Goal: Task Accomplishment & Management: Complete application form

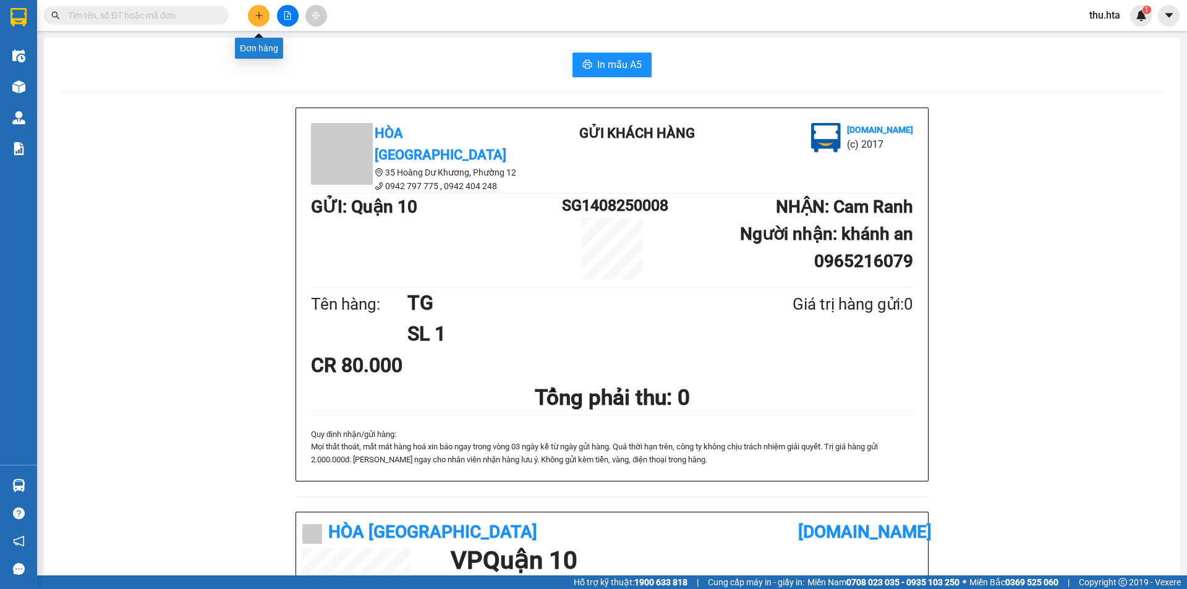
click at [261, 14] on icon "plus" at bounding box center [259, 15] width 9 height 9
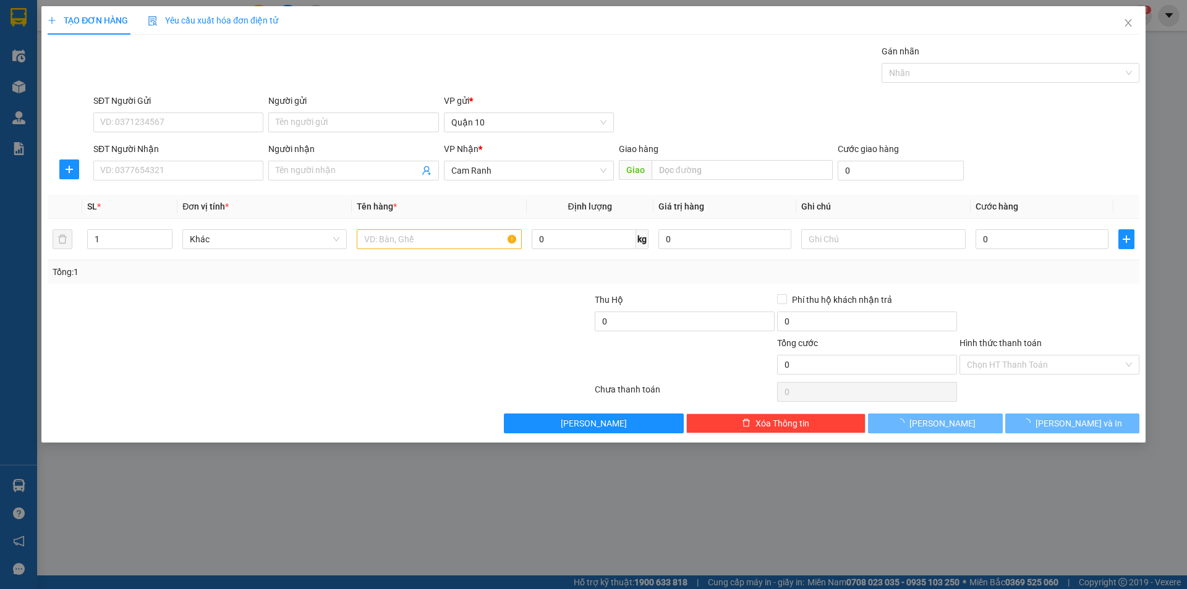
click at [134, 152] on div "SĐT Người Nhận" at bounding box center [178, 149] width 170 height 14
click at [134, 161] on input "SĐT Người Nhận" at bounding box center [178, 171] width 170 height 20
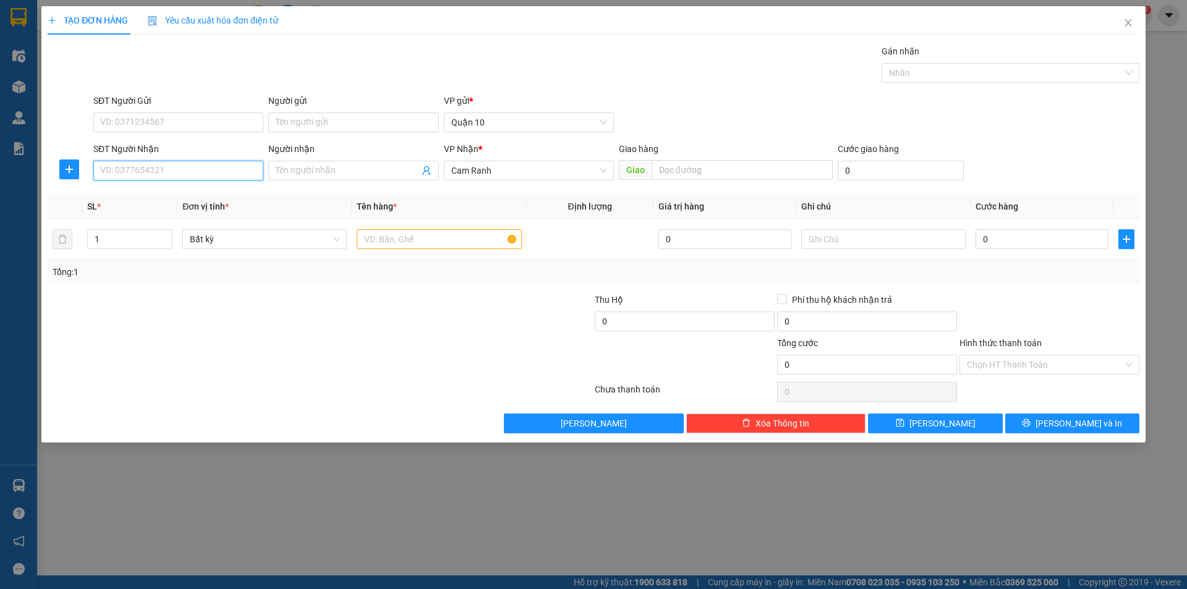
click at [122, 174] on input "SĐT Người Nhận" at bounding box center [178, 171] width 170 height 20
type input "340"
click at [171, 166] on input "340" at bounding box center [178, 171] width 170 height 20
click at [313, 176] on input "Người nhận" at bounding box center [347, 171] width 143 height 14
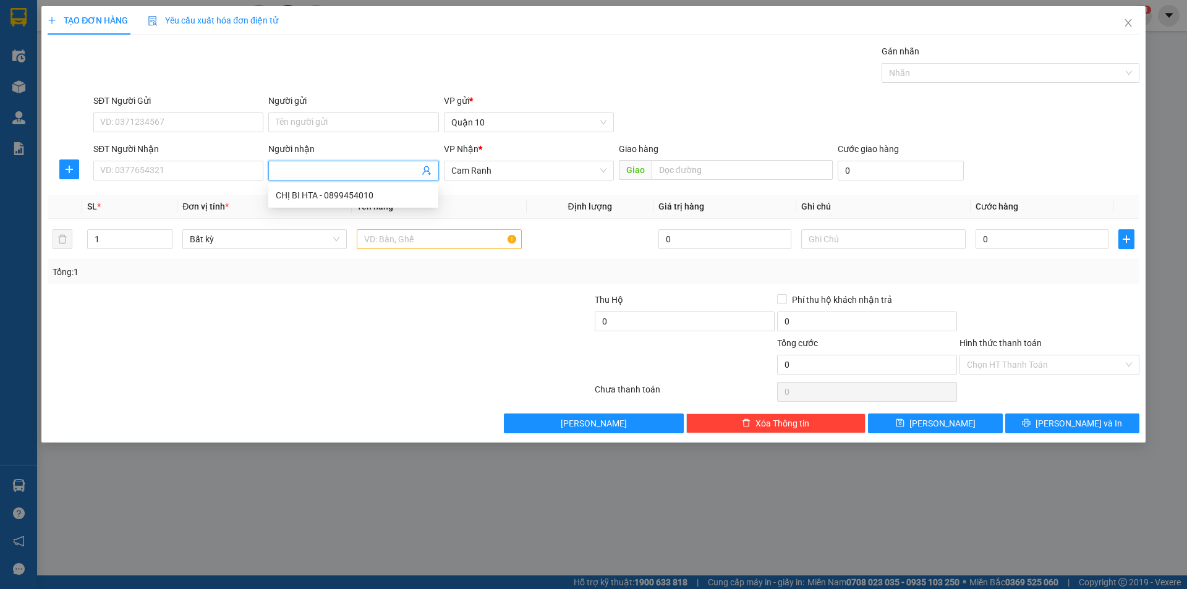
type input "D"
type input "ĐÌNH NAM"
click at [115, 164] on input "SĐT Người Nhận" at bounding box center [178, 171] width 170 height 20
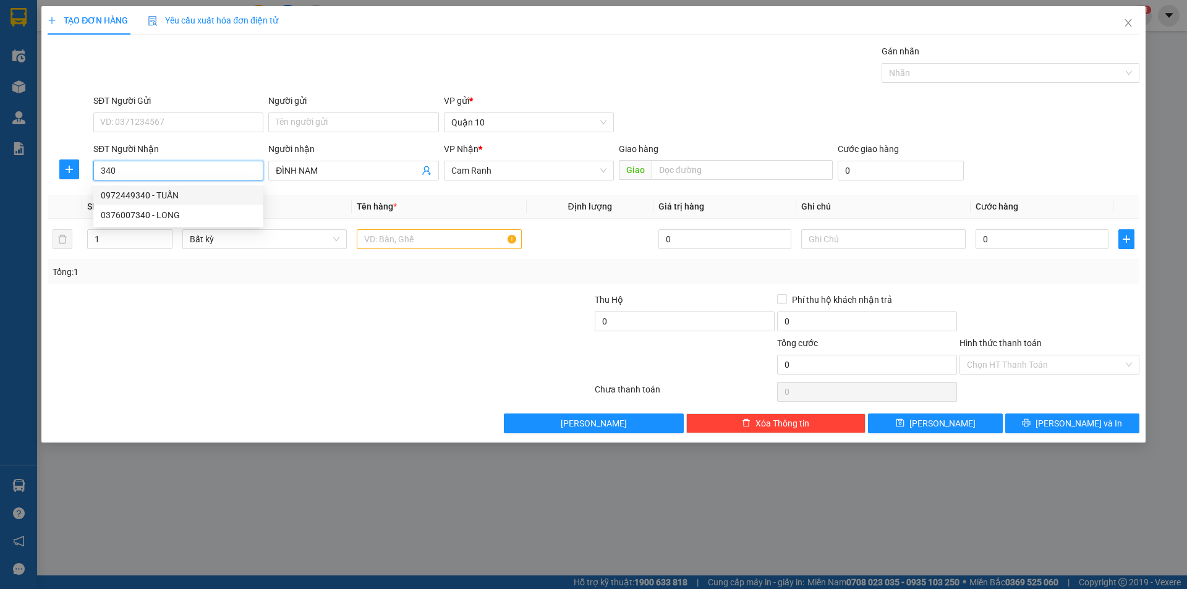
click at [195, 191] on div "0972449340 - TUẤN" at bounding box center [178, 196] width 155 height 14
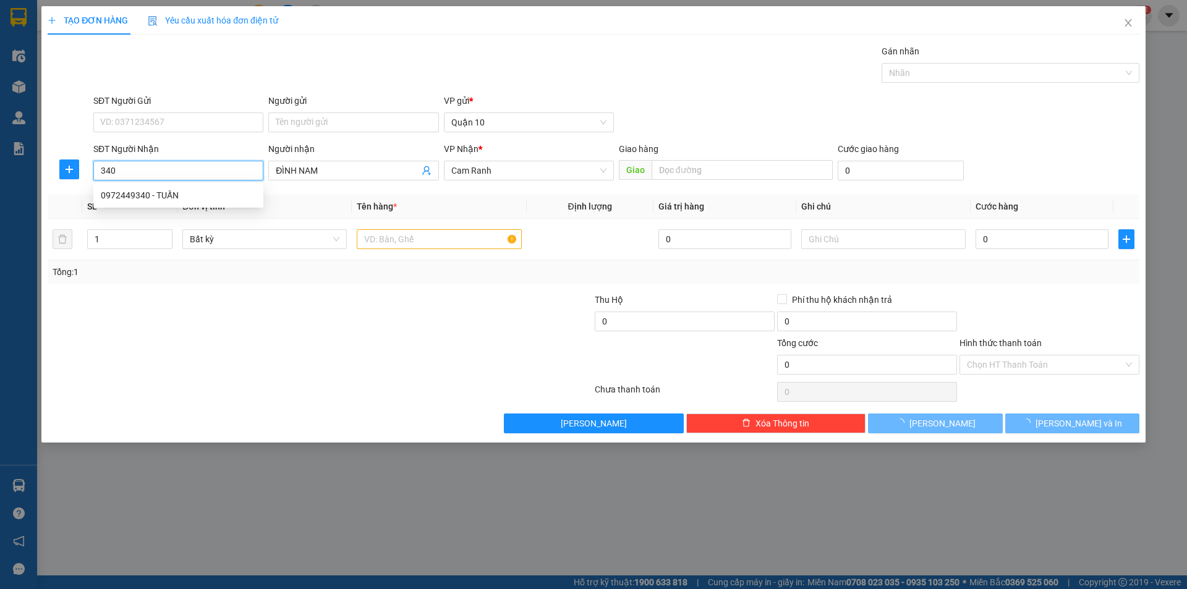
type input "0972449340"
type input "TUẤN"
type input "70.000"
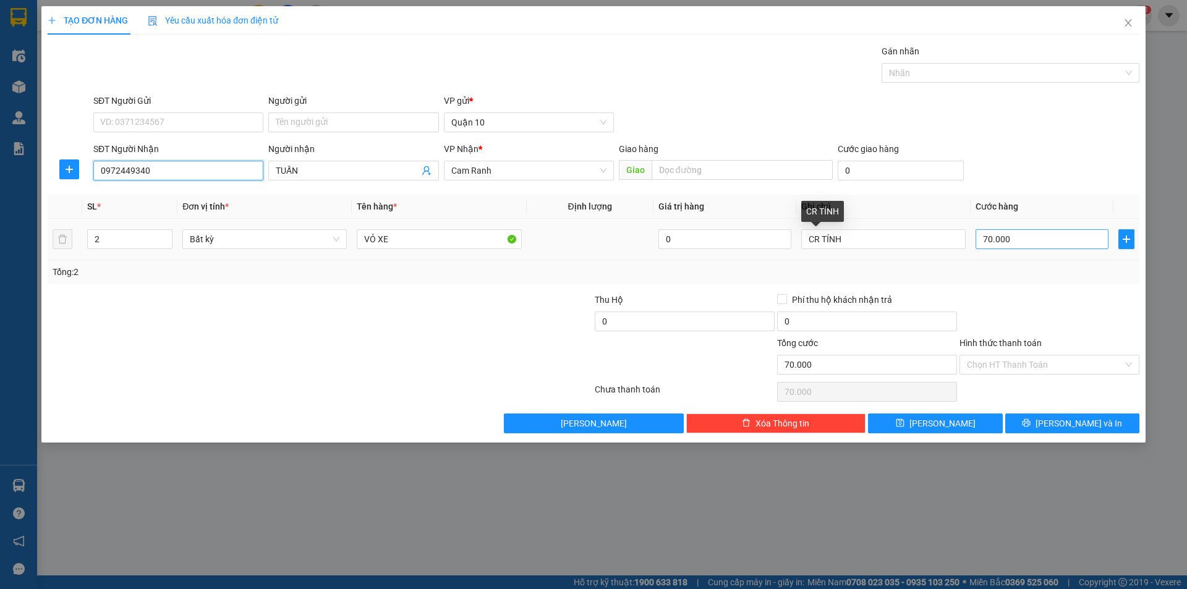
type input "0972449340"
click at [1089, 242] on input "70.000" at bounding box center [1042, 239] width 133 height 20
type input "0"
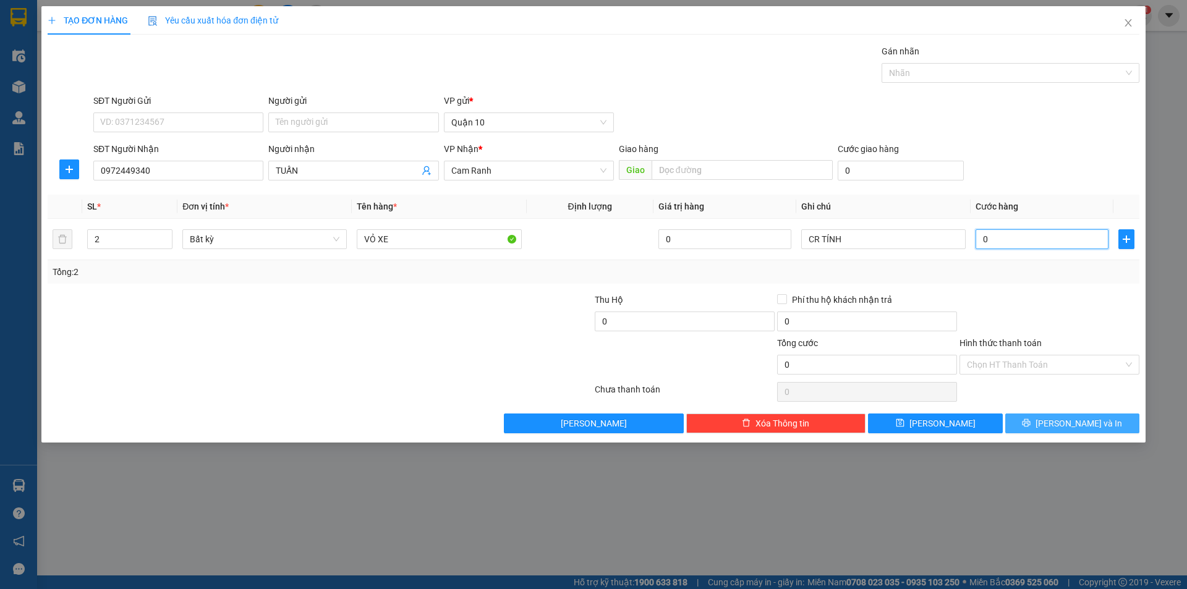
type input "0"
click at [1111, 429] on button "[PERSON_NAME] và In" at bounding box center [1072, 424] width 134 height 20
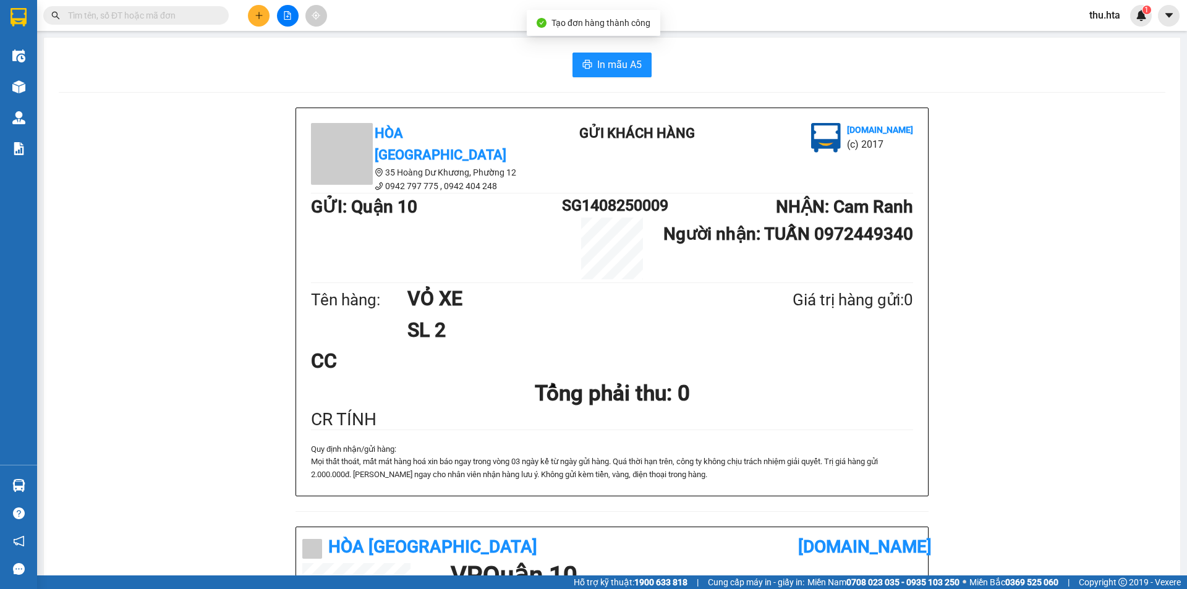
click at [606, 81] on div "In mẫu A5 Hòa Thuận Anh 35 Hoàng Dư Khương, Phường 12 0942 797 775 , 0942 404…" at bounding box center [612, 514] width 1136 height 953
click at [620, 75] on button "In mẫu A5" at bounding box center [611, 65] width 79 height 25
click at [260, 25] on button at bounding box center [259, 16] width 22 height 22
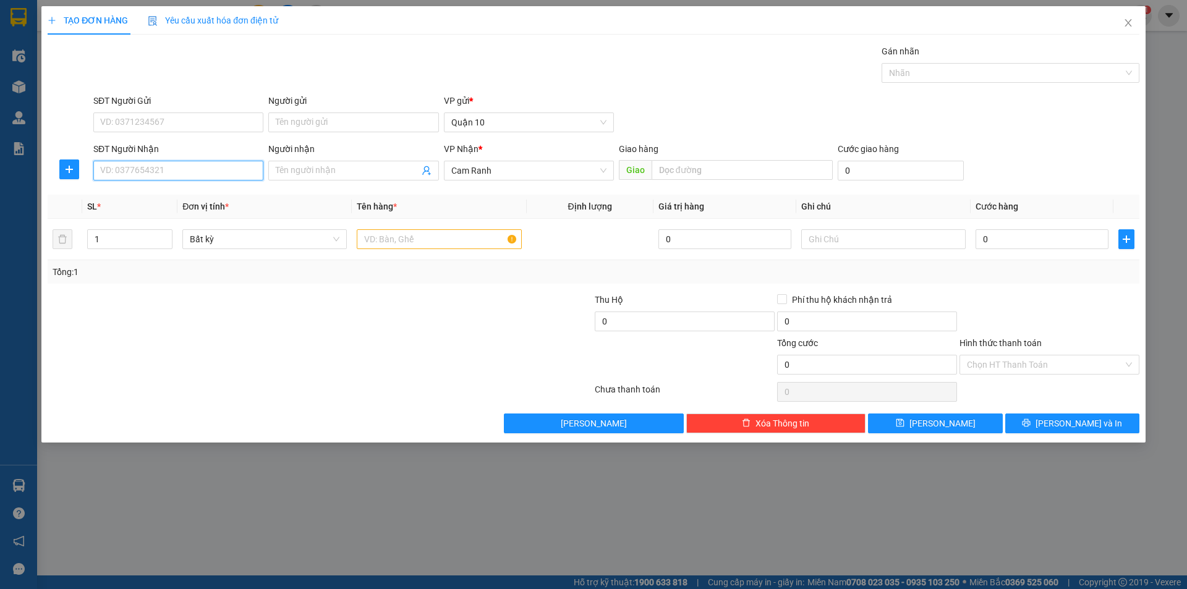
click at [143, 166] on input "SĐT Người Nhận" at bounding box center [178, 171] width 170 height 20
click at [113, 195] on div "0905387978 - VINH" at bounding box center [178, 196] width 155 height 14
type input "0905387978"
type input "VINH"
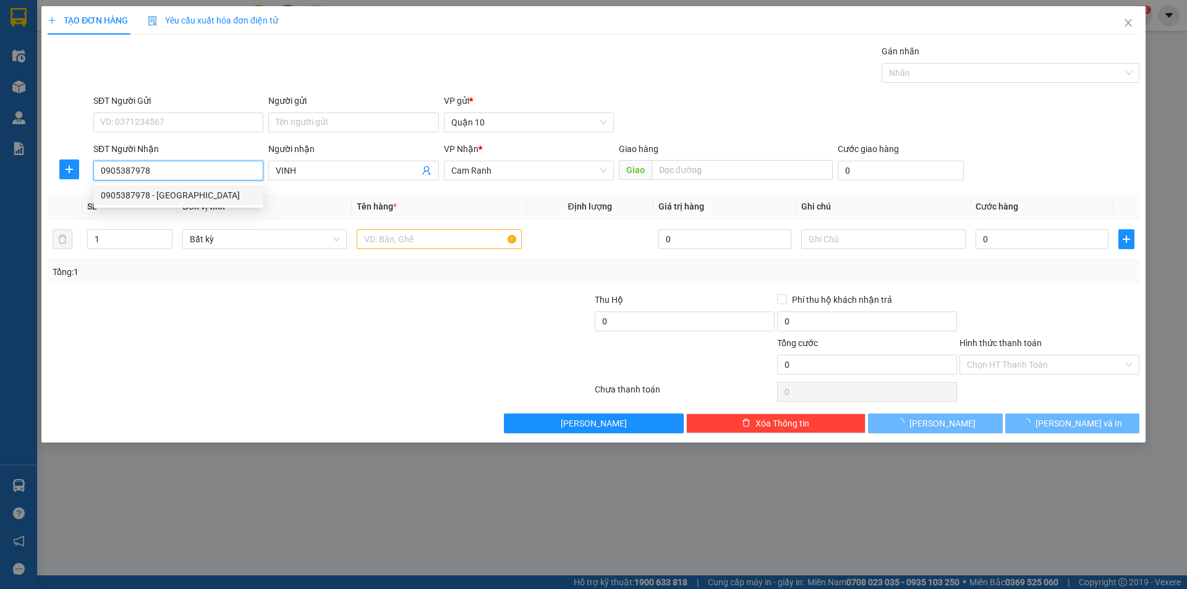
type input "30.000"
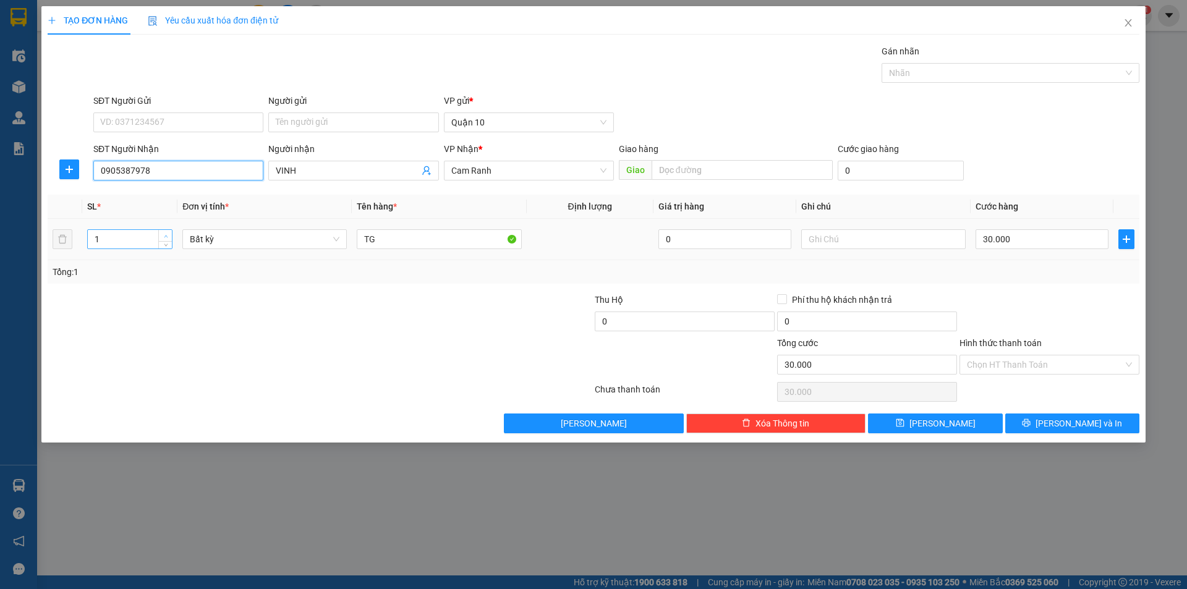
type input "0905387978"
type input "2"
drag, startPoint x: 162, startPoint y: 236, endPoint x: 494, endPoint y: 274, distance: 334.2
click at [164, 234] on span "up" at bounding box center [165, 235] width 7 height 7
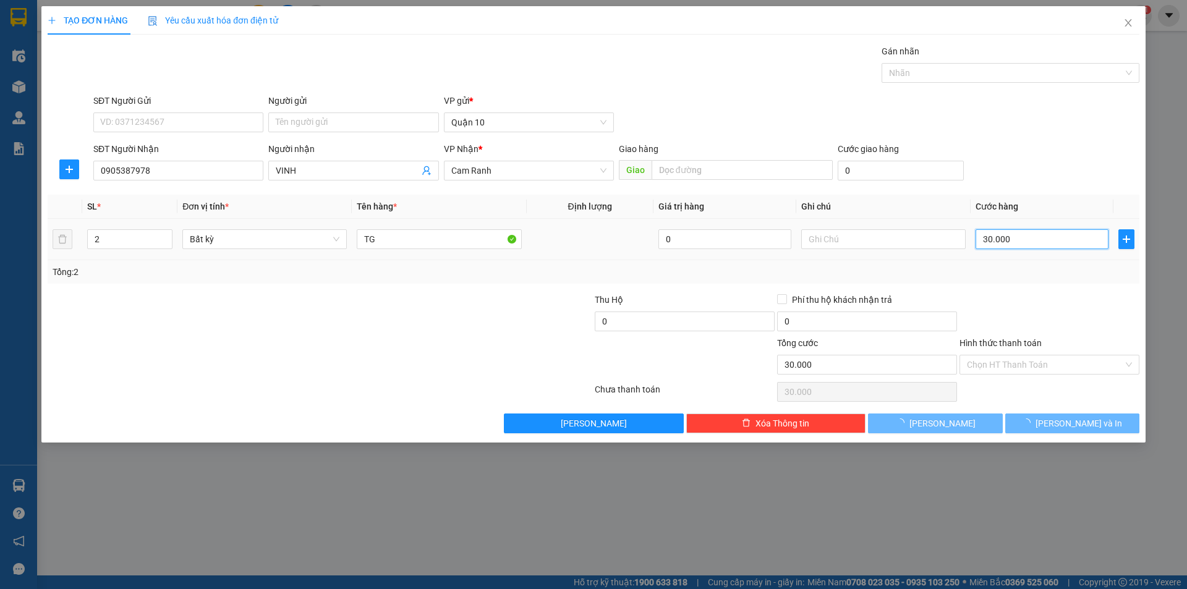
click at [1014, 239] on input "30.000" at bounding box center [1042, 239] width 133 height 20
type input "0"
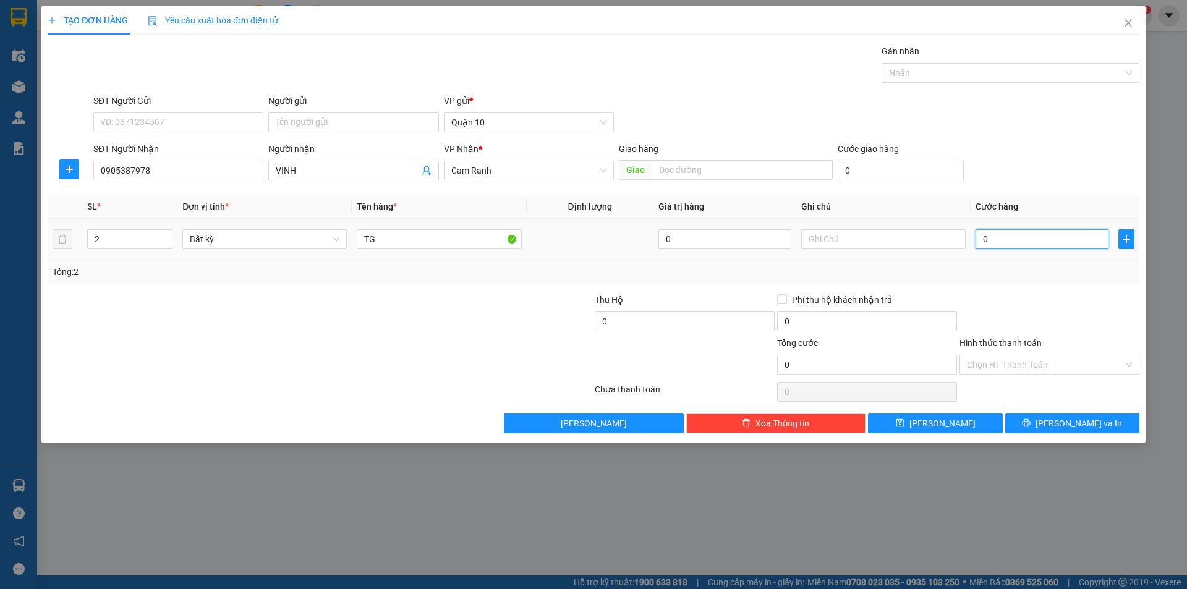
type input "0"
type input "7"
type input "07"
type input "70"
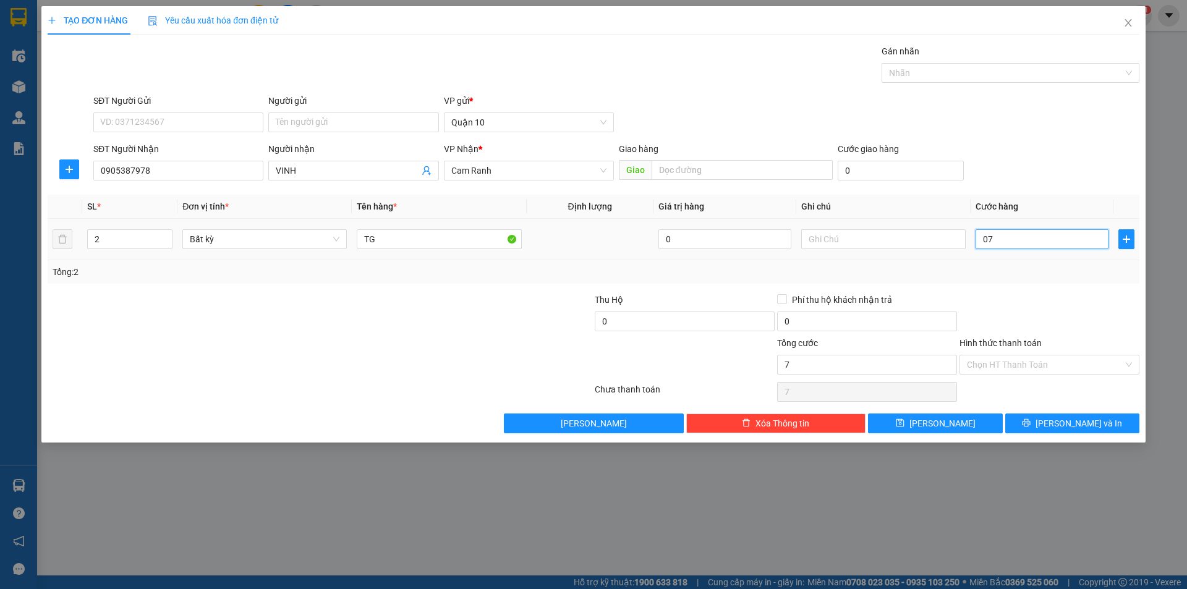
type input "70"
type input "070"
type input "70.000"
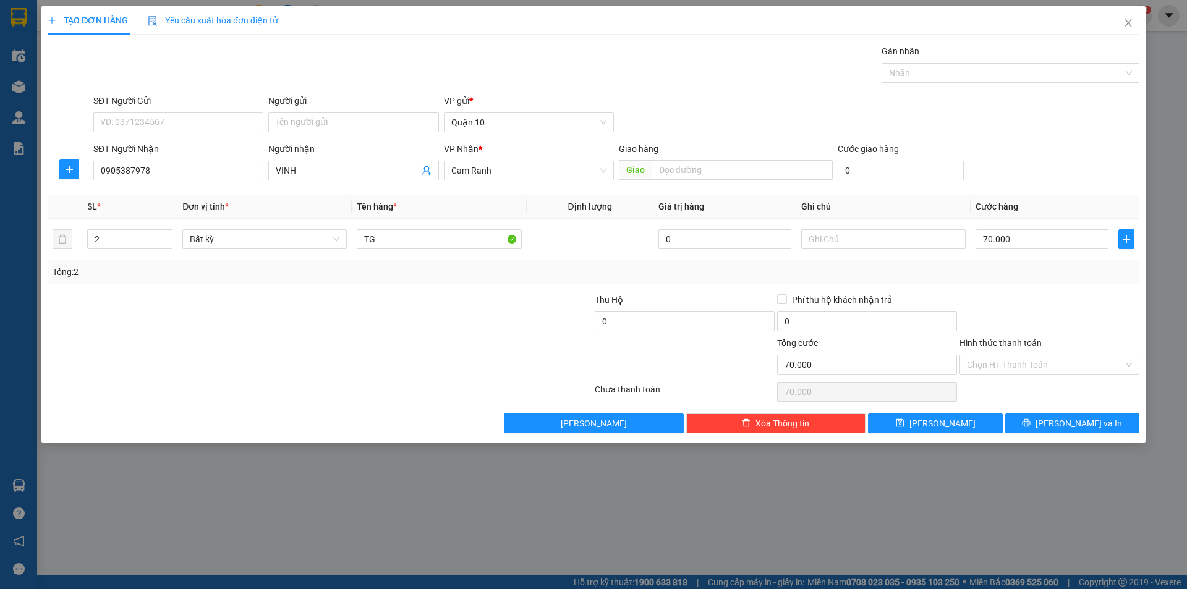
click at [1056, 332] on div at bounding box center [1049, 314] width 182 height 43
drag, startPoint x: 1089, startPoint y: 423, endPoint x: 1069, endPoint y: 438, distance: 25.2
click at [1089, 422] on span "[PERSON_NAME] và In" at bounding box center [1078, 424] width 87 height 14
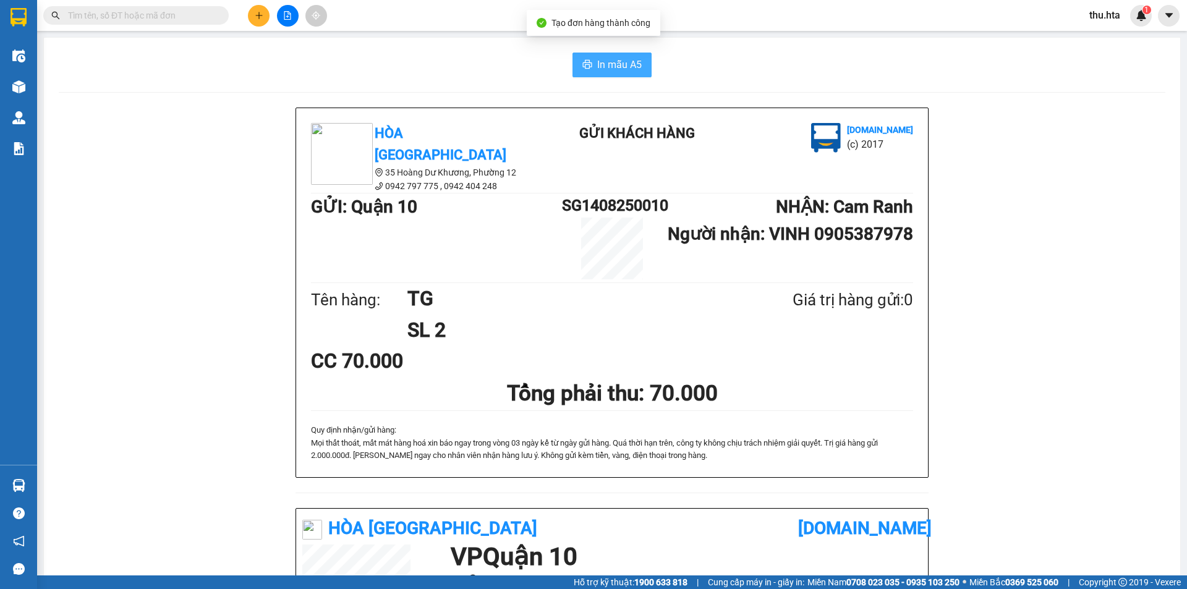
click at [603, 61] on span "In mẫu A5" at bounding box center [619, 64] width 45 height 15
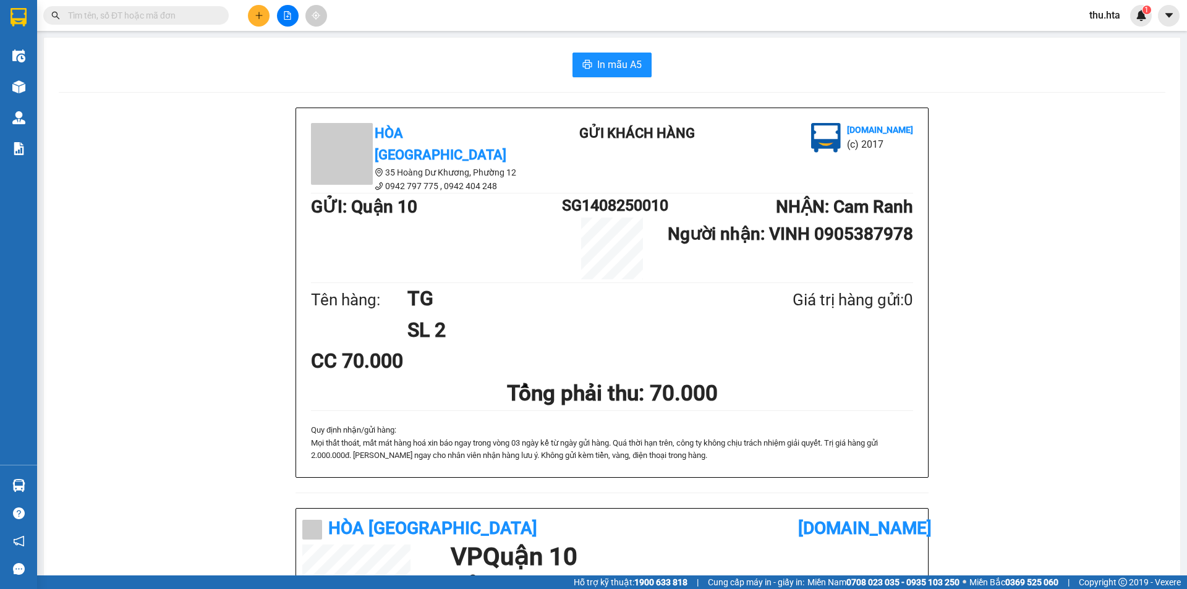
click at [250, 14] on button at bounding box center [259, 16] width 22 height 22
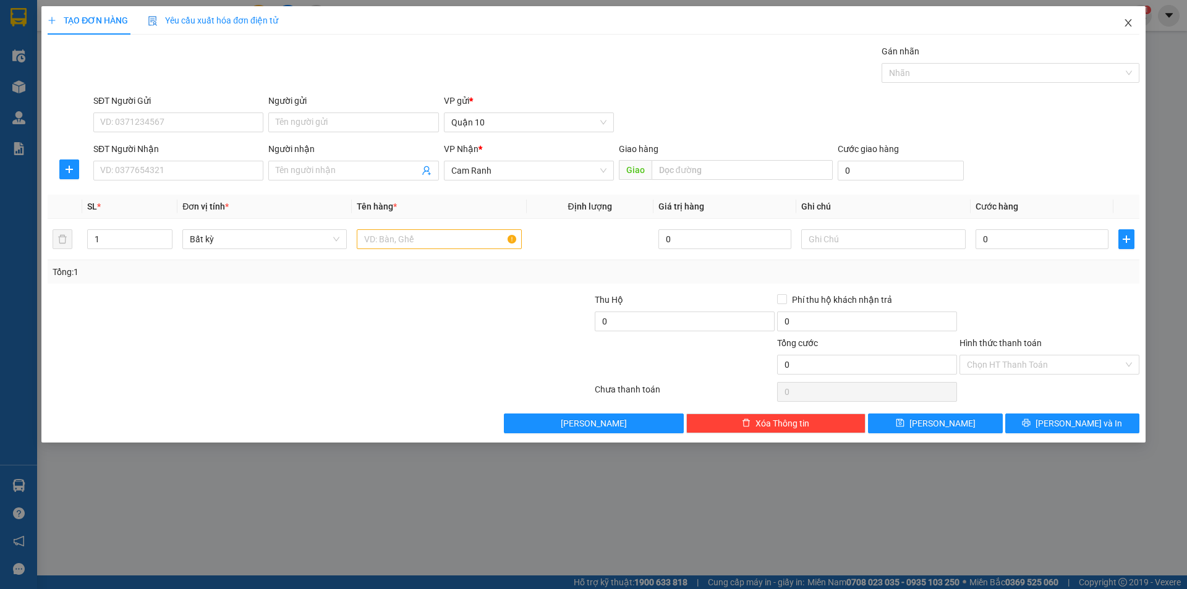
click at [1131, 25] on icon "close" at bounding box center [1128, 23] width 10 height 10
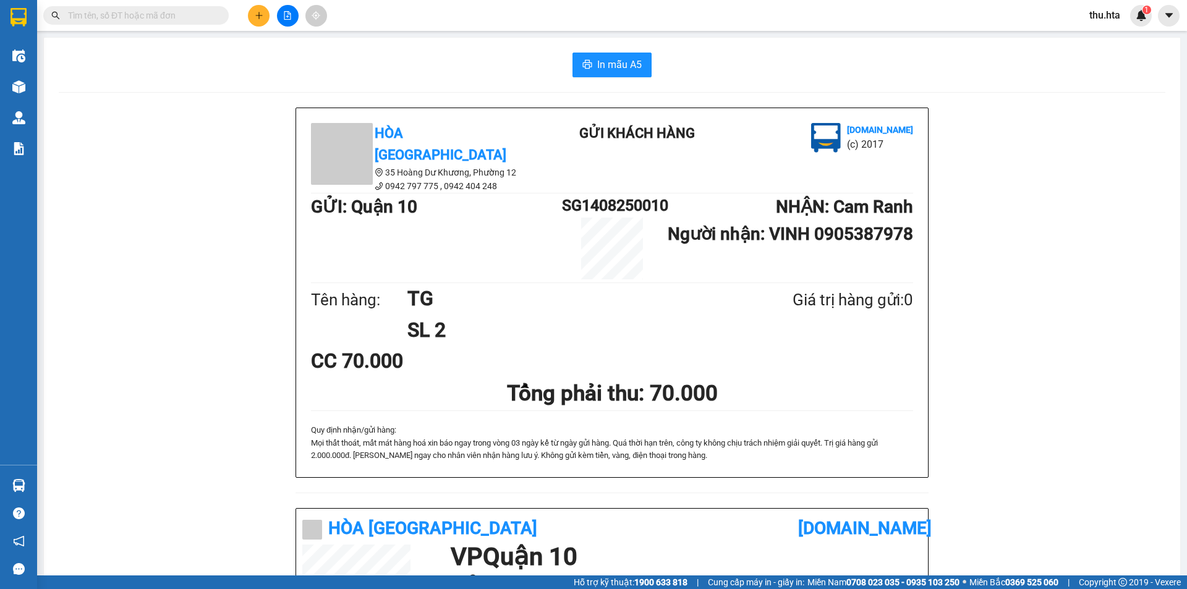
click at [260, 12] on icon "plus" at bounding box center [259, 15] width 9 height 9
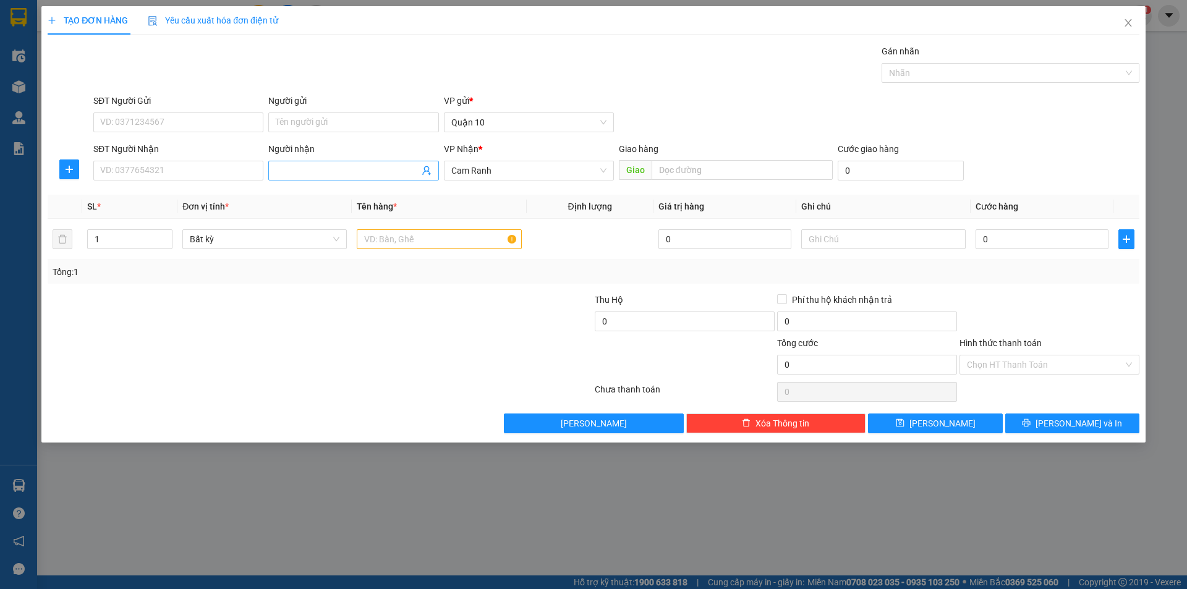
drag, startPoint x: 325, startPoint y: 168, endPoint x: 324, endPoint y: 175, distance: 6.8
click at [325, 171] on input "Người nhận" at bounding box center [347, 171] width 143 height 14
type input "h"
type input "HOÀ BÌNH"
drag, startPoint x: 382, startPoint y: 235, endPoint x: 270, endPoint y: 239, distance: 112.6
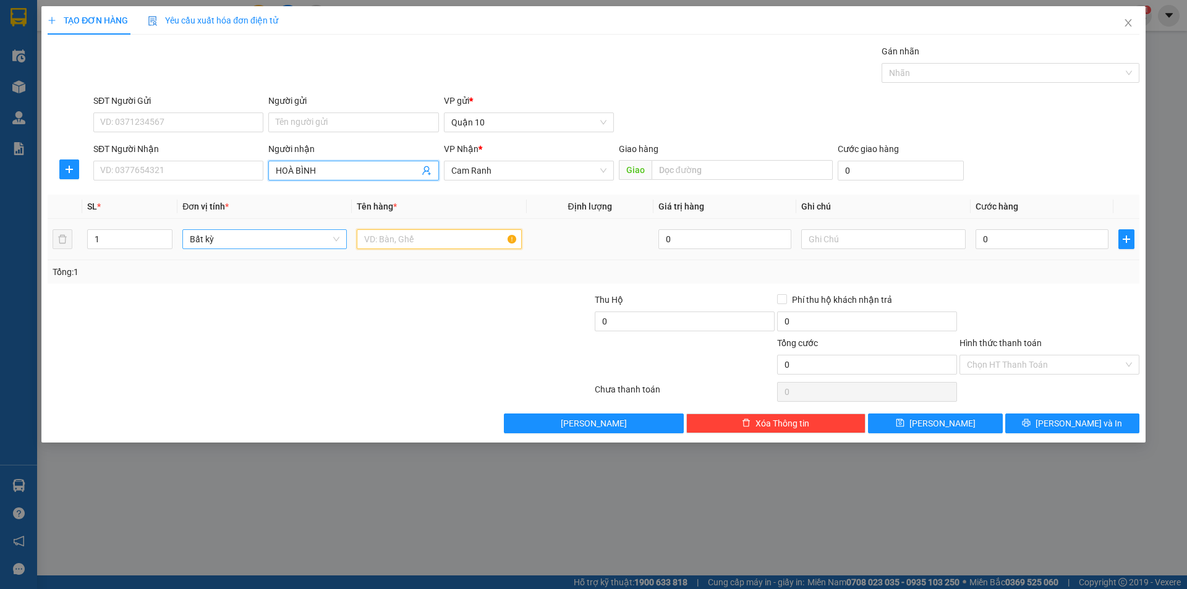
click at [356, 237] on td at bounding box center [439, 239] width 174 height 41
drag, startPoint x: 175, startPoint y: 234, endPoint x: 164, endPoint y: 239, distance: 11.6
click at [166, 238] on td "1" at bounding box center [129, 239] width 95 height 41
click at [164, 239] on span "up" at bounding box center [165, 235] width 7 height 7
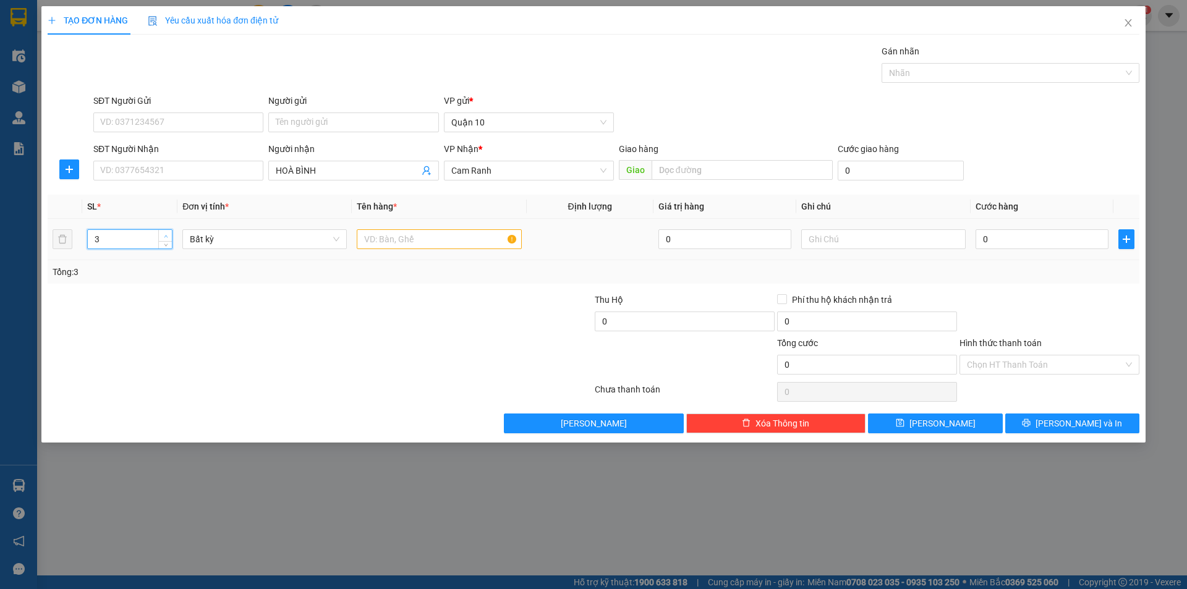
type input "4"
click at [164, 239] on span "up" at bounding box center [165, 235] width 7 height 7
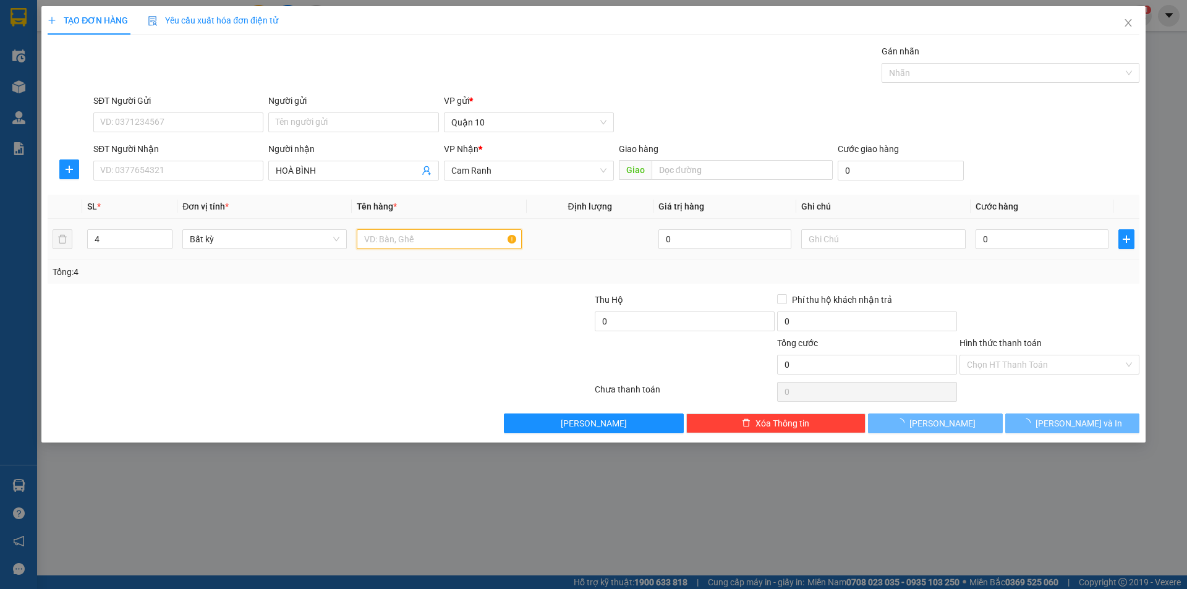
click at [421, 247] on input "text" at bounding box center [439, 239] width 164 height 20
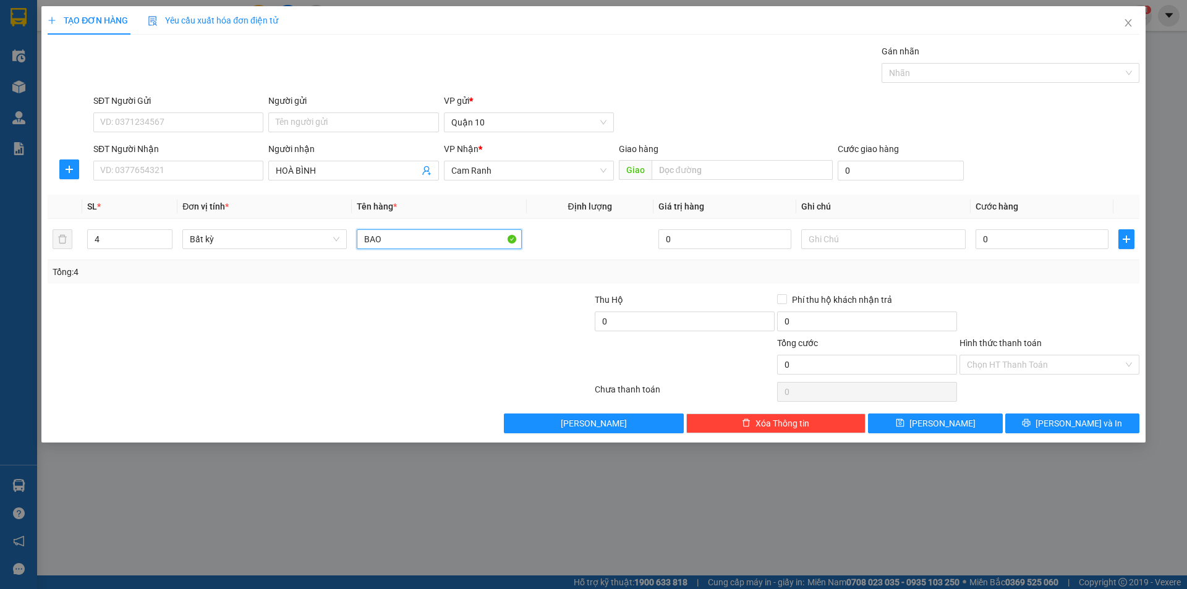
type input "BAO"
drag, startPoint x: 1101, startPoint y: 397, endPoint x: 1081, endPoint y: 416, distance: 27.6
click at [1100, 399] on div "Chọn HT Thanh Toán" at bounding box center [1049, 392] width 182 height 25
click at [1071, 429] on span "[PERSON_NAME] và In" at bounding box center [1078, 424] width 87 height 14
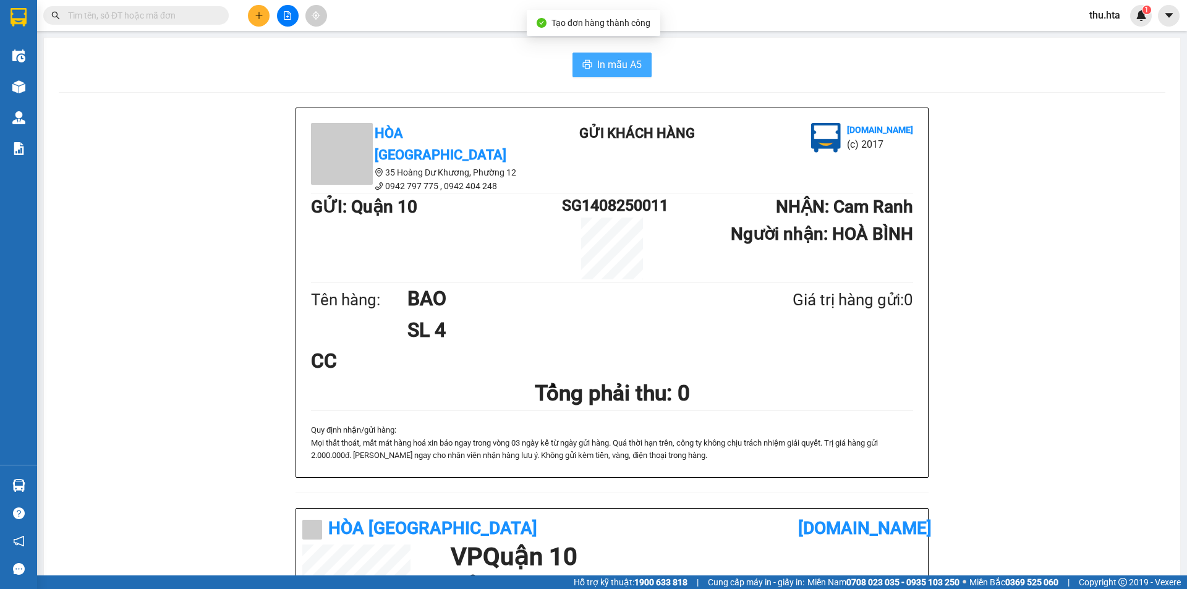
click at [602, 60] on span "In mẫu A5" at bounding box center [619, 64] width 45 height 15
click at [253, 20] on button at bounding box center [259, 16] width 22 height 22
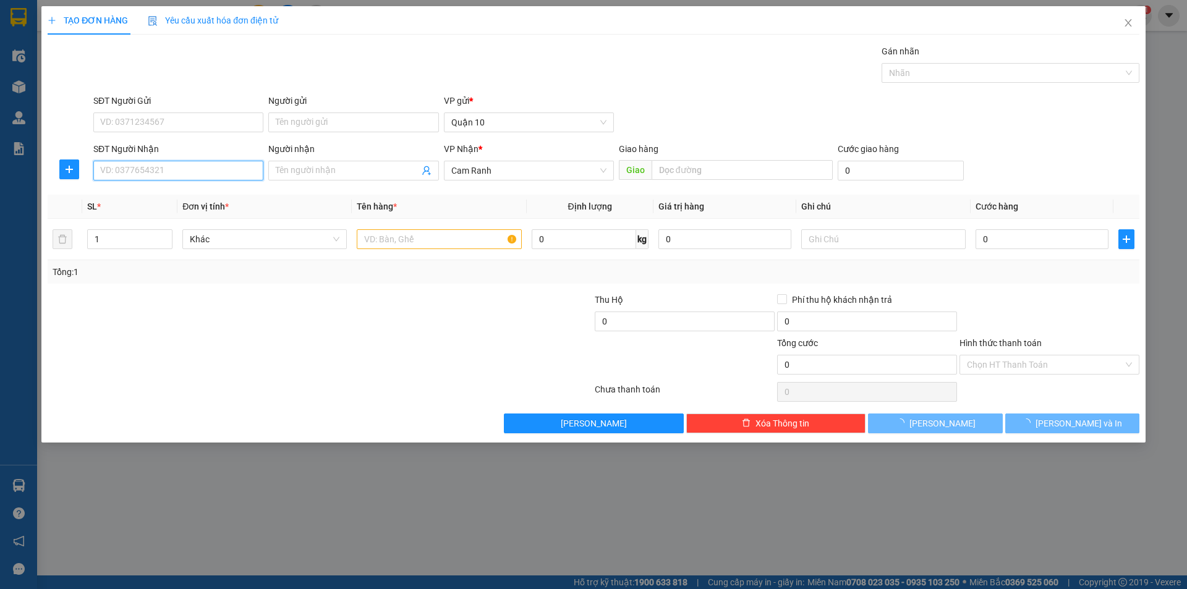
click at [192, 171] on input "SĐT Người Nhận" at bounding box center [178, 171] width 170 height 20
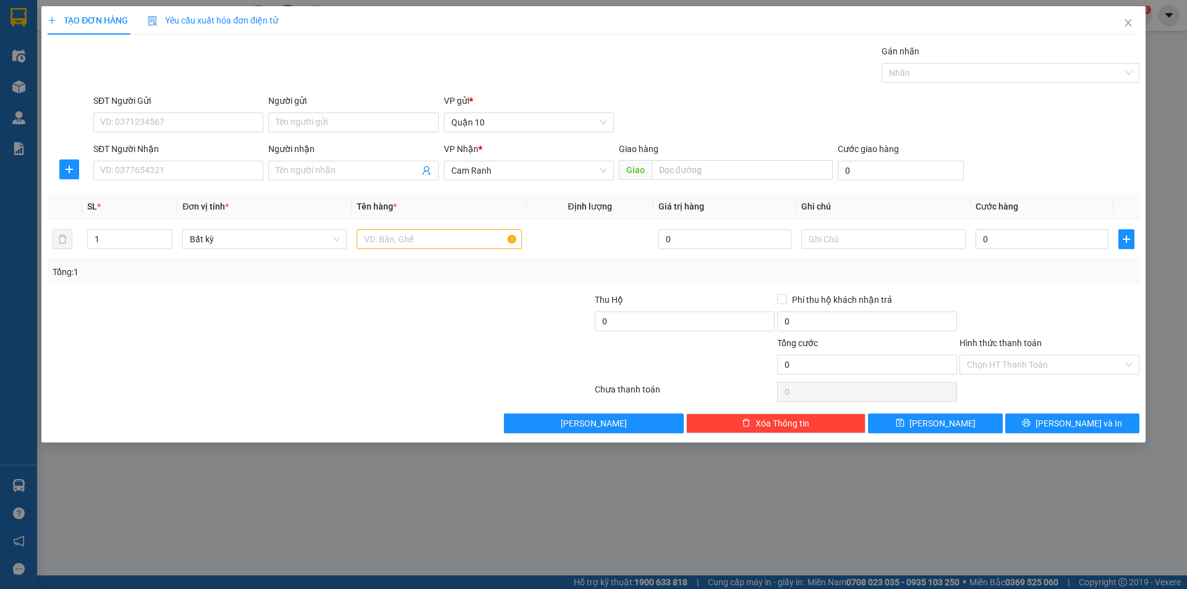
click at [344, 156] on div "Người nhận" at bounding box center [353, 151] width 170 height 19
drag, startPoint x: 329, startPoint y: 138, endPoint x: 317, endPoint y: 149, distance: 16.6
click at [323, 145] on form "SĐT Người Gửi VD: 0371234567 Người gửi Tên người gửi VP gửi * Quận 10 SĐT Người…" at bounding box center [594, 139] width 1092 height 91
click at [291, 166] on input "Người nhận" at bounding box center [347, 171] width 143 height 14
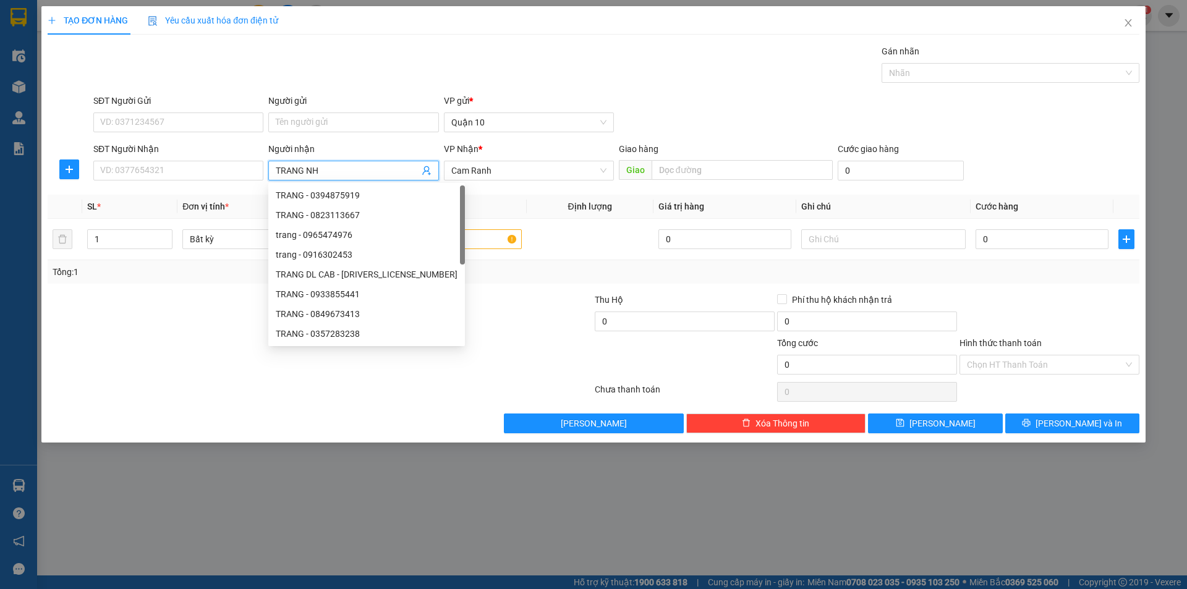
type input "TRANG NHÀ"
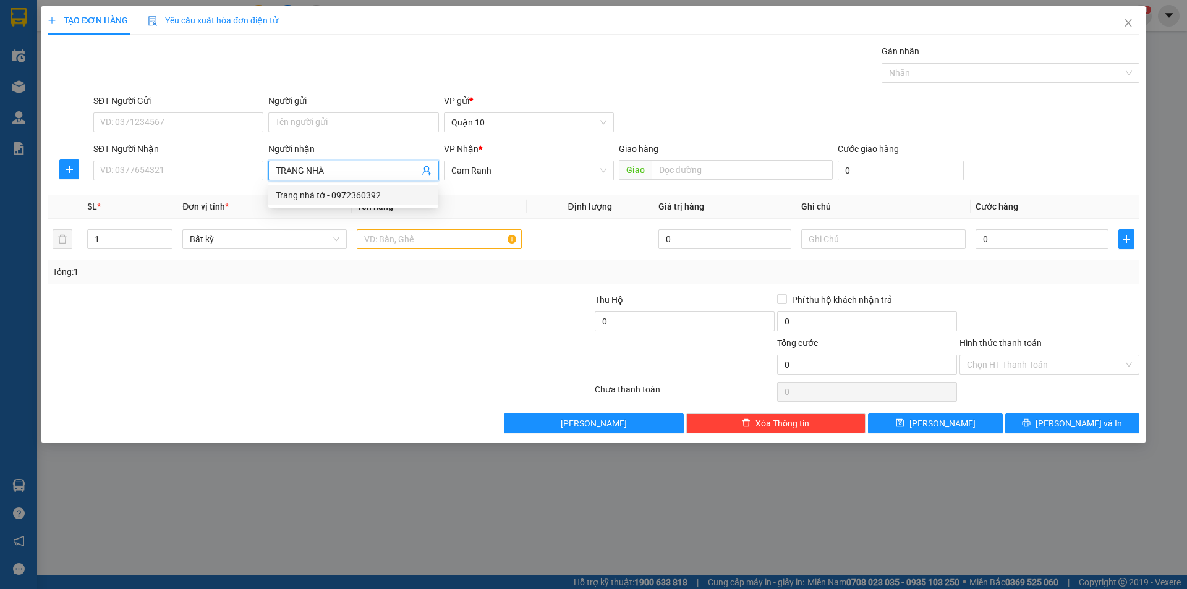
click at [342, 193] on div "Trang nhà tớ - 0972360392" at bounding box center [353, 196] width 155 height 14
type input "0972360392"
type input "Trang nhà tớ"
click at [410, 245] on input "text" at bounding box center [439, 239] width 164 height 20
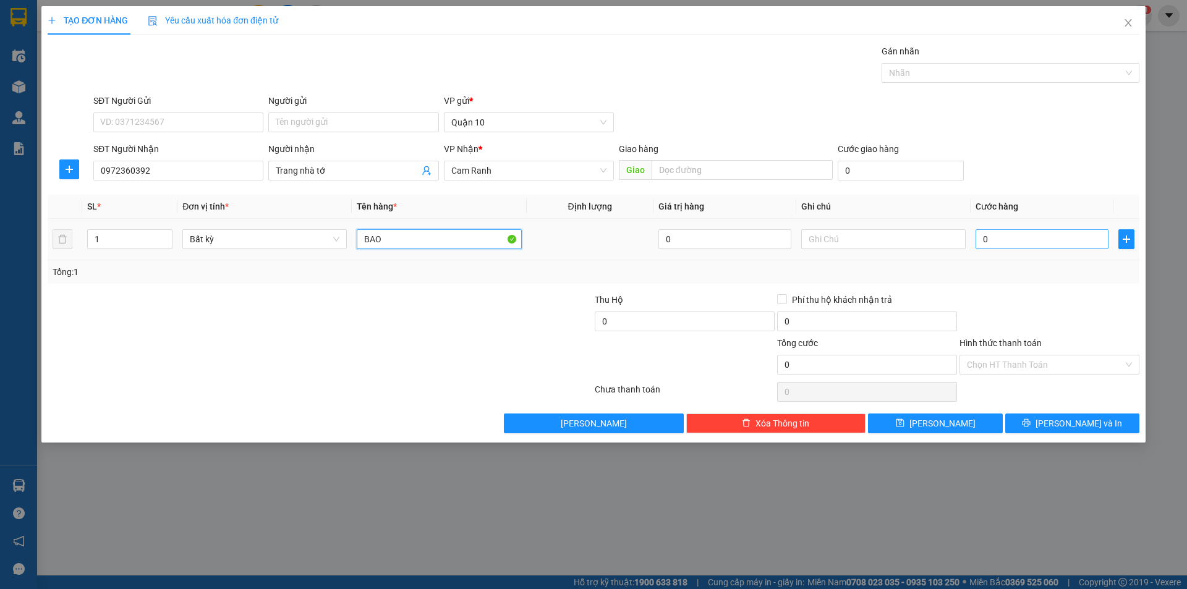
type input "BAO"
click at [982, 239] on input "0" at bounding box center [1042, 239] width 133 height 20
type input "2"
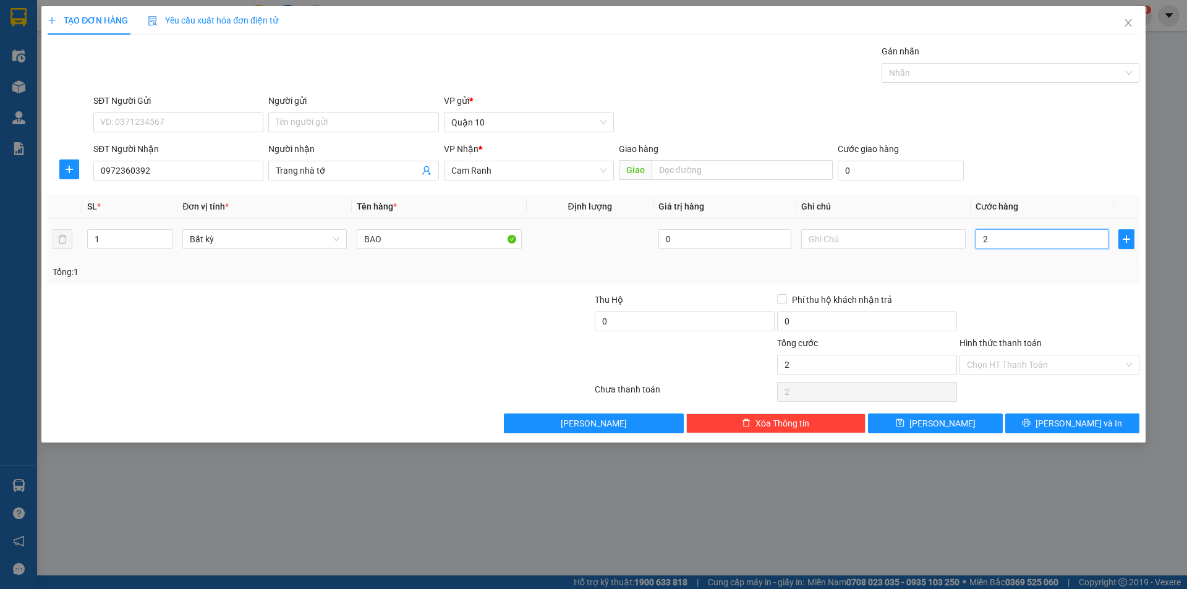
type input "24"
type input "240"
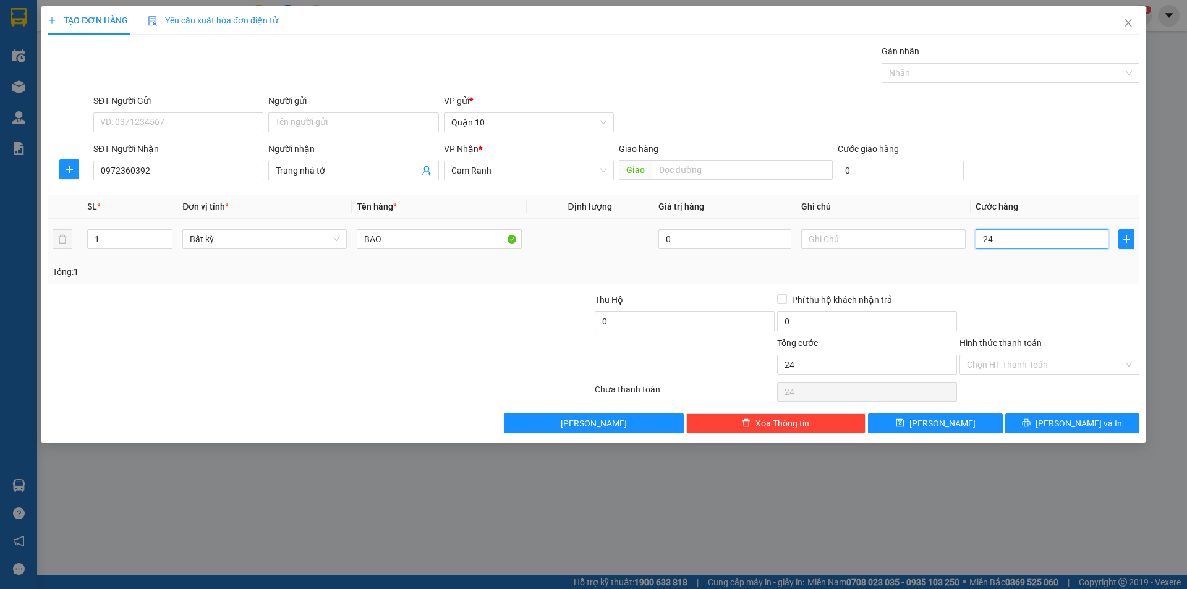
type input "240"
type input "24"
type input "2"
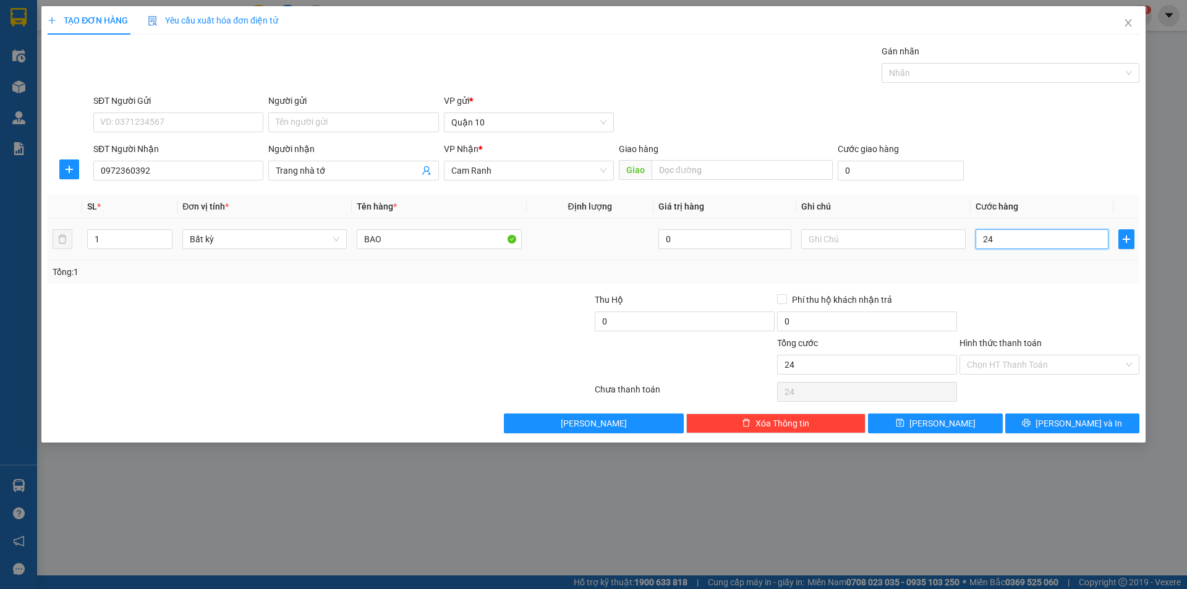
type input "2"
type input "0"
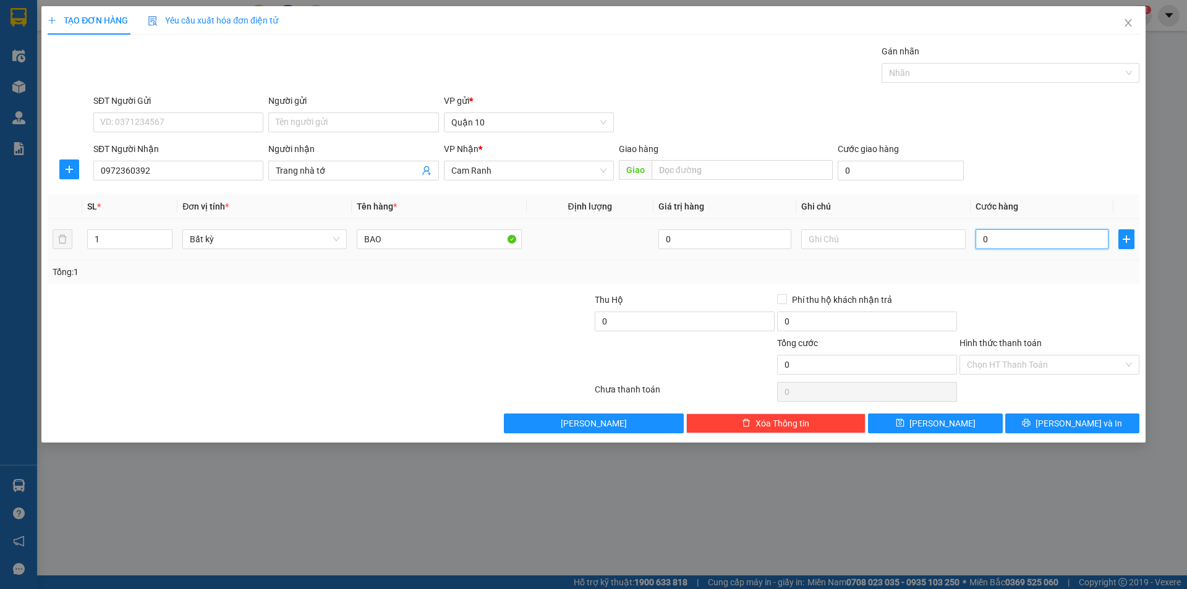
type input "01"
type input "1"
type input "012"
type input "12"
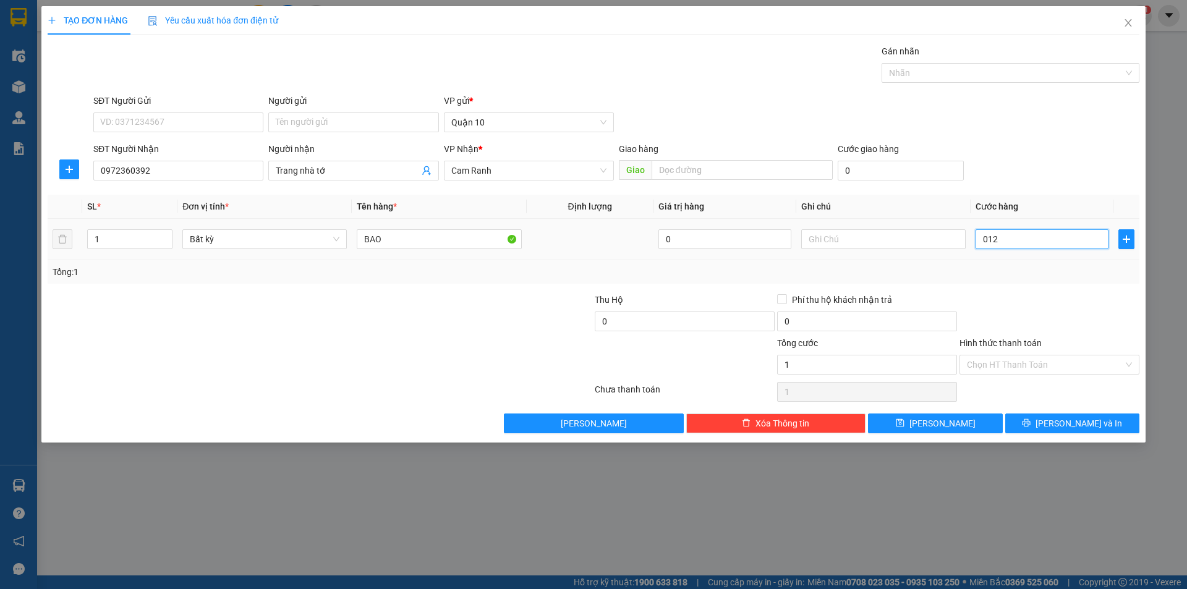
type input "12"
type input "0.120"
type input "120"
click at [1038, 245] on input "0.120" at bounding box center [1042, 239] width 133 height 20
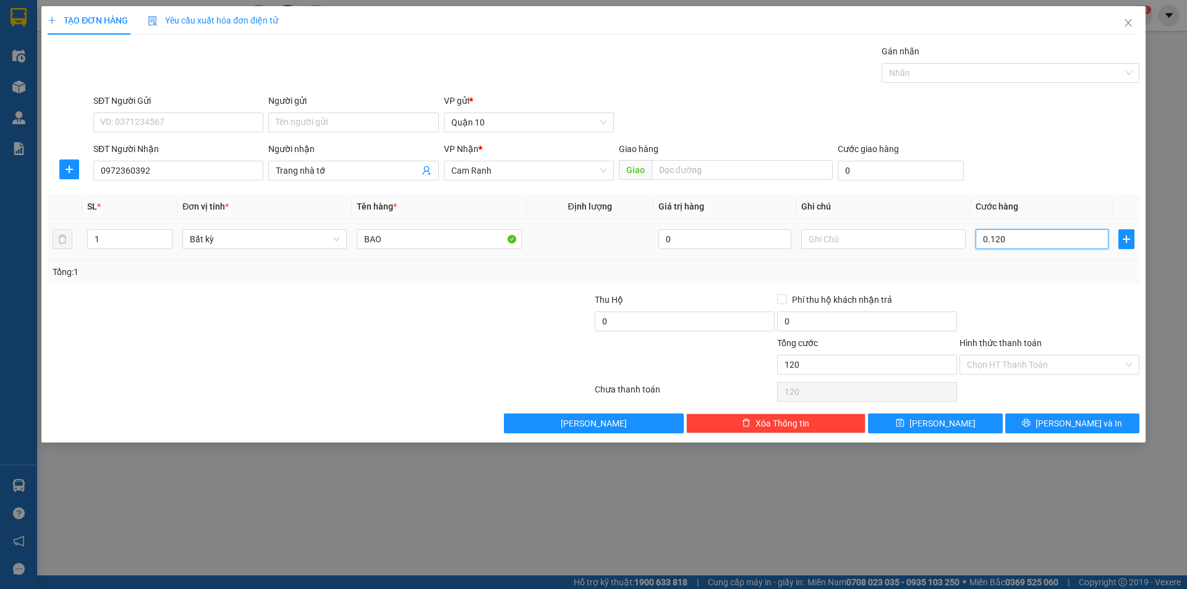
click at [1038, 245] on input "0.120" at bounding box center [1042, 239] width 133 height 20
type input "120.000"
click at [1084, 429] on span "[PERSON_NAME] và In" at bounding box center [1078, 424] width 87 height 14
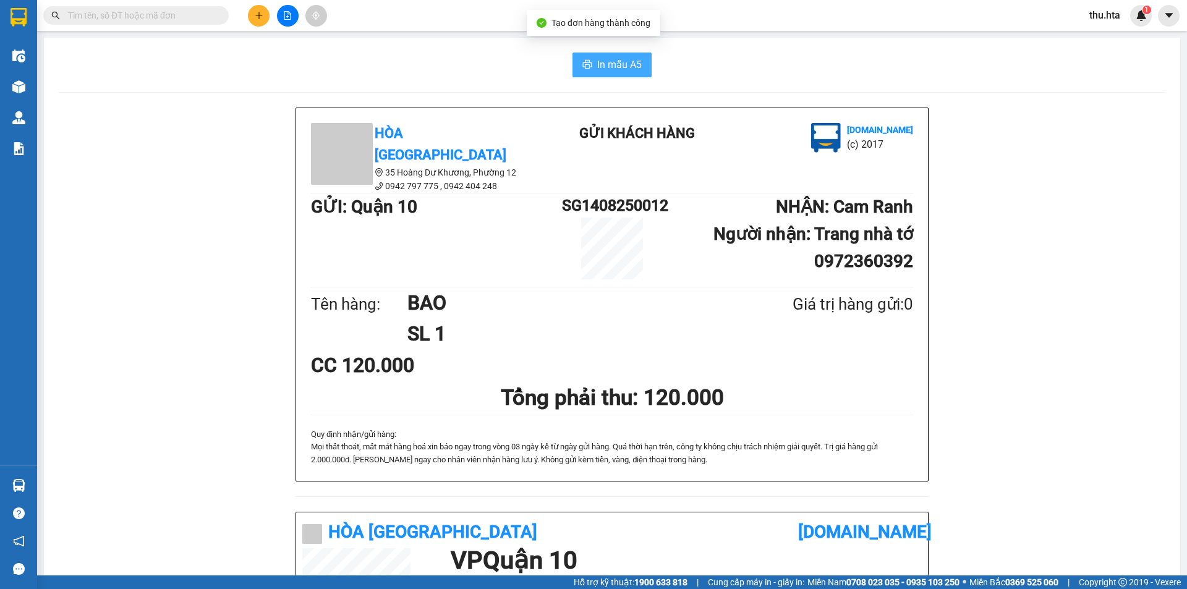
click at [634, 60] on span "In mẫu A5" at bounding box center [619, 64] width 45 height 15
click at [265, 9] on button at bounding box center [259, 16] width 22 height 22
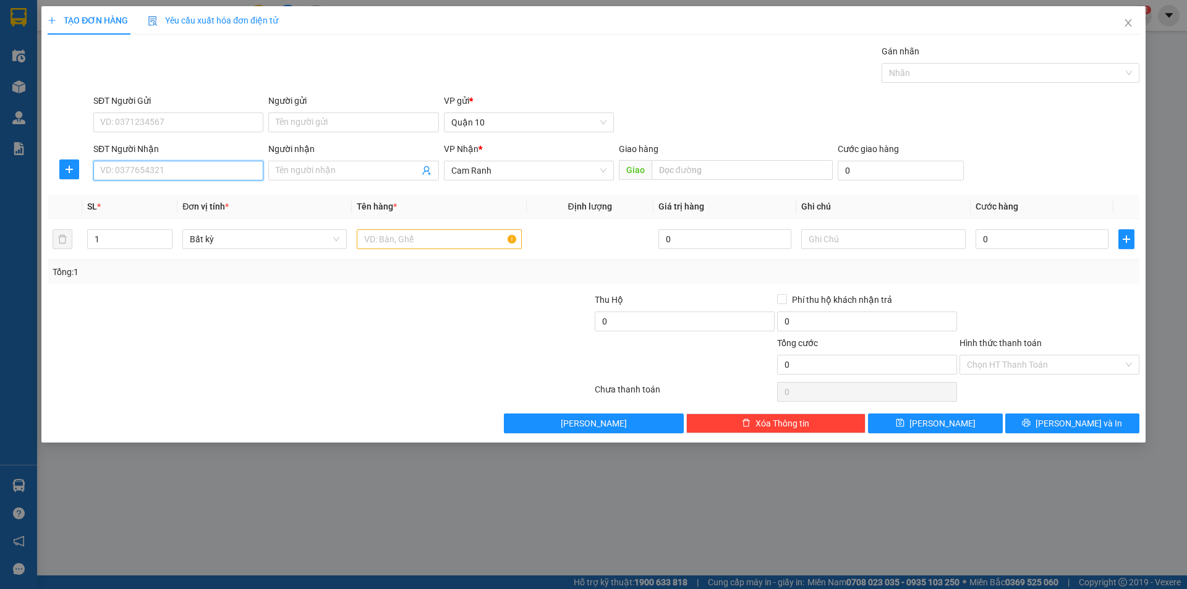
click at [119, 165] on input "SĐT Người Nhận" at bounding box center [178, 171] width 170 height 20
click at [142, 190] on div "0966047935 - khánh" at bounding box center [178, 196] width 155 height 14
type input "0966047935"
type input "khánh"
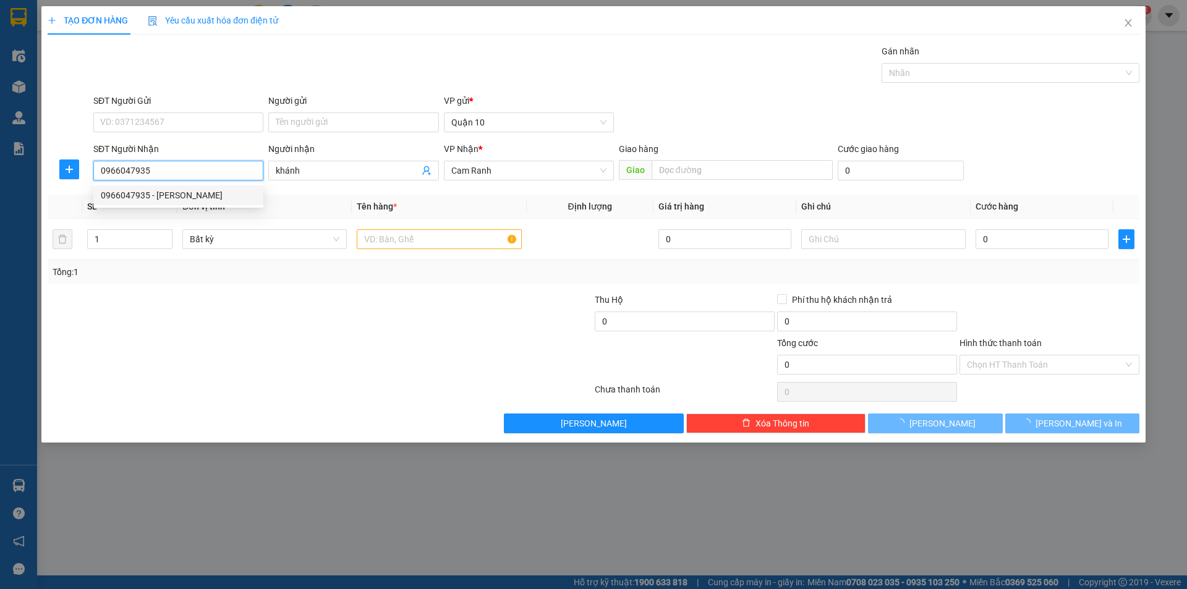
type input "30.000"
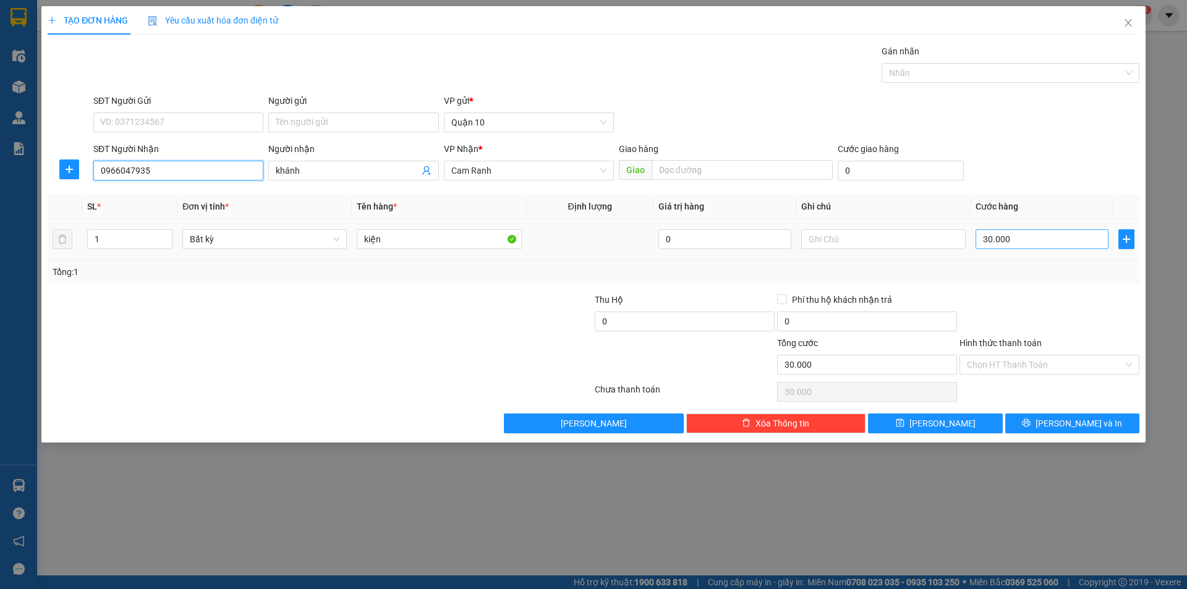
type input "0966047935"
click at [977, 241] on input "30.000" at bounding box center [1042, 239] width 133 height 20
click at [167, 234] on icon "up" at bounding box center [166, 236] width 4 height 4
type input "2"
drag, startPoint x: 161, startPoint y: 236, endPoint x: 417, endPoint y: 242, distance: 256.0
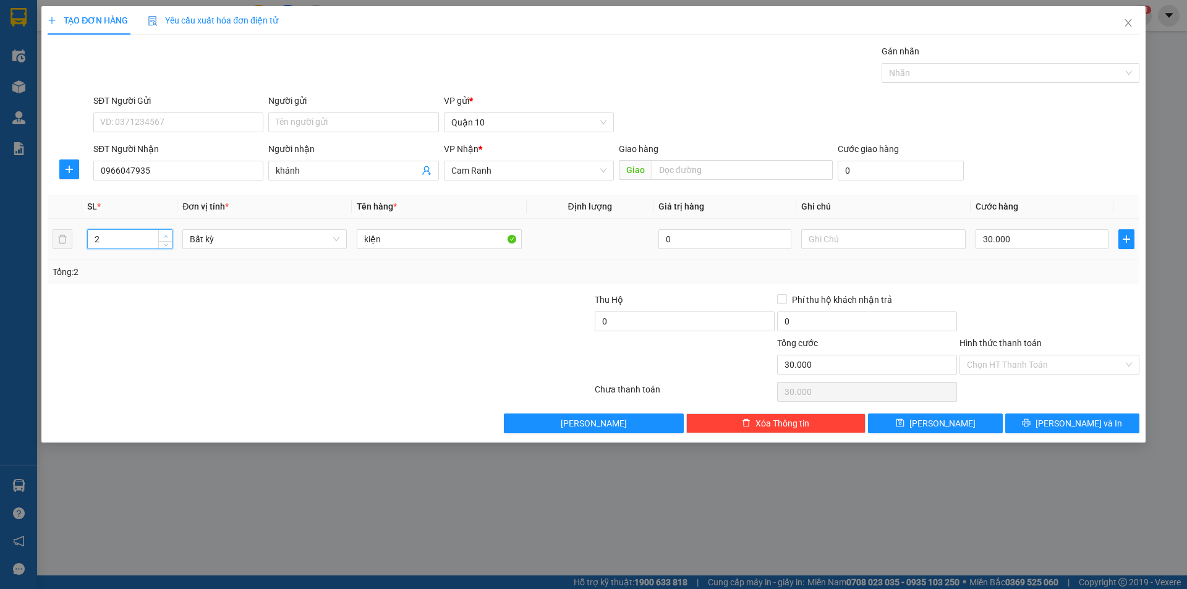
click at [161, 236] on span "Increase Value" at bounding box center [165, 235] width 14 height 11
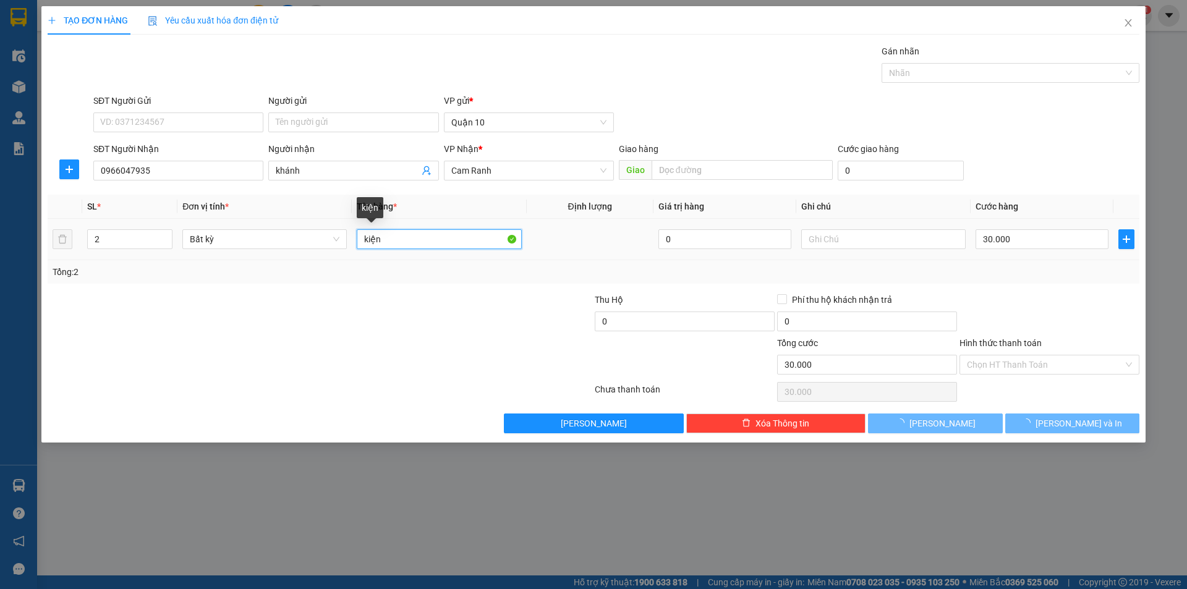
click at [456, 237] on input "kiện" at bounding box center [439, 239] width 164 height 20
type input "0"
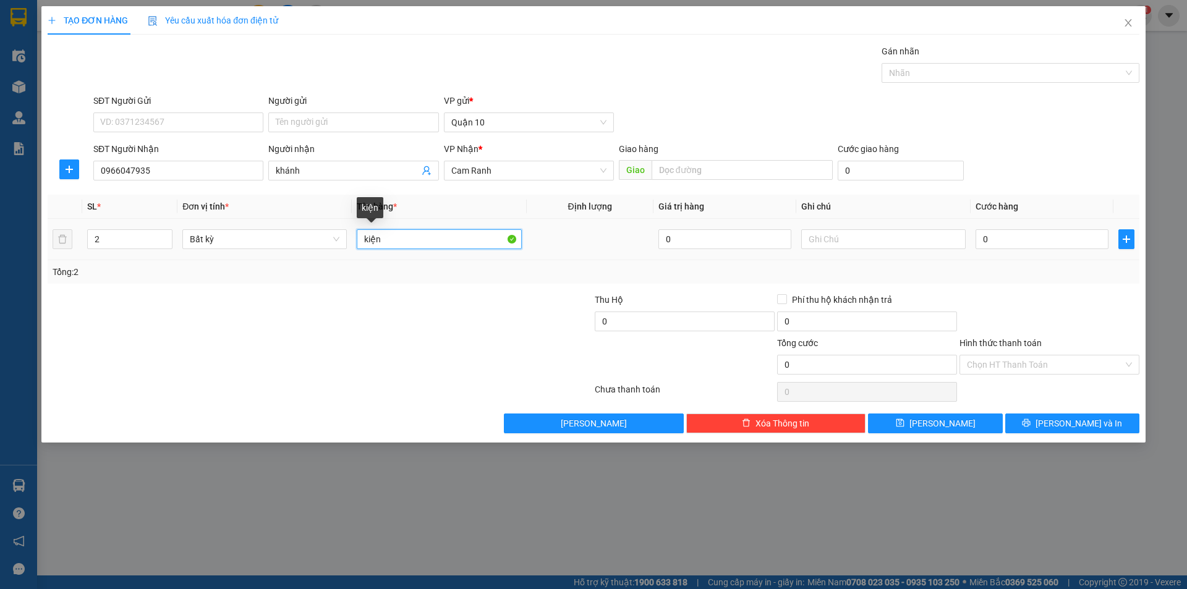
click at [456, 237] on input "kiện" at bounding box center [439, 239] width 164 height 20
type input "TG"
drag, startPoint x: 1002, startPoint y: 203, endPoint x: 997, endPoint y: 227, distance: 25.2
click at [1000, 203] on span "Cước hàng" at bounding box center [997, 207] width 43 height 10
click at [997, 231] on input "0" at bounding box center [1042, 239] width 133 height 20
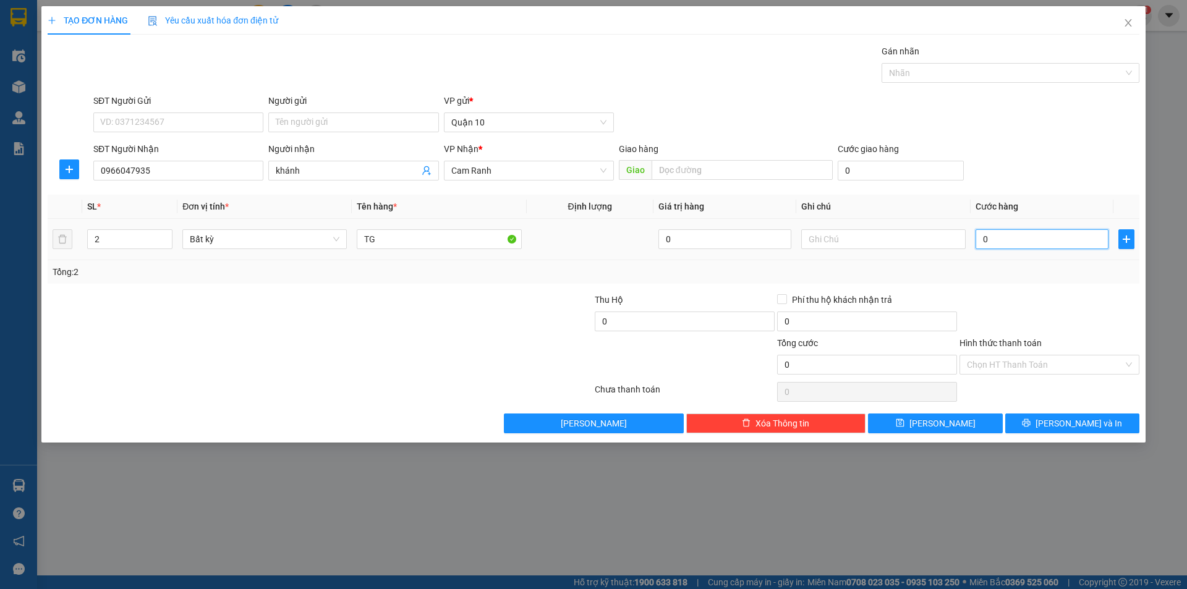
type input "8"
type input "80"
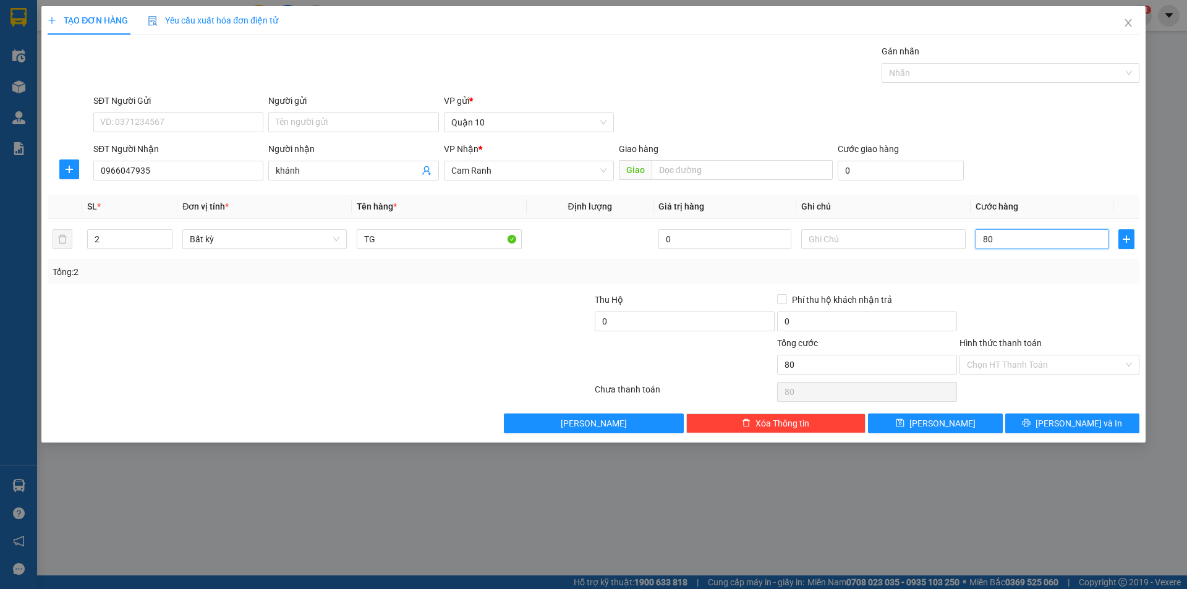
type input "80"
type input "80.000"
click at [1063, 435] on div "TẠO ĐƠN HÀNG Yêu cầu xuất hóa đơn điện tử Transit Pickup Surcharge Ids Transit …" at bounding box center [593, 224] width 1104 height 436
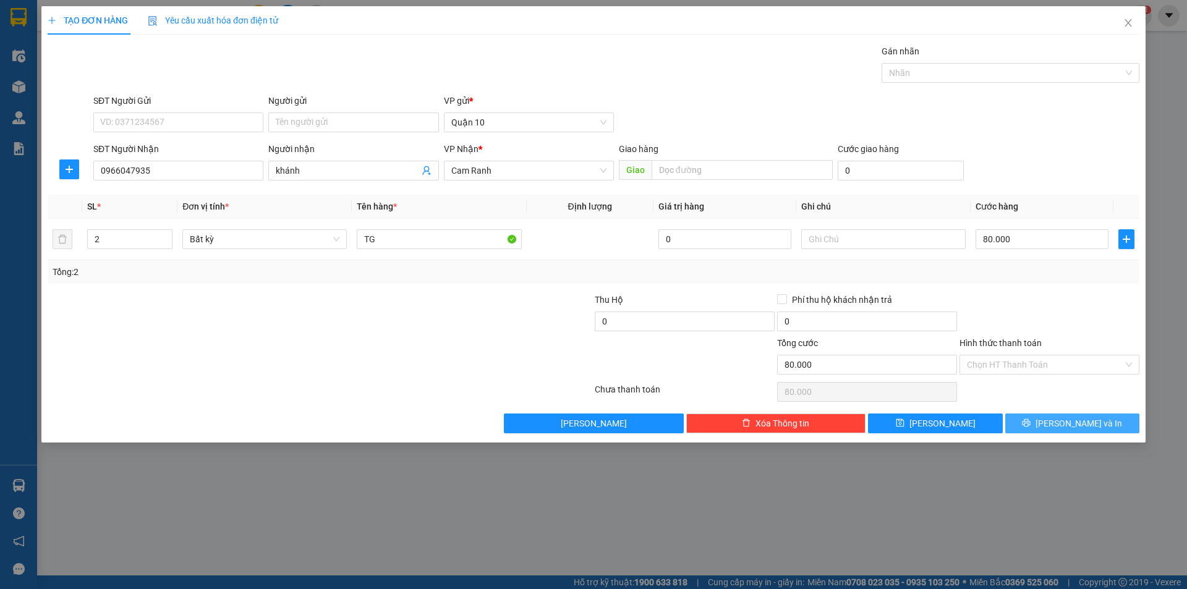
click at [1067, 428] on span "[PERSON_NAME] và In" at bounding box center [1078, 424] width 87 height 14
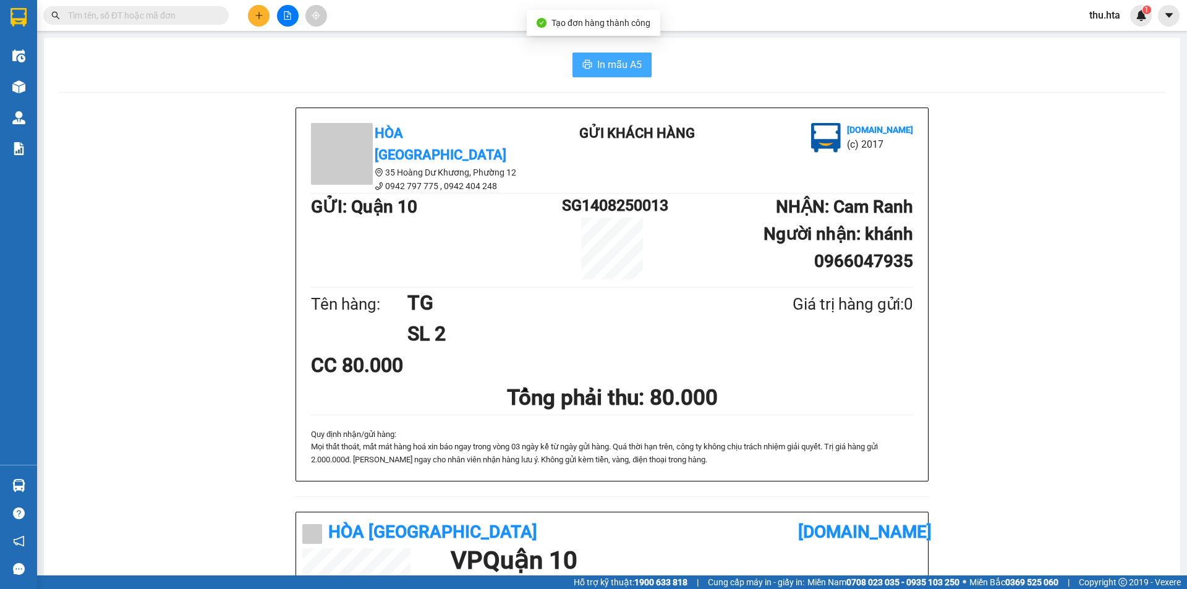
click at [593, 74] on button "In mẫu A5" at bounding box center [611, 65] width 79 height 25
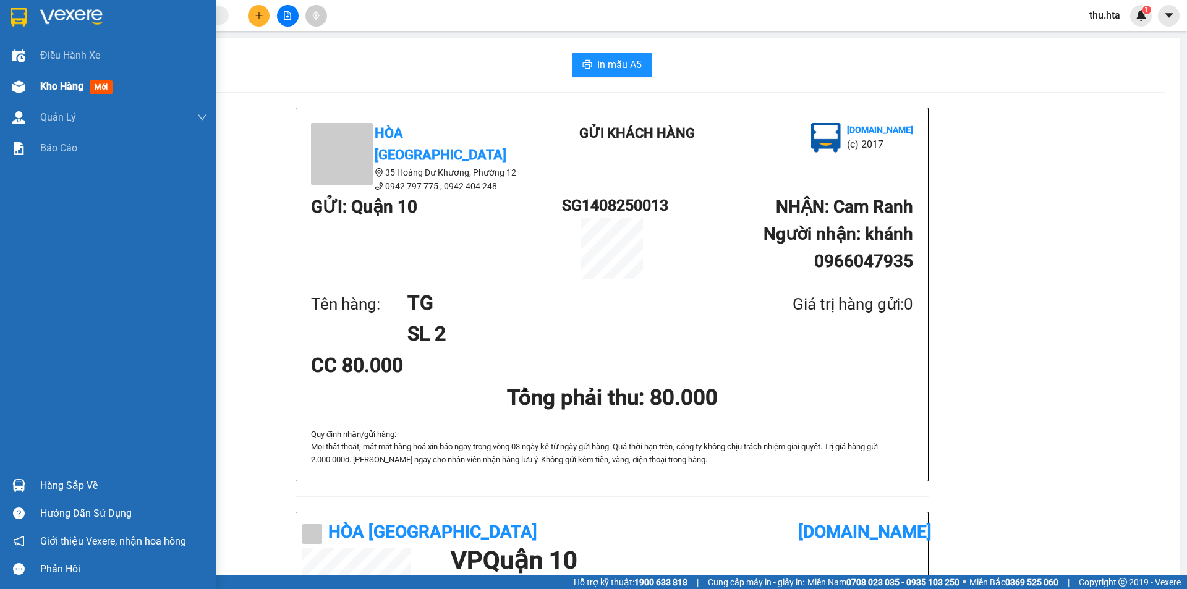
click at [16, 82] on img at bounding box center [18, 86] width 13 height 13
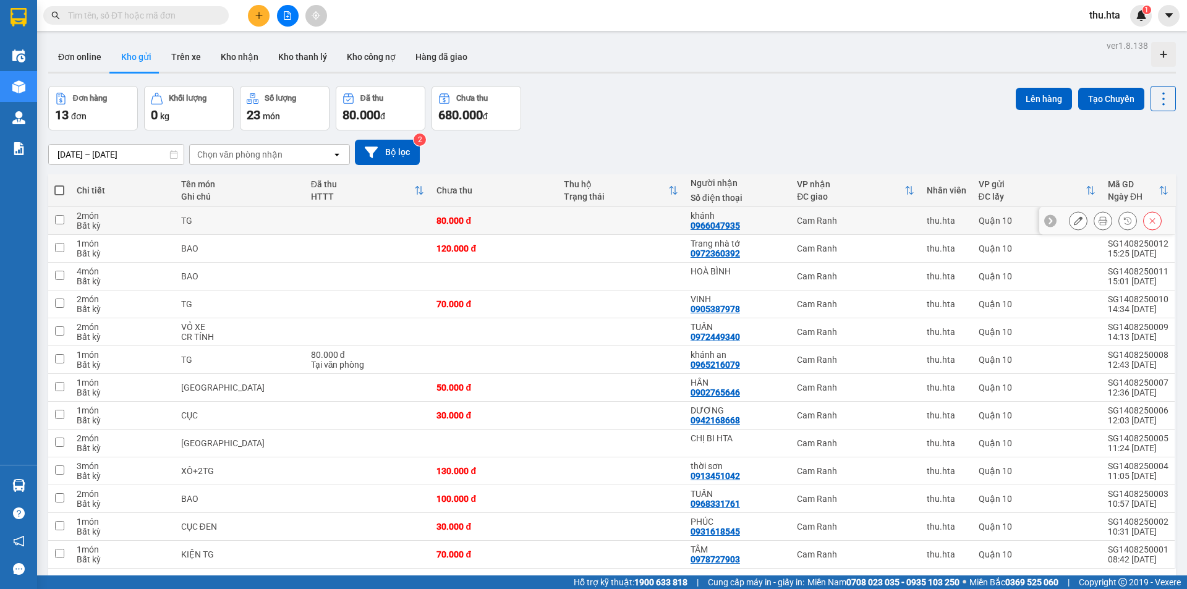
click at [1074, 223] on icon at bounding box center [1078, 220] width 9 height 9
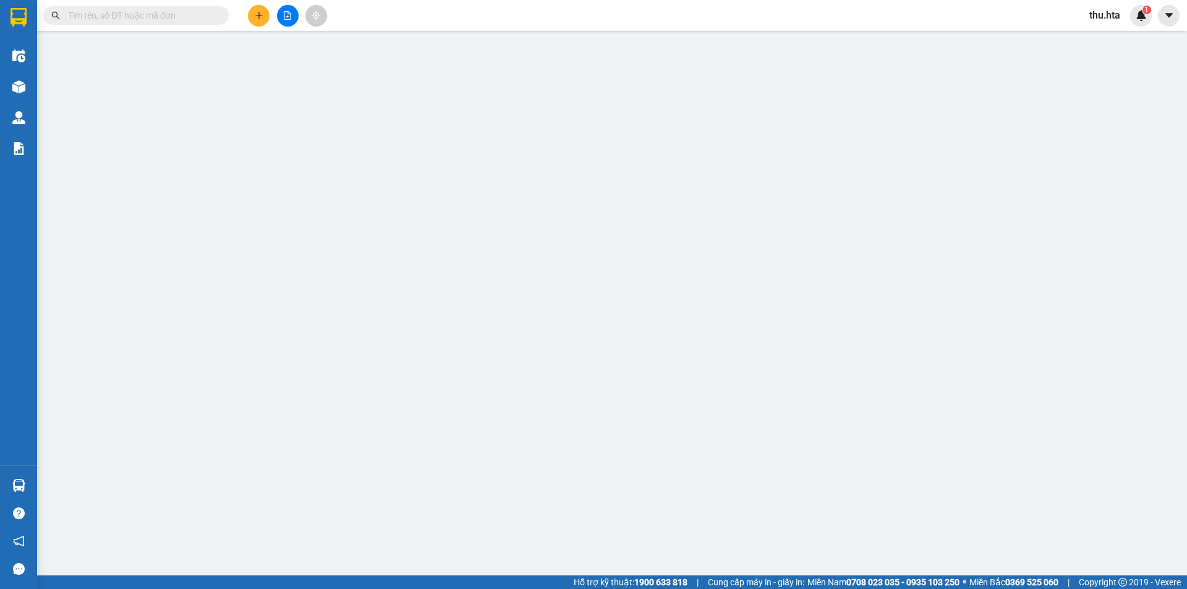
type input "0966047935"
type input "khánh"
type input "80.000"
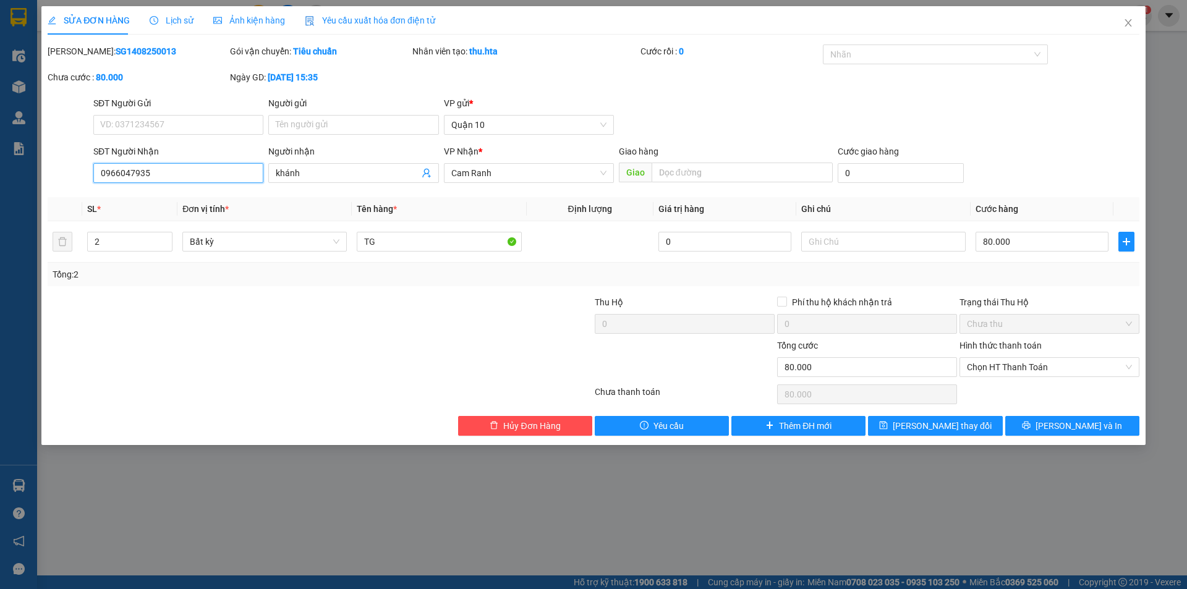
click at [221, 174] on input "0966047935" at bounding box center [178, 173] width 170 height 20
click at [219, 172] on input "0966047935" at bounding box center [178, 173] width 170 height 20
drag, startPoint x: 179, startPoint y: 177, endPoint x: 0, endPoint y: 215, distance: 182.6
click at [0, 215] on div "SỬA ĐƠN HÀNG Lịch sử Ảnh kiện hàng Yêu cầu xuất hóa đơn điện tử Total Paid Fee …" at bounding box center [593, 294] width 1187 height 589
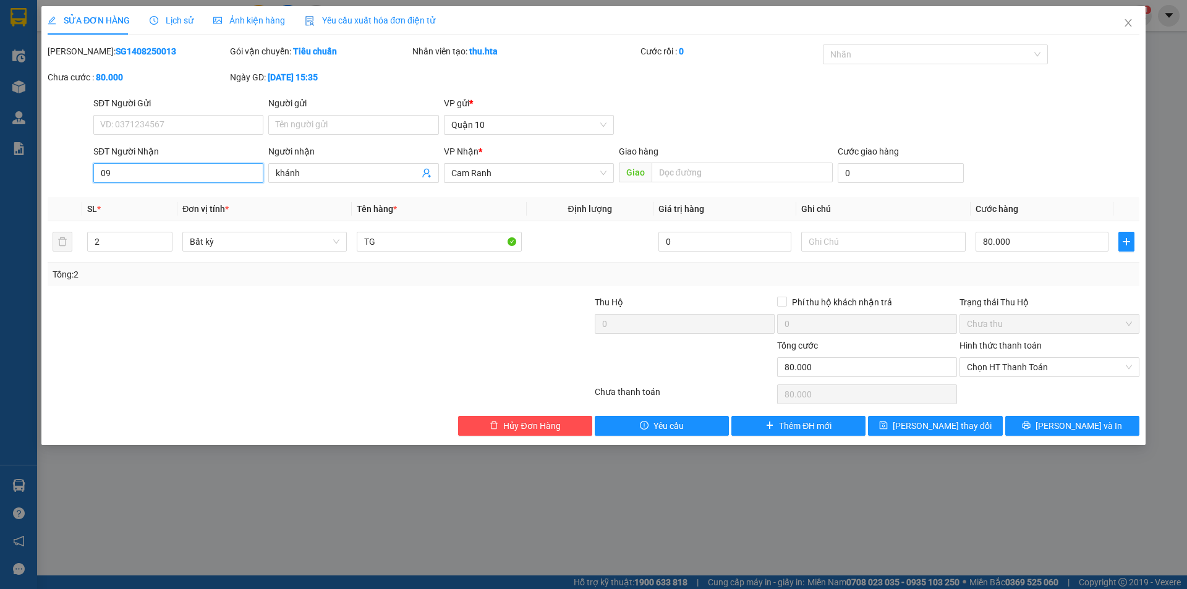
type input "0"
type input "0906003695"
click at [1134, 22] on span "Close" at bounding box center [1128, 23] width 35 height 35
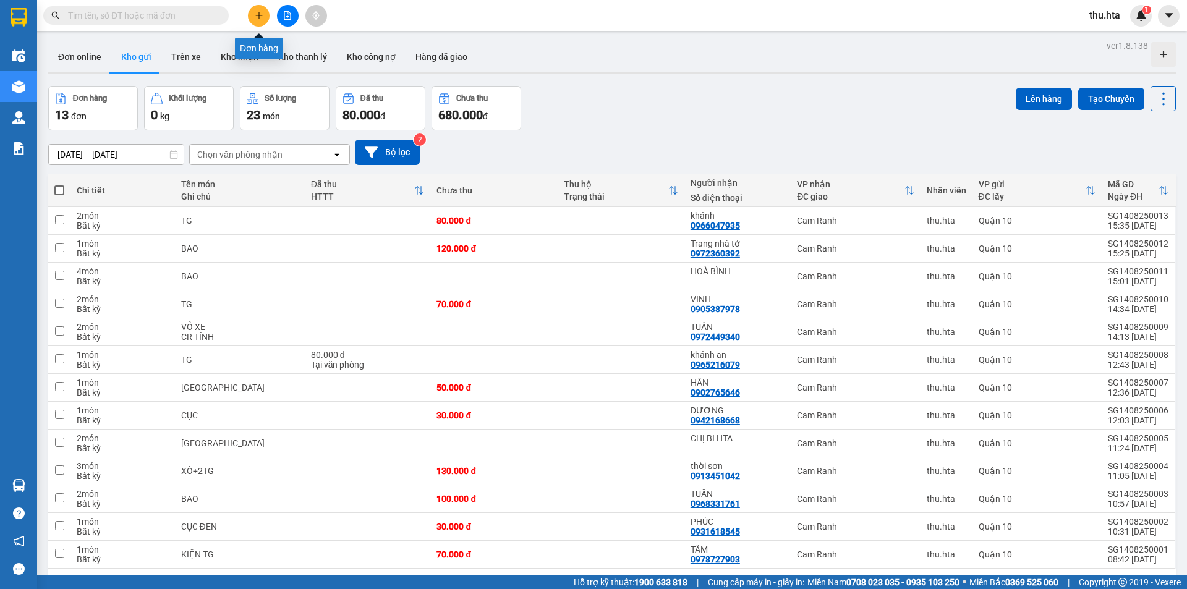
click at [260, 17] on icon "plus" at bounding box center [259, 15] width 9 height 9
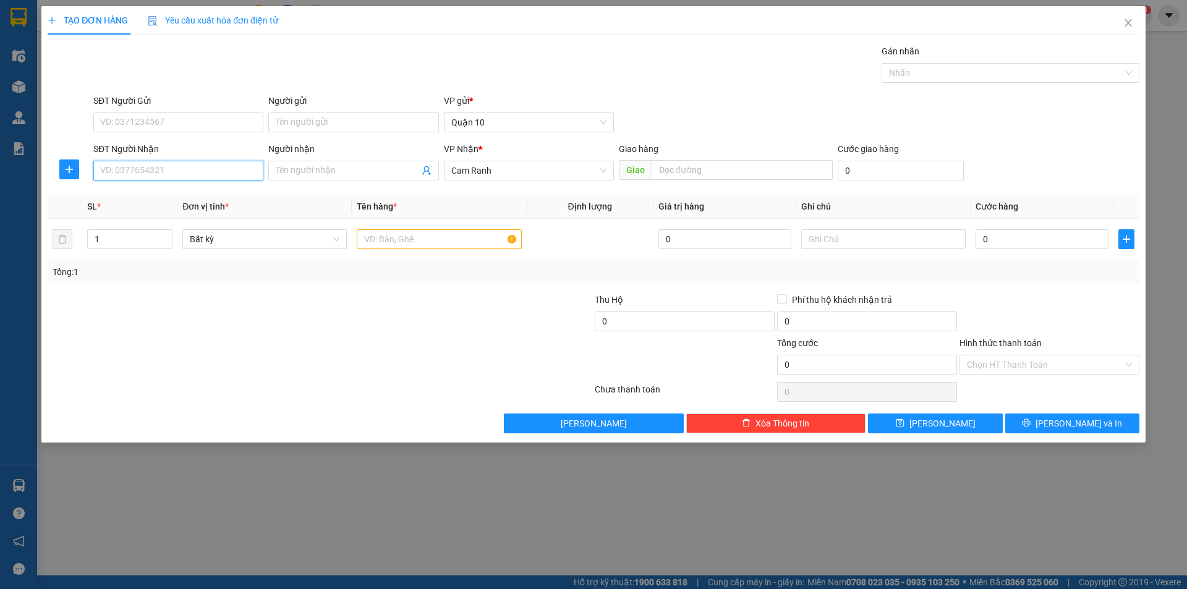
click at [191, 163] on input "SĐT Người Nhận" at bounding box center [178, 171] width 170 height 20
click at [181, 196] on div "0906003695 - LUÂN đl mq" at bounding box center [178, 196] width 155 height 14
type input "0906003695"
type input "LUÂN đl mq"
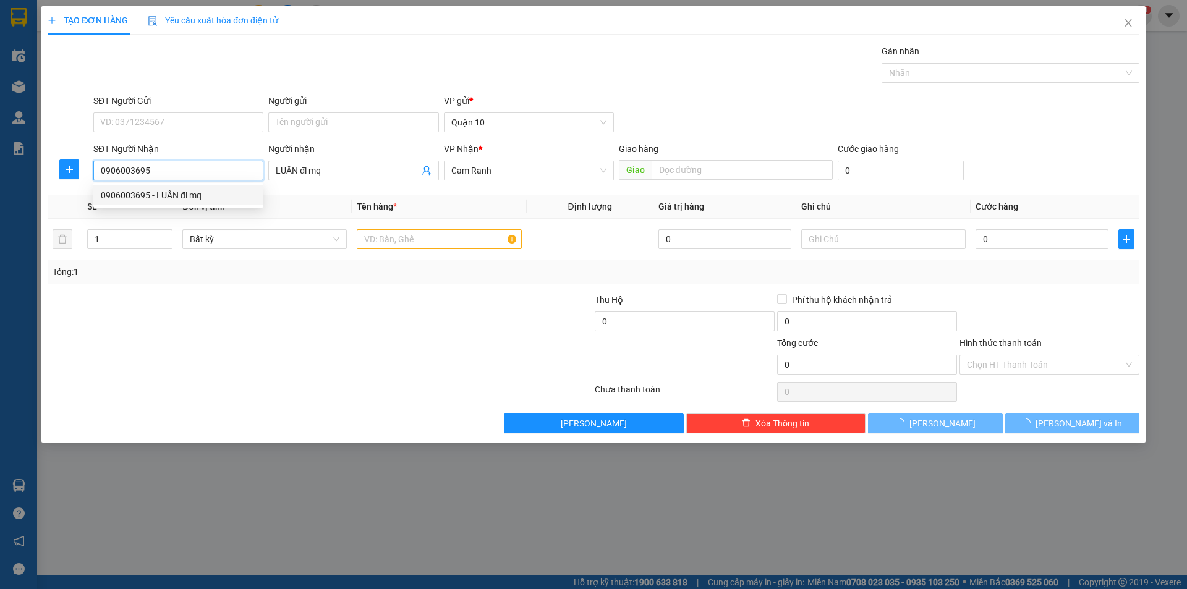
type input "60.000"
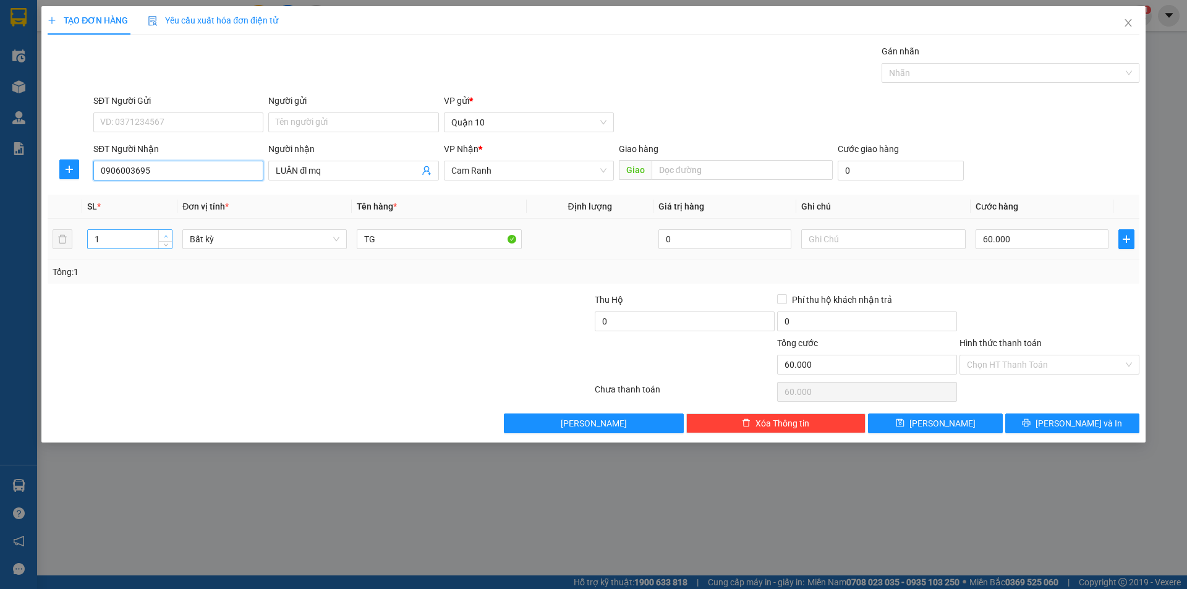
type input "0906003695"
type input "2"
click at [168, 238] on span "up" at bounding box center [165, 235] width 7 height 7
drag, startPoint x: 1091, startPoint y: 252, endPoint x: 1073, endPoint y: 244, distance: 20.2
click at [1087, 249] on td "60.000" at bounding box center [1042, 239] width 143 height 41
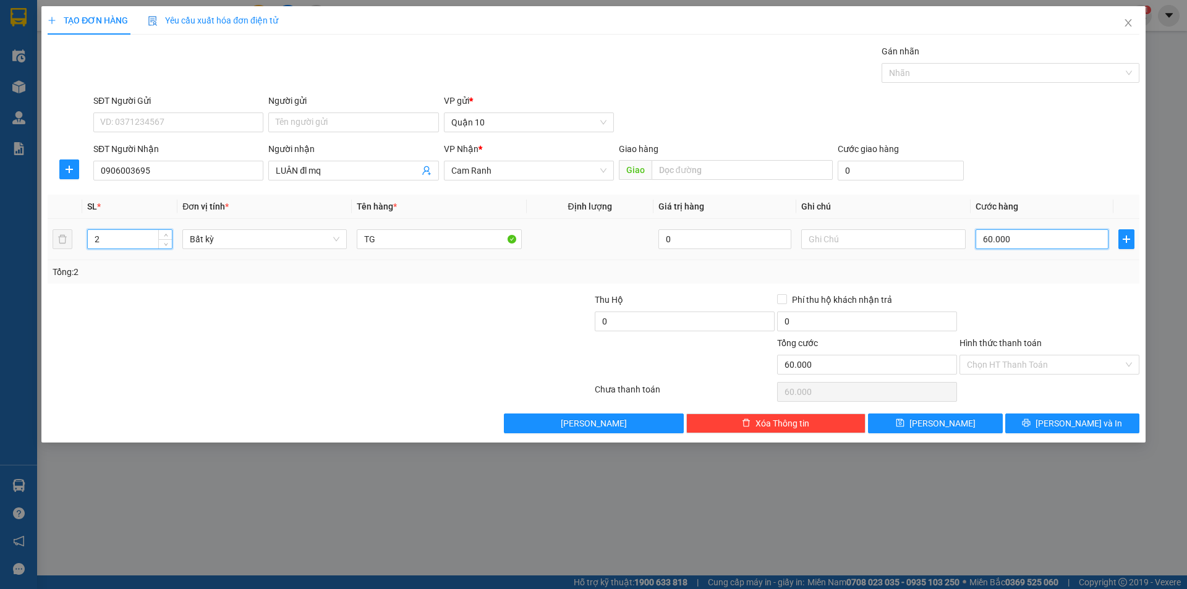
click at [1073, 244] on input "60.000" at bounding box center [1042, 239] width 133 height 20
type input "0"
type input "1"
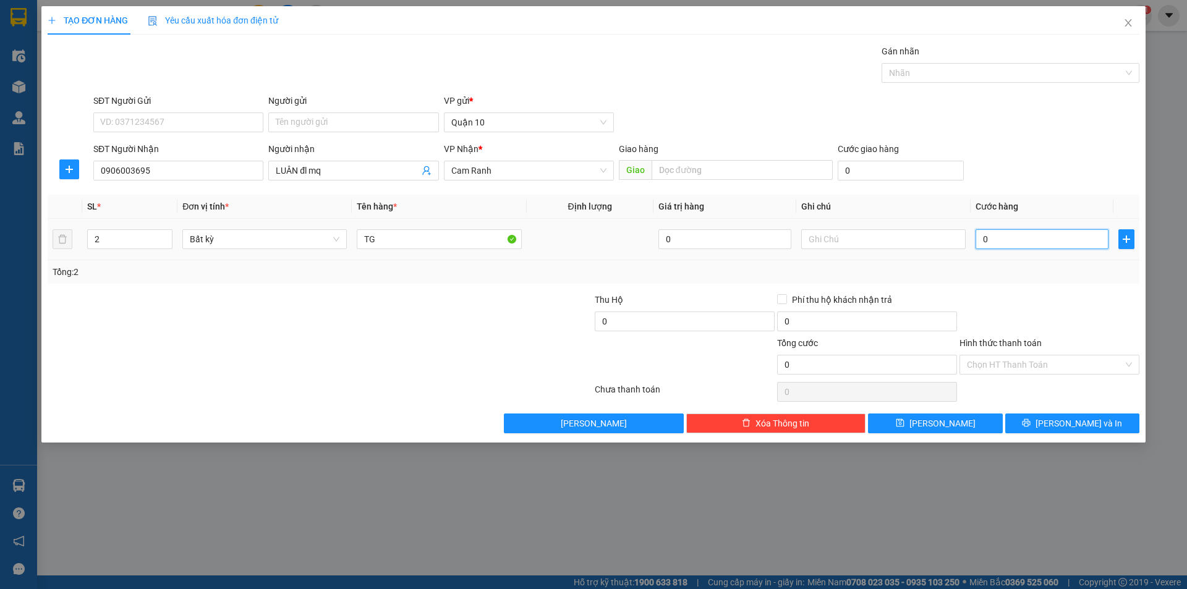
type input "1"
type input "10"
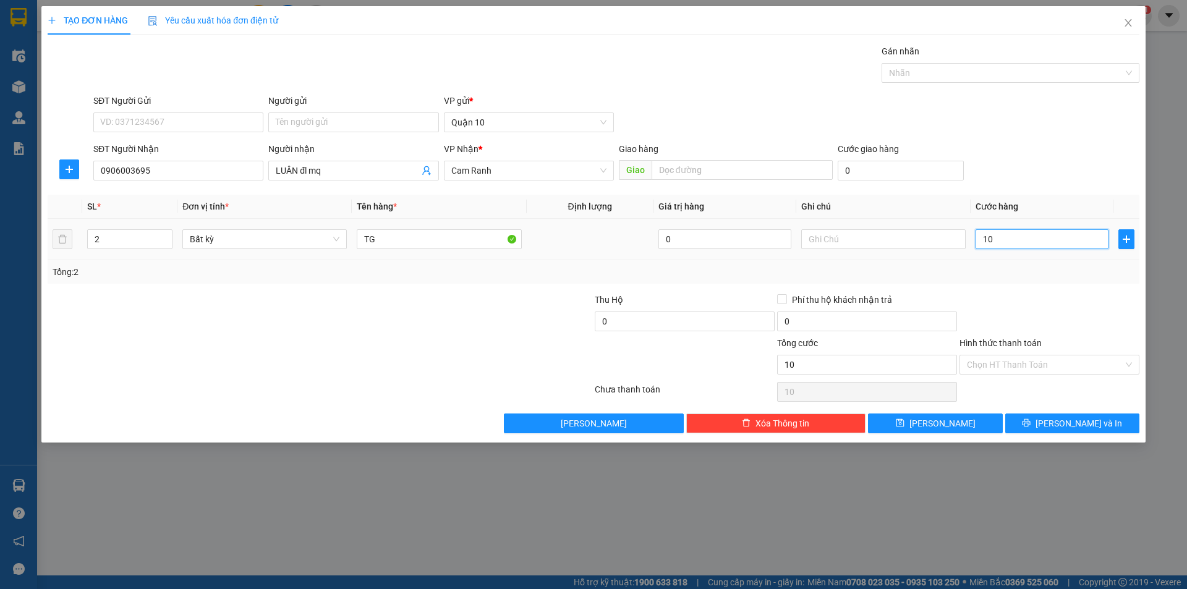
type input "100"
type input "100.000"
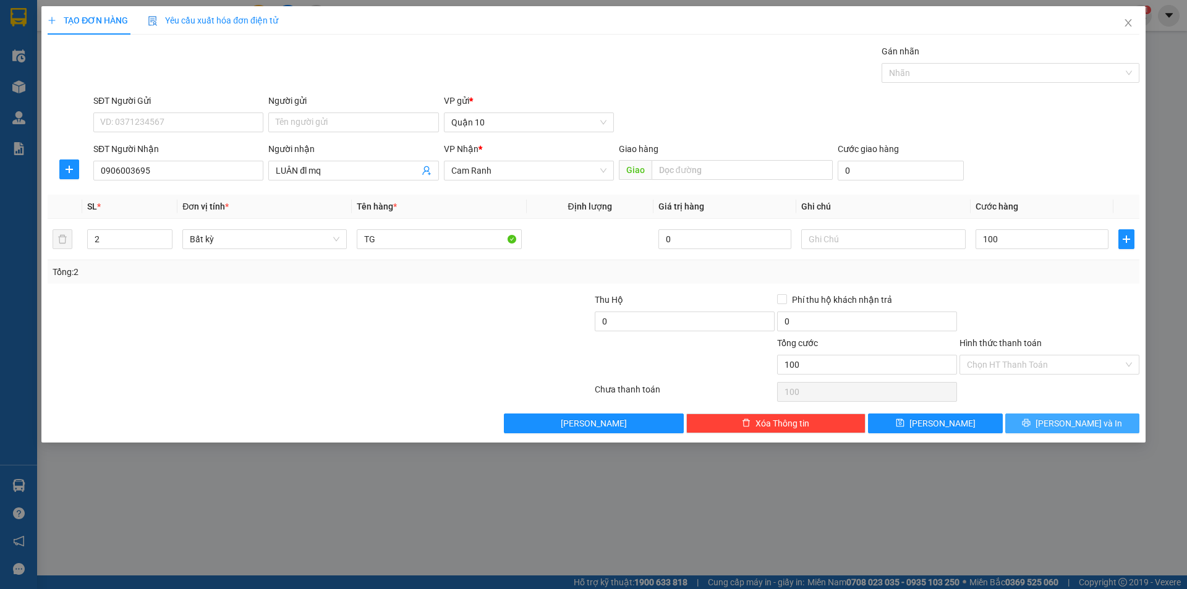
type input "100.000"
drag, startPoint x: 1065, startPoint y: 417, endPoint x: 1035, endPoint y: 418, distance: 29.1
click at [1062, 417] on span "[PERSON_NAME] và In" at bounding box center [1078, 424] width 87 height 14
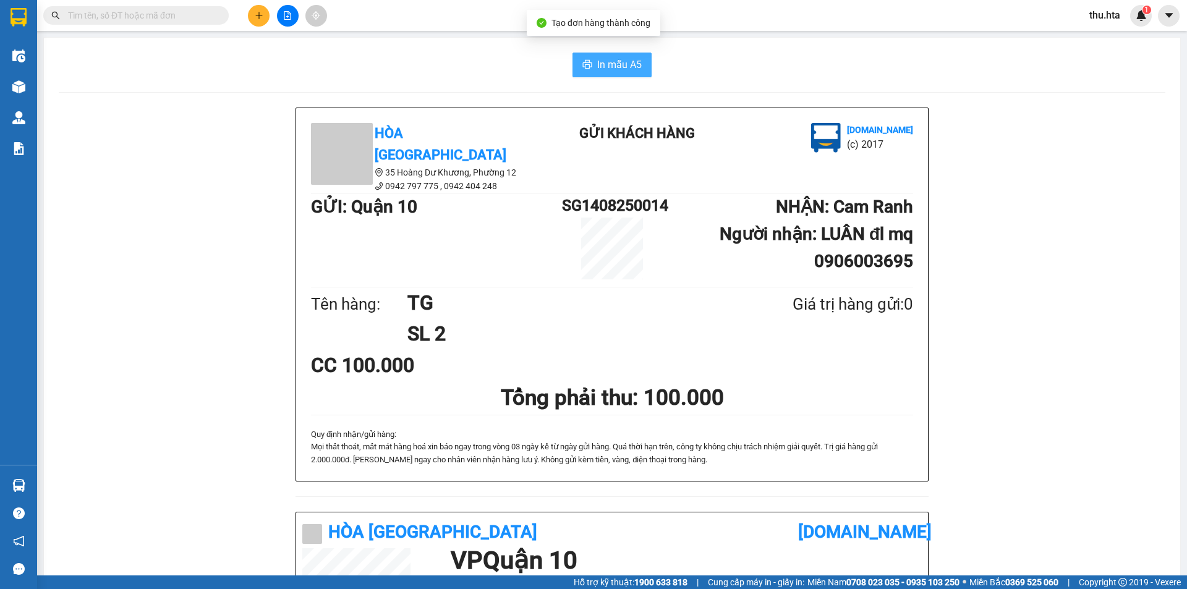
click at [615, 72] on span "In mẫu A5" at bounding box center [619, 64] width 45 height 15
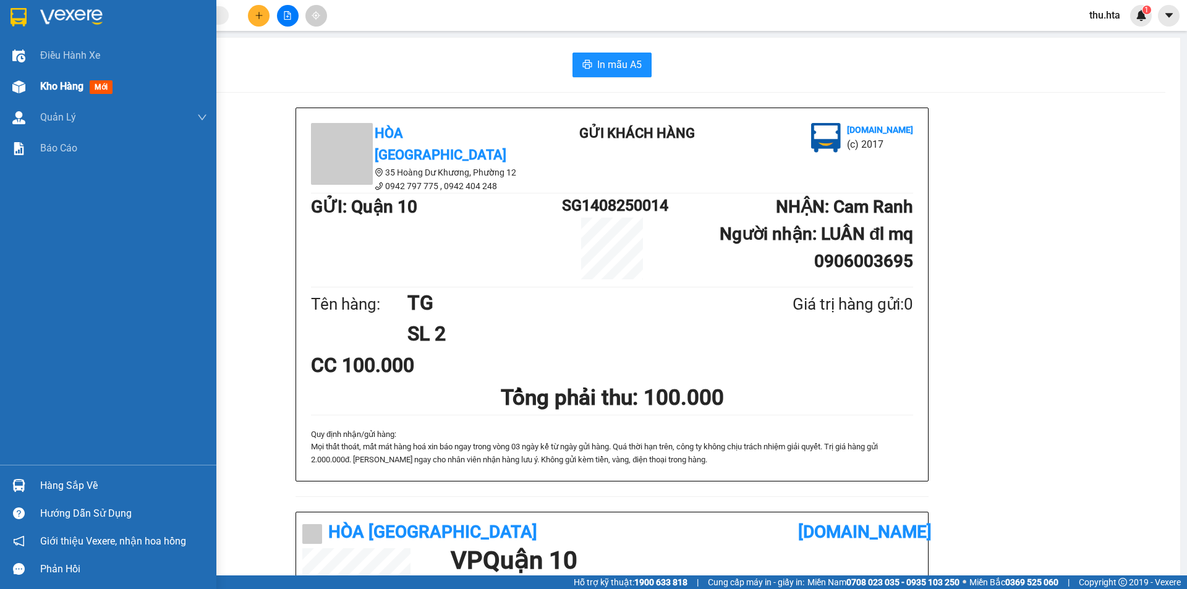
click at [58, 75] on div "Kho hàng mới" at bounding box center [123, 86] width 167 height 31
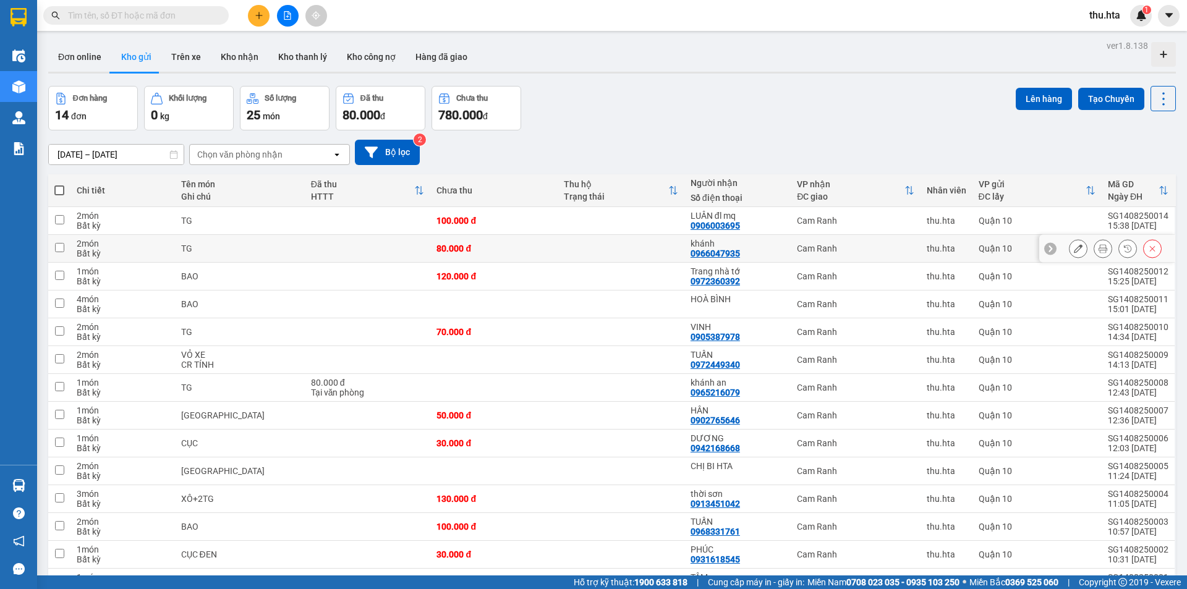
click at [1152, 250] on div at bounding box center [1107, 249] width 136 height 28
click at [1148, 249] on icon at bounding box center [1152, 248] width 9 height 9
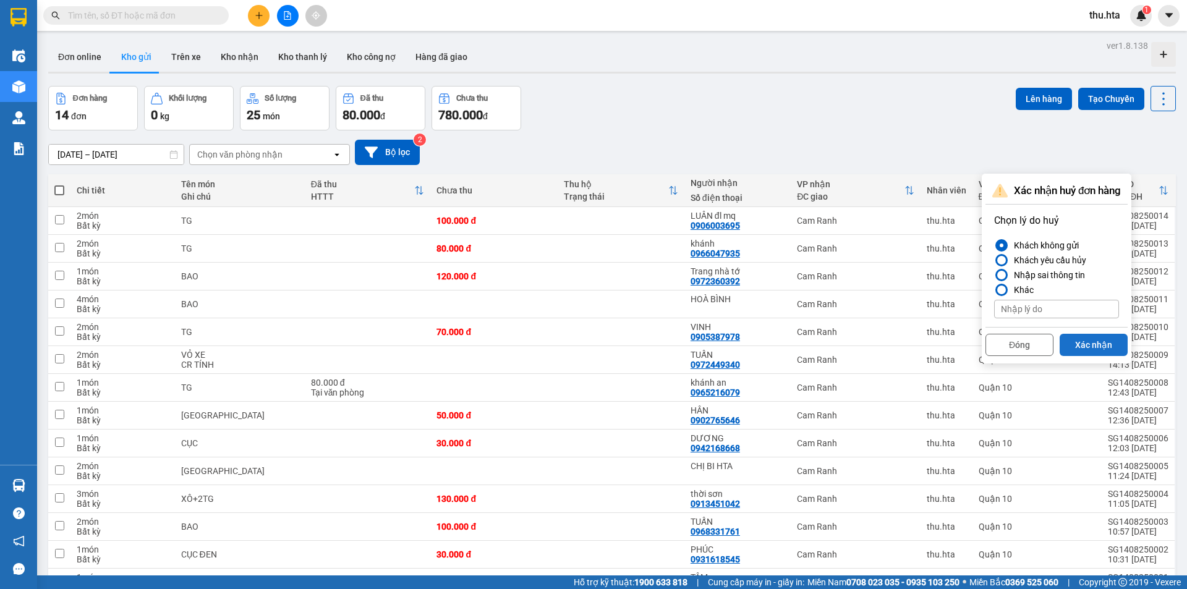
click at [1085, 338] on button "Xác nhận" at bounding box center [1094, 345] width 68 height 22
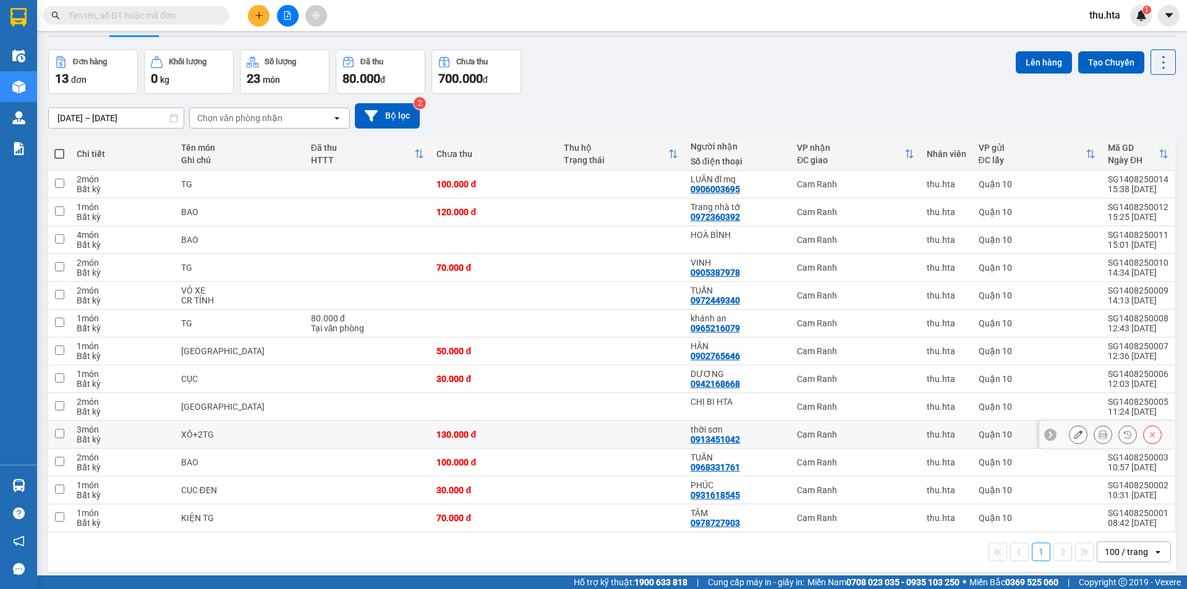
scroll to position [57, 0]
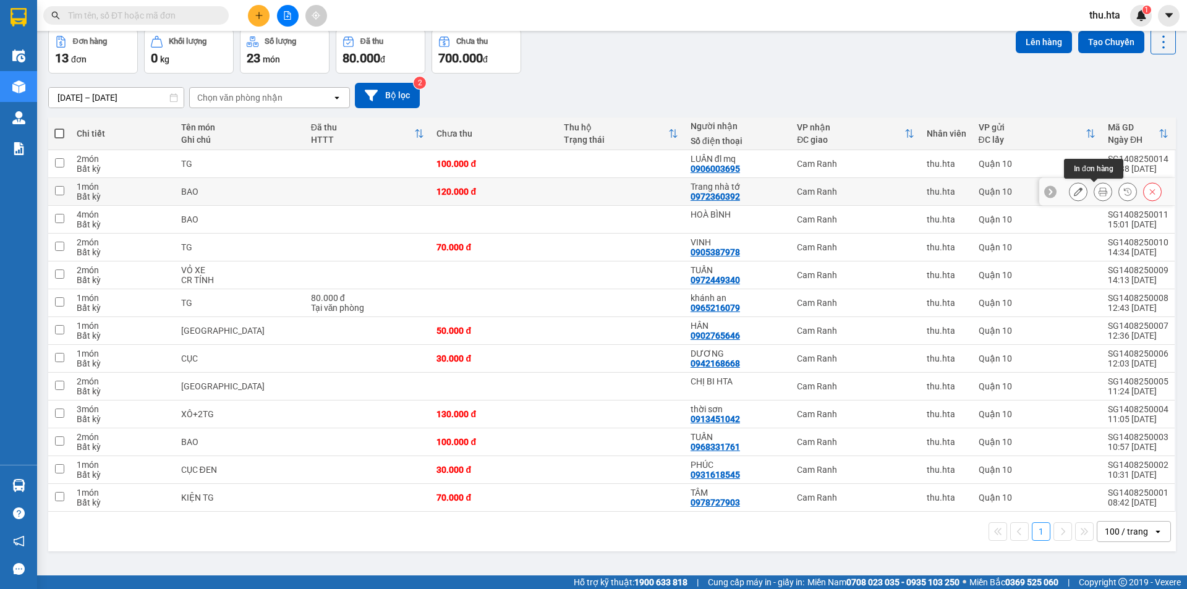
click at [1079, 190] on div at bounding box center [1115, 191] width 93 height 19
click at [1073, 193] on button at bounding box center [1077, 192] width 17 height 22
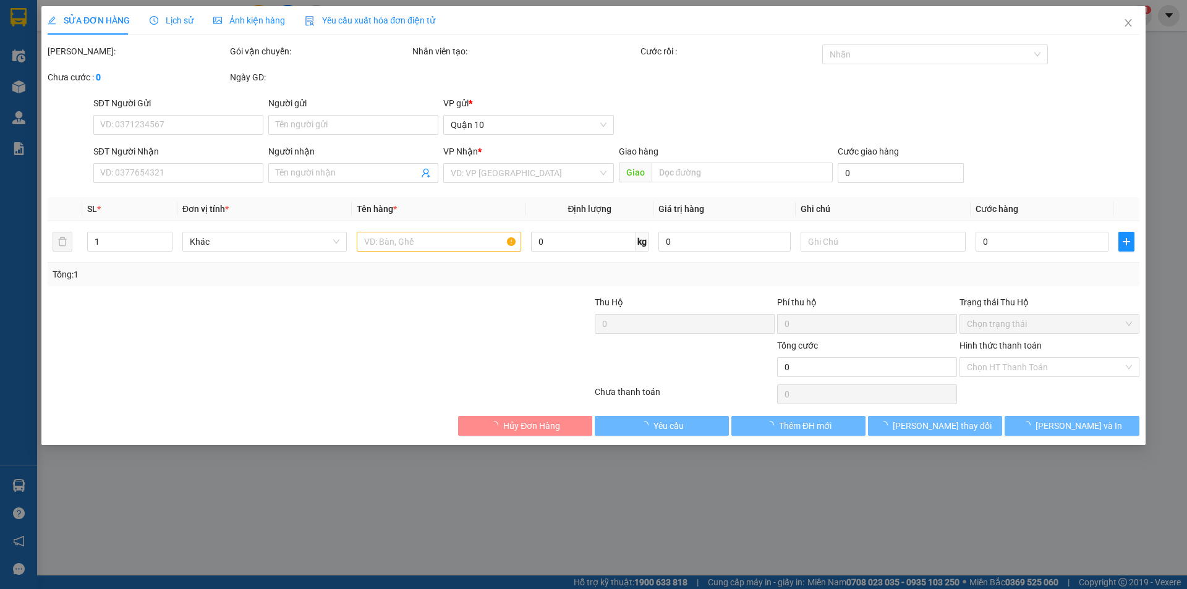
type input "0972360392"
type input "Trang nhà tớ"
type input "120.000"
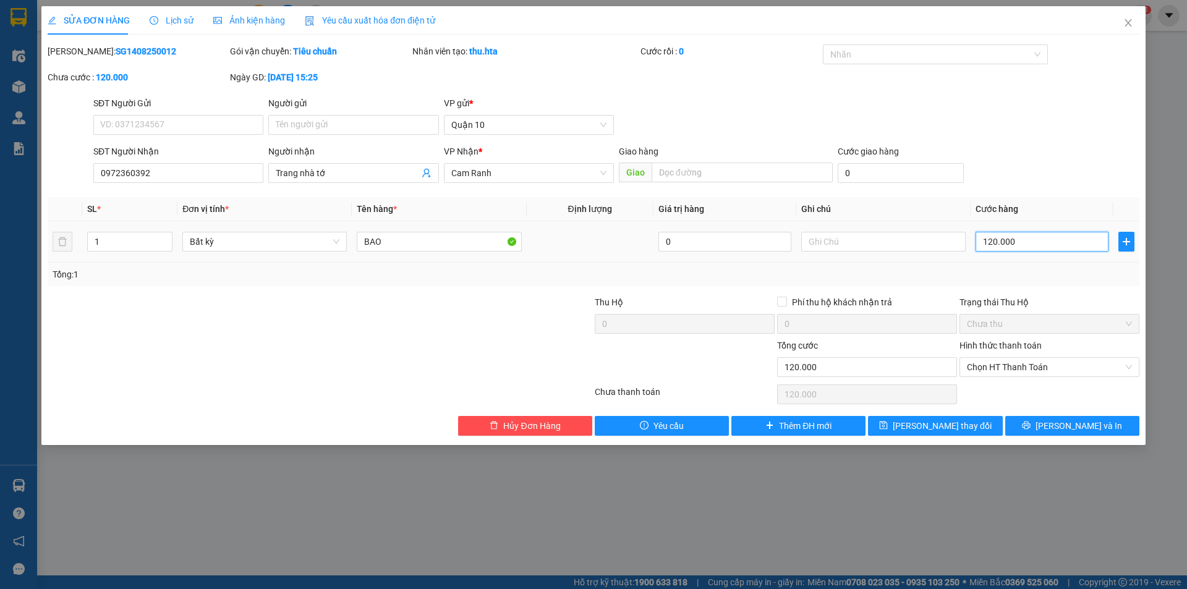
click at [1090, 237] on input "120.000" at bounding box center [1042, 242] width 133 height 20
type input "1"
type input "10"
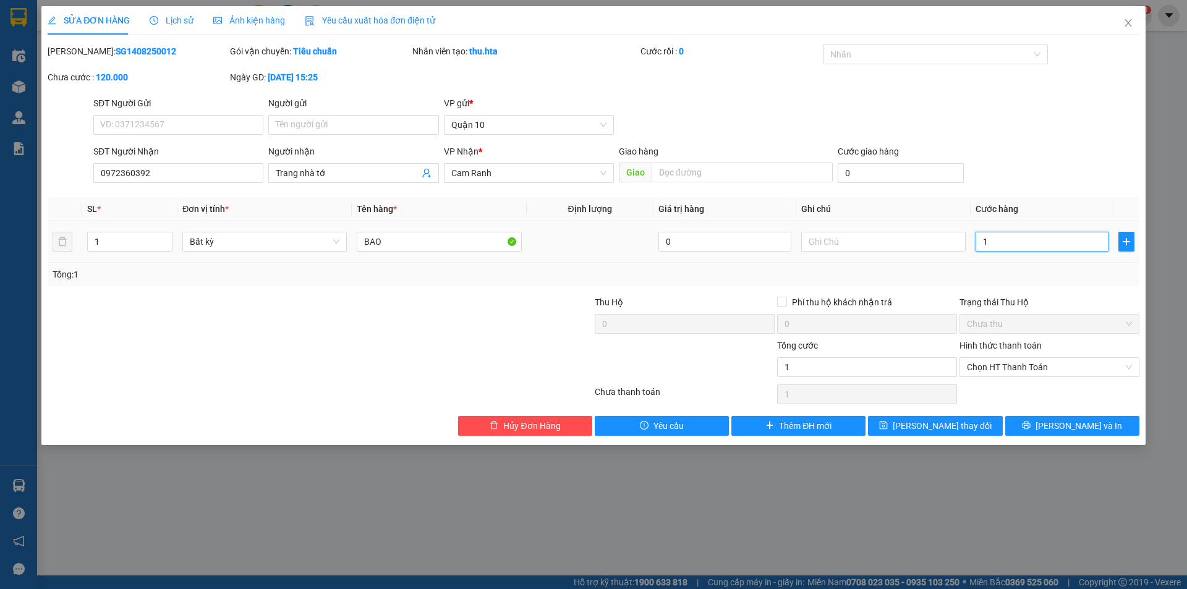
type input "10"
type input "100"
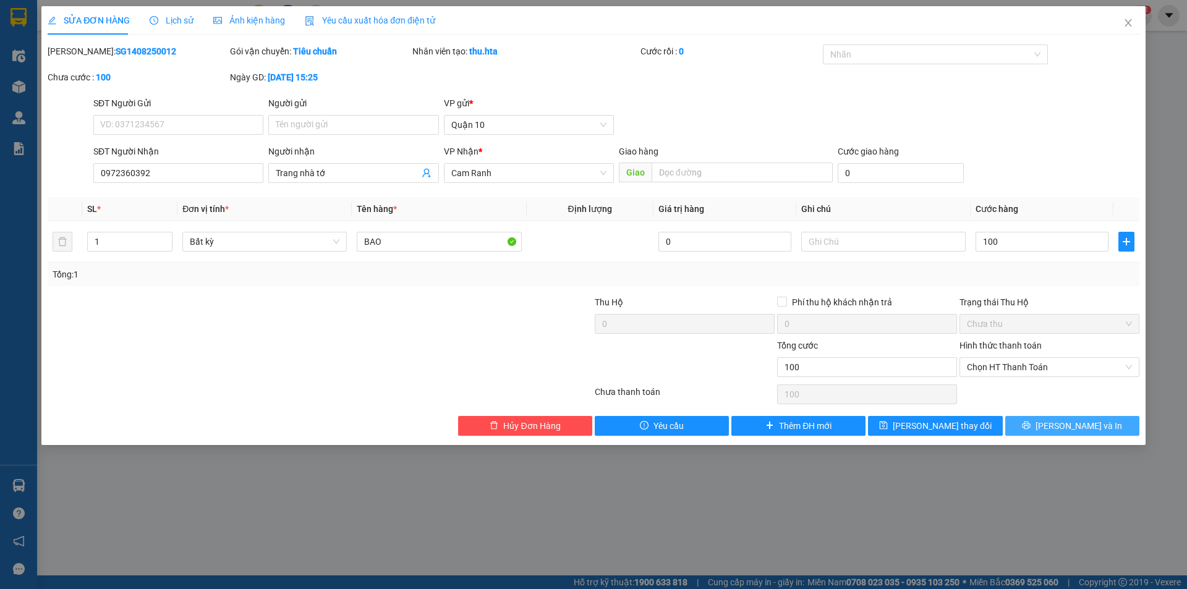
type input "100.000"
click at [1086, 428] on span "[PERSON_NAME] và In" at bounding box center [1078, 426] width 87 height 14
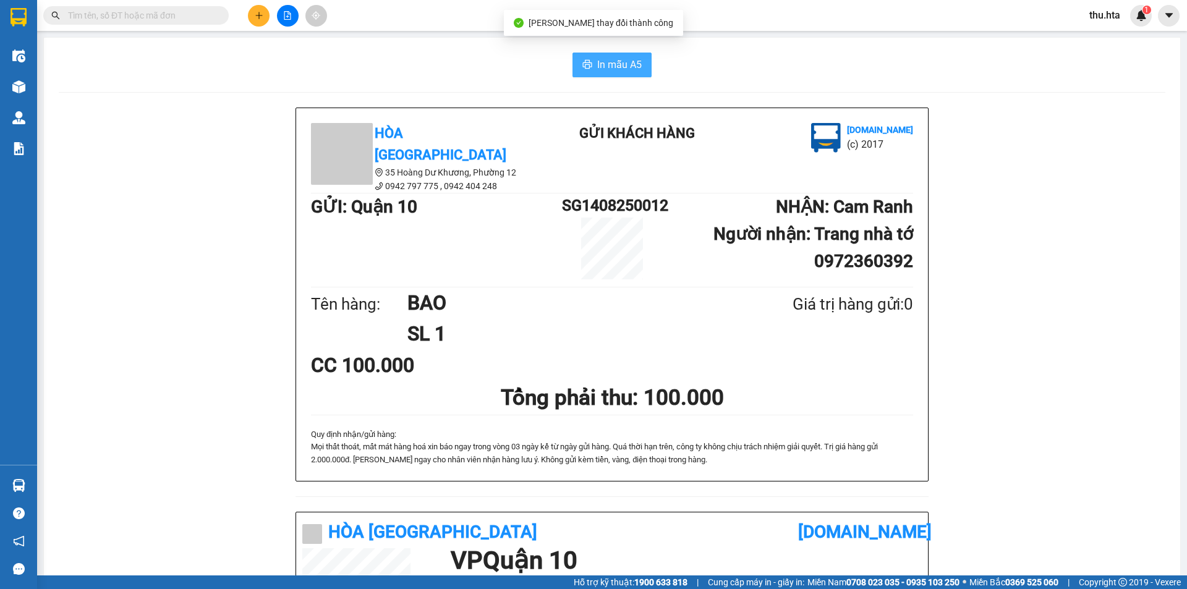
click at [600, 65] on span "In mẫu A5" at bounding box center [619, 64] width 45 height 15
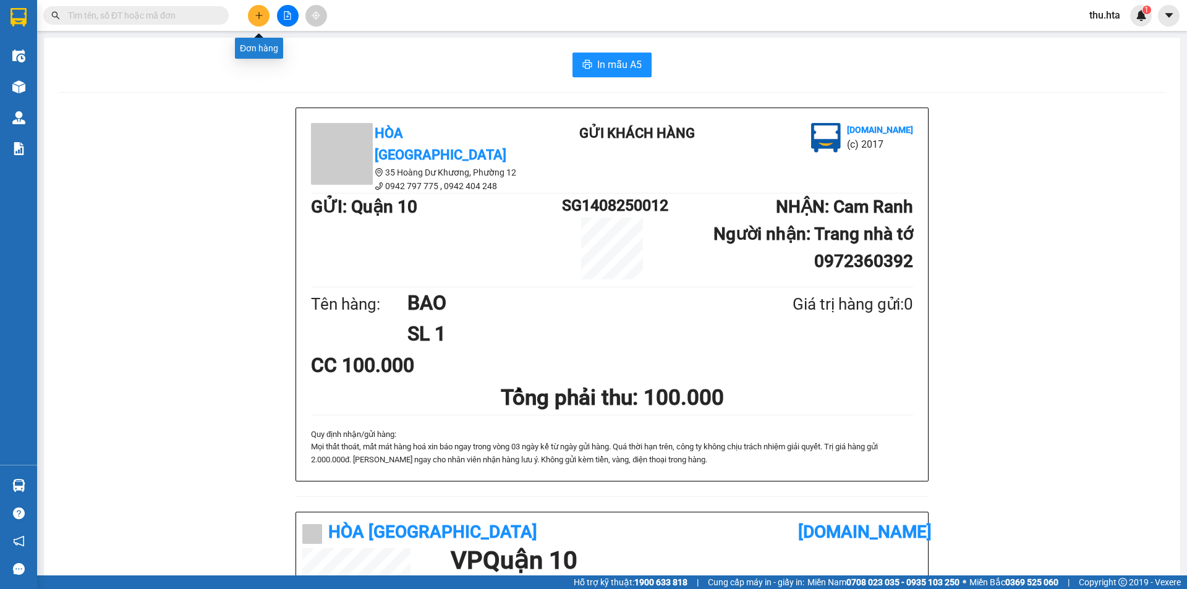
click at [251, 16] on button at bounding box center [259, 16] width 22 height 22
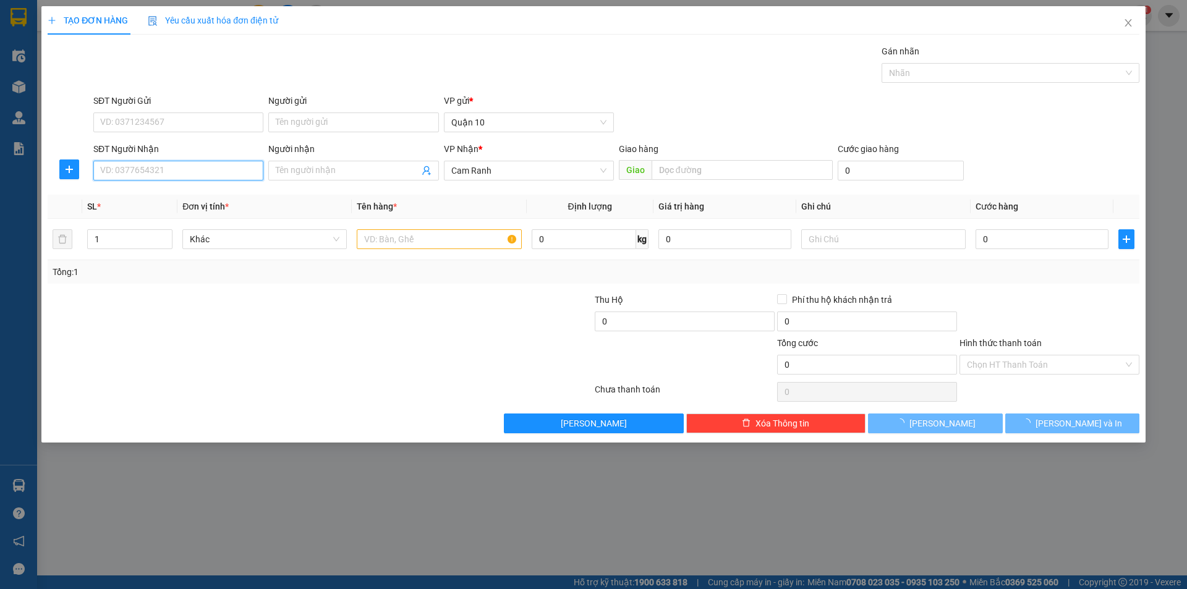
click at [206, 176] on input "SĐT Người Nhận" at bounding box center [178, 171] width 170 height 20
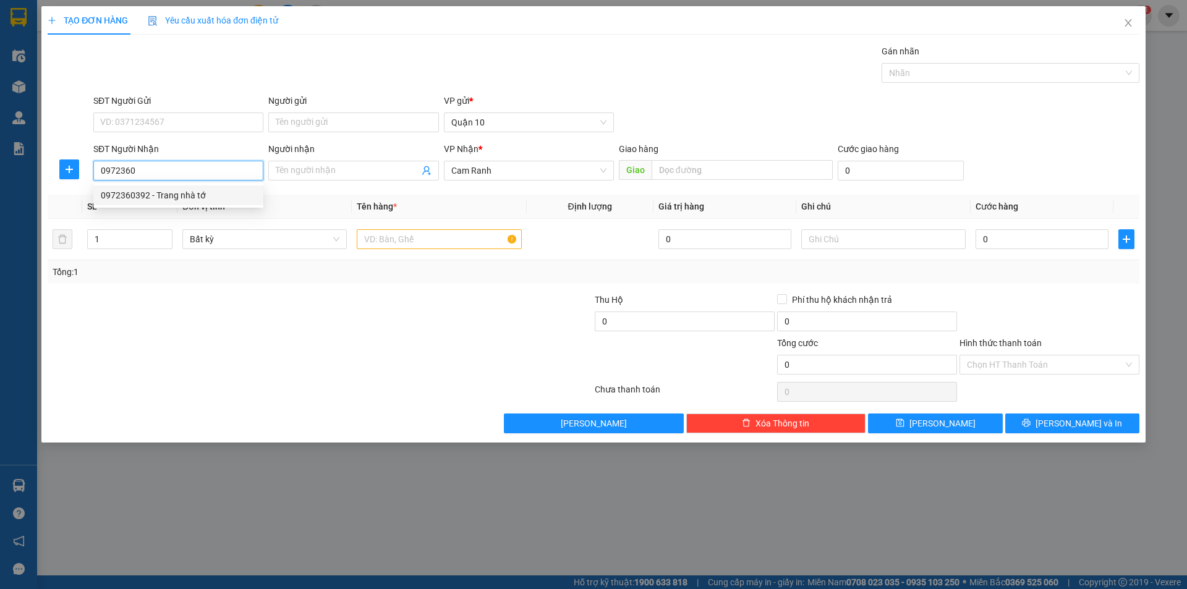
click at [188, 192] on div "0972360392 - Trang nhà tớ" at bounding box center [178, 196] width 155 height 14
type input "0972360392"
type input "Trang nhà tớ"
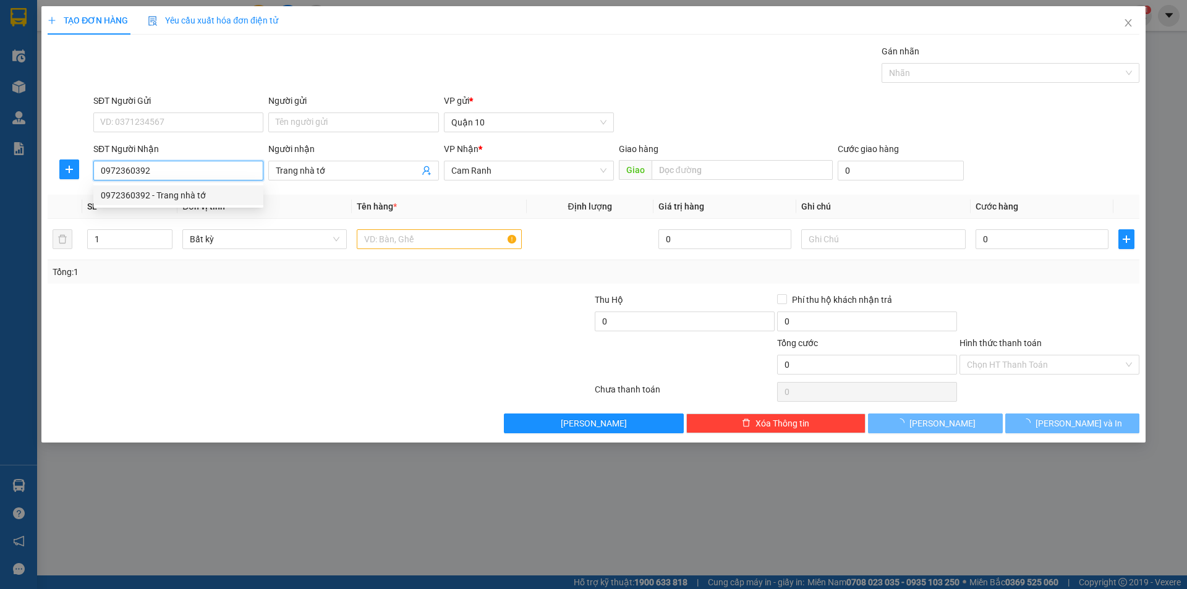
type input "100.000"
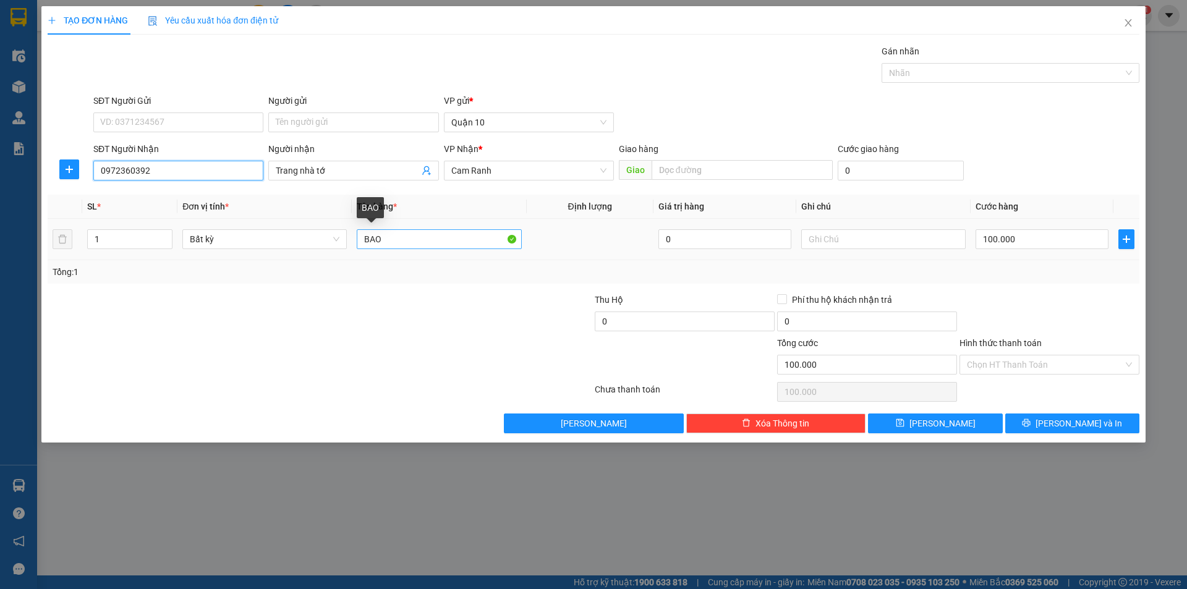
type input "0972360392"
click at [414, 238] on input "BAO" at bounding box center [439, 239] width 164 height 20
type input "TG"
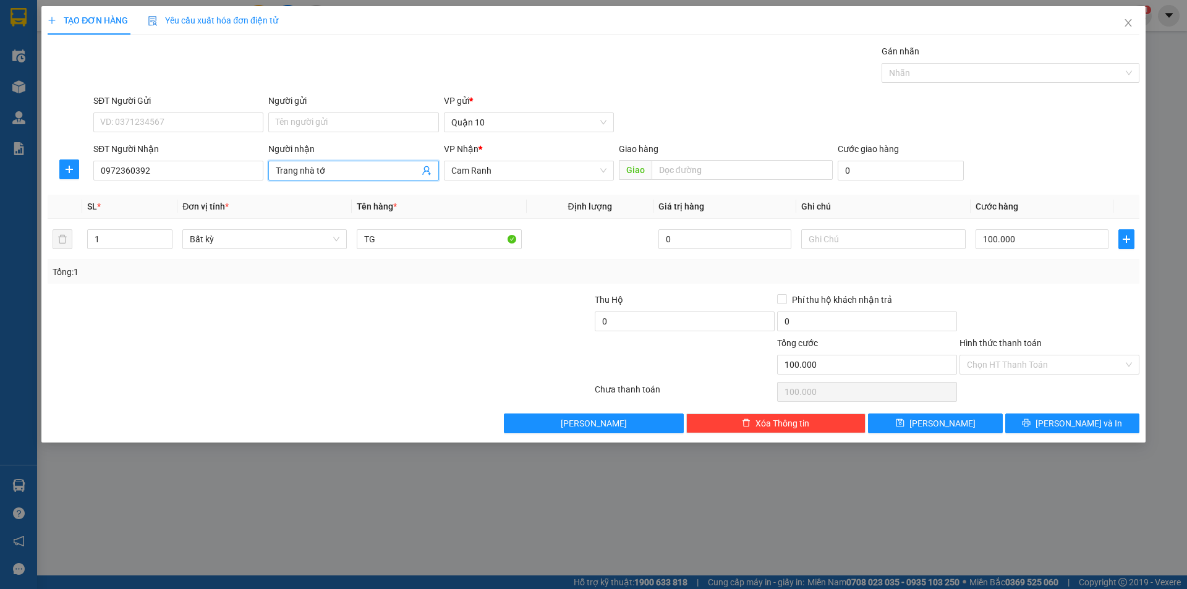
click at [338, 168] on input "Trang nhà tớ" at bounding box center [347, 171] width 143 height 14
click at [711, 166] on input "text" at bounding box center [742, 170] width 181 height 20
type input "CĐ"
click at [1048, 237] on input "100.000" at bounding box center [1042, 239] width 133 height 20
type input "3"
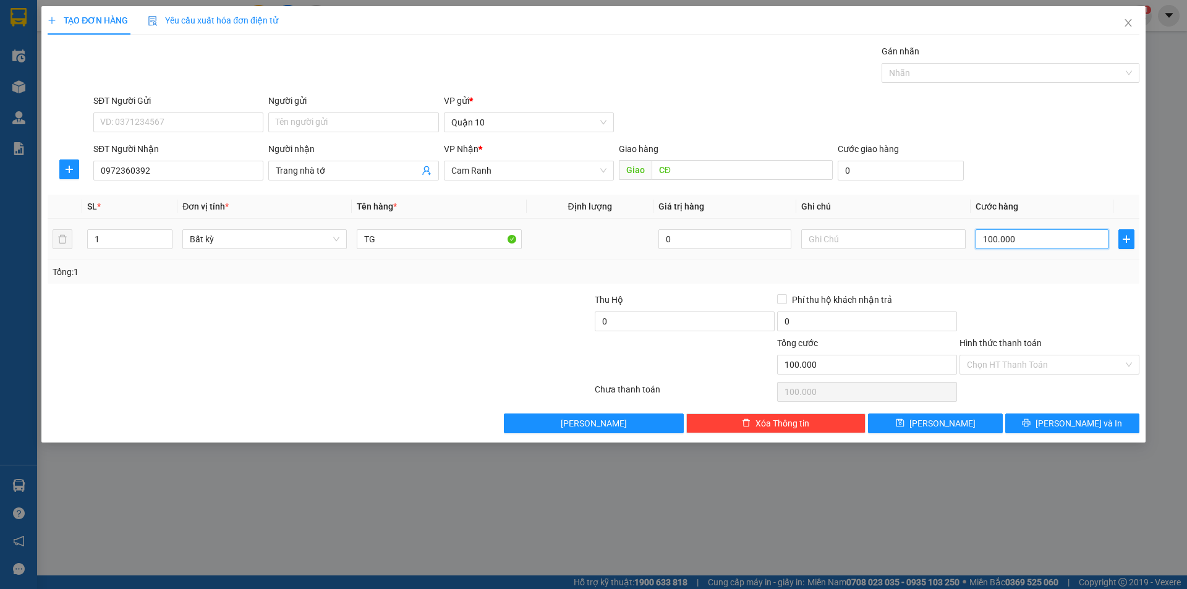
type input "3"
type input "30"
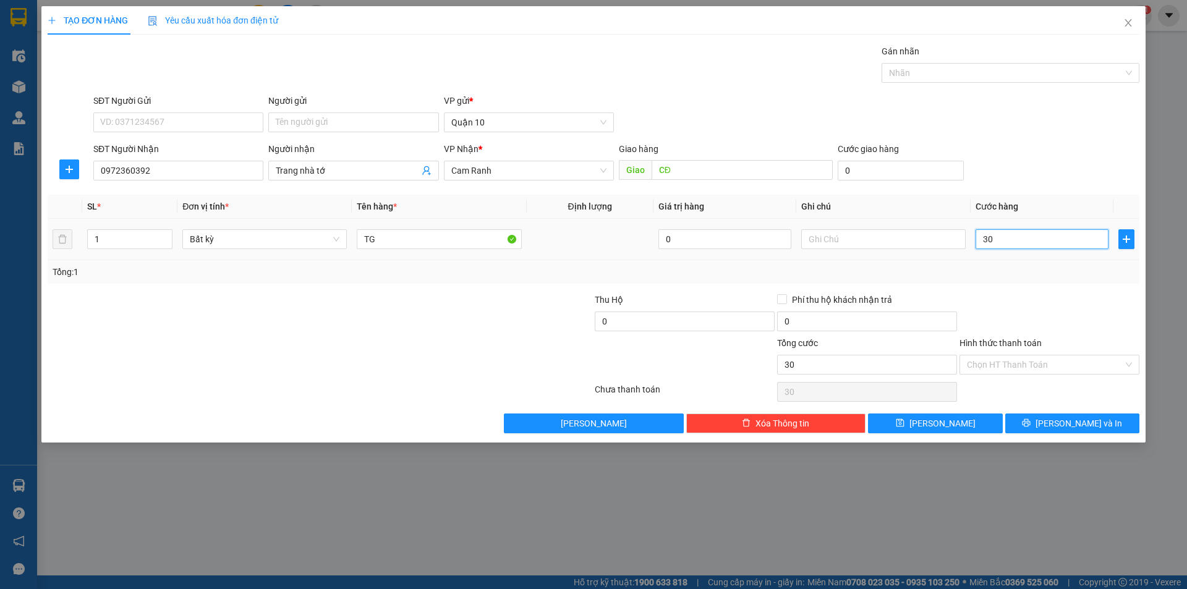
type input "3"
type input "0"
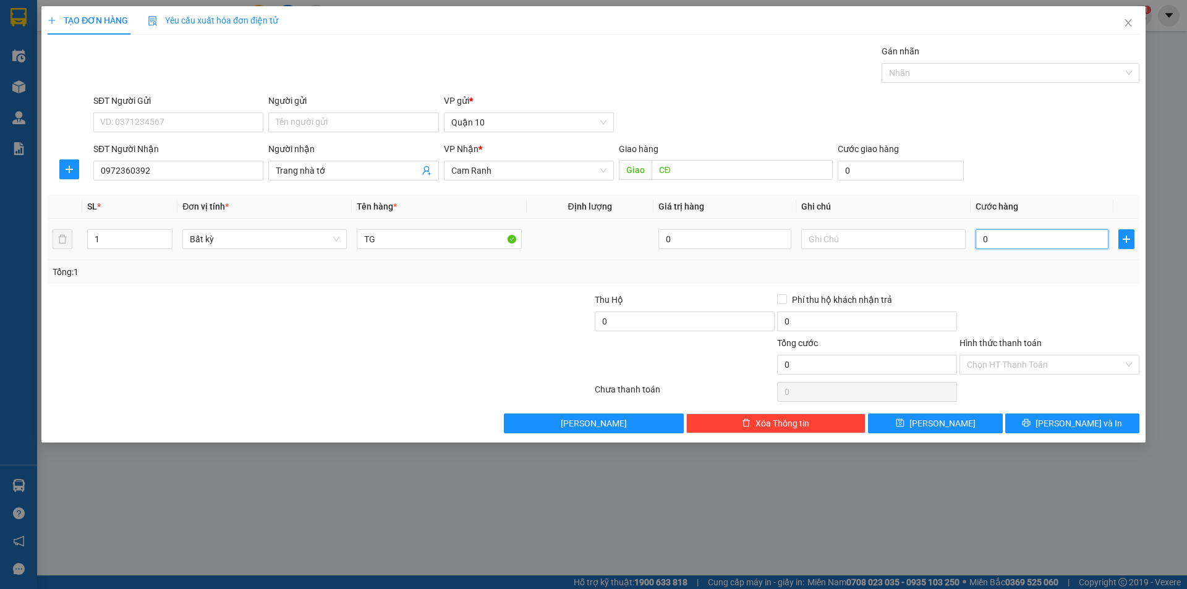
type input "0"
type input "5"
type input "05"
type input "5.000"
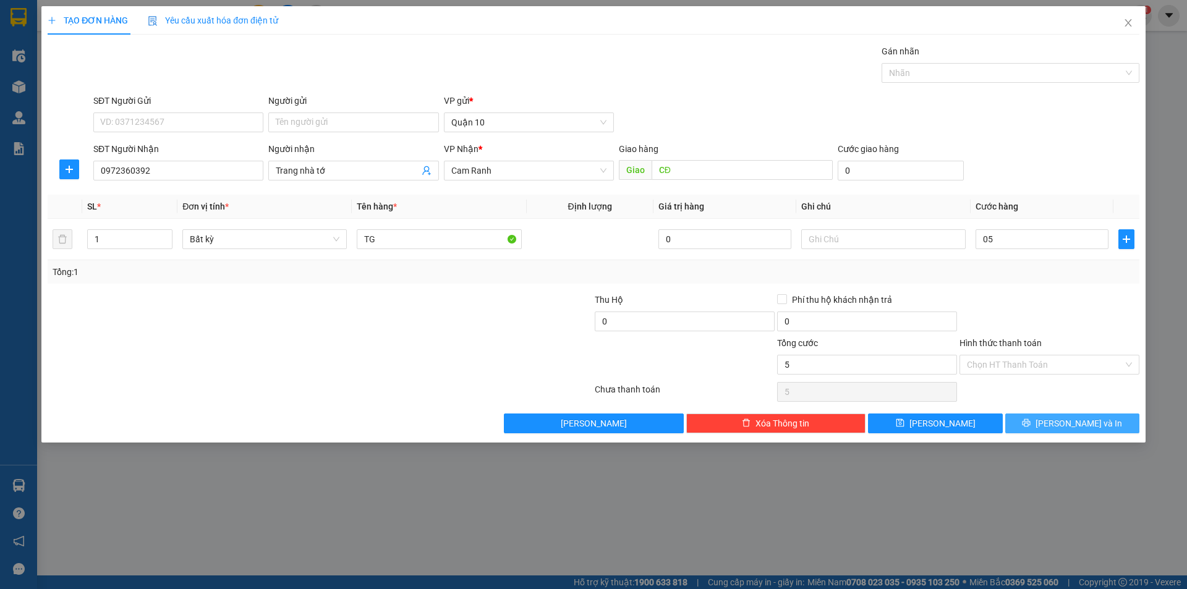
type input "5.000"
click at [1107, 427] on button "[PERSON_NAME] và In" at bounding box center [1072, 424] width 134 height 20
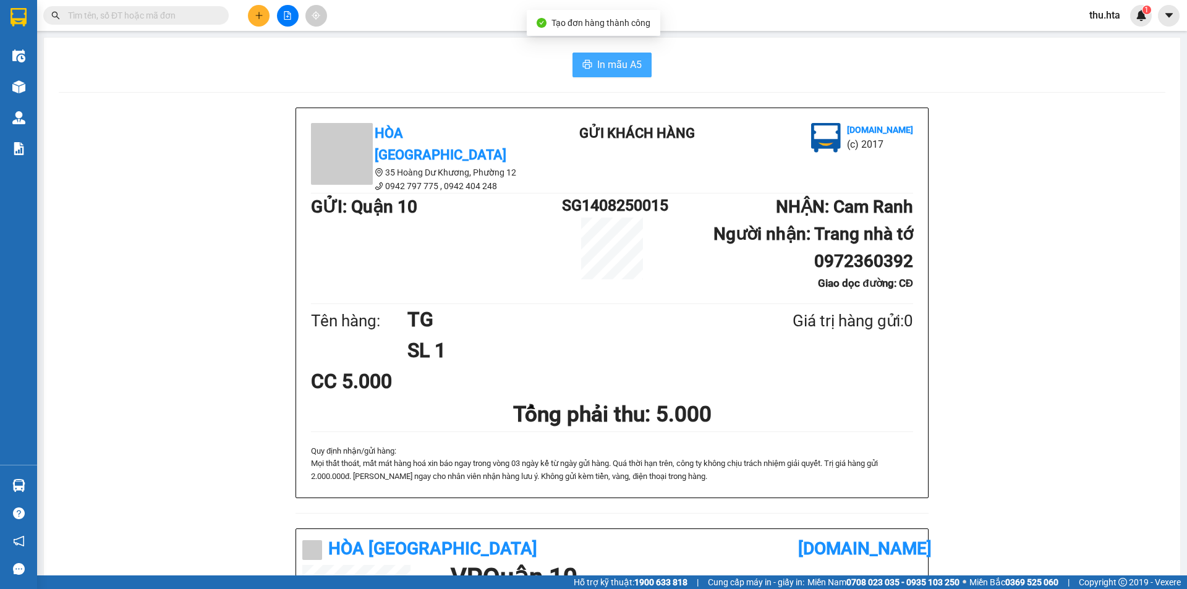
click at [608, 59] on span "In mẫu A5" at bounding box center [619, 64] width 45 height 15
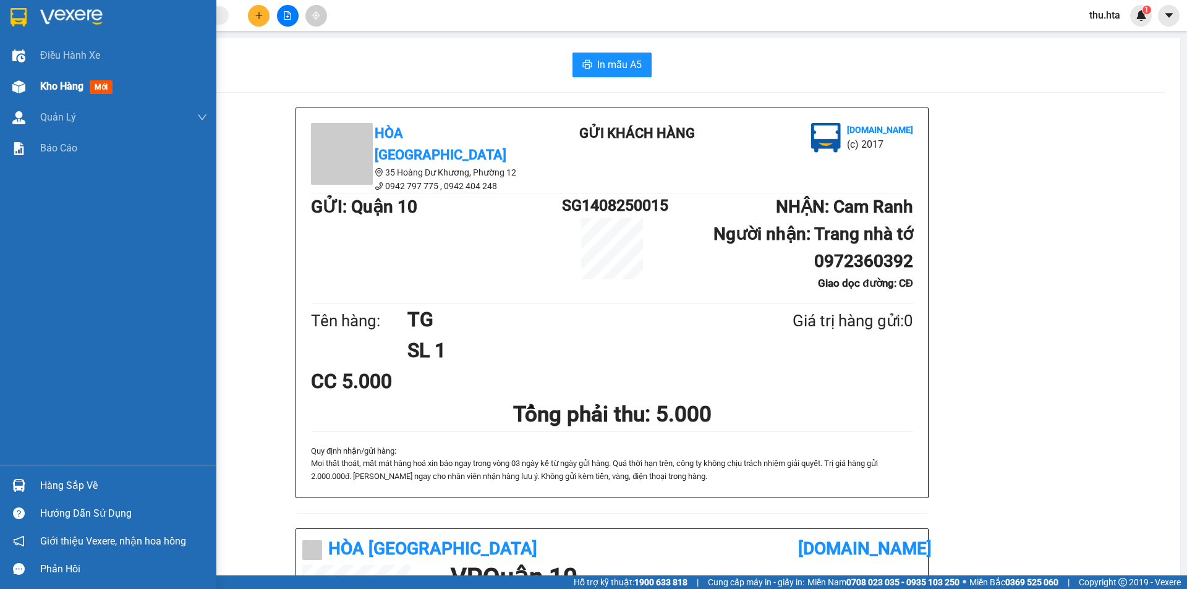
click at [25, 90] on img at bounding box center [18, 86] width 13 height 13
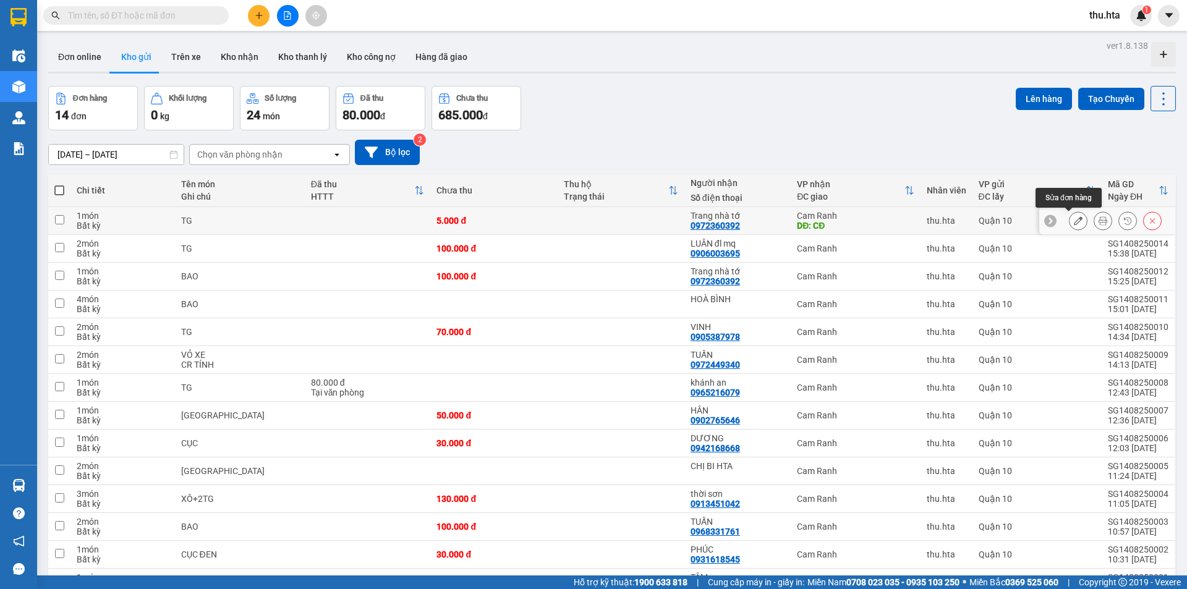
click at [1074, 222] on icon at bounding box center [1078, 220] width 9 height 9
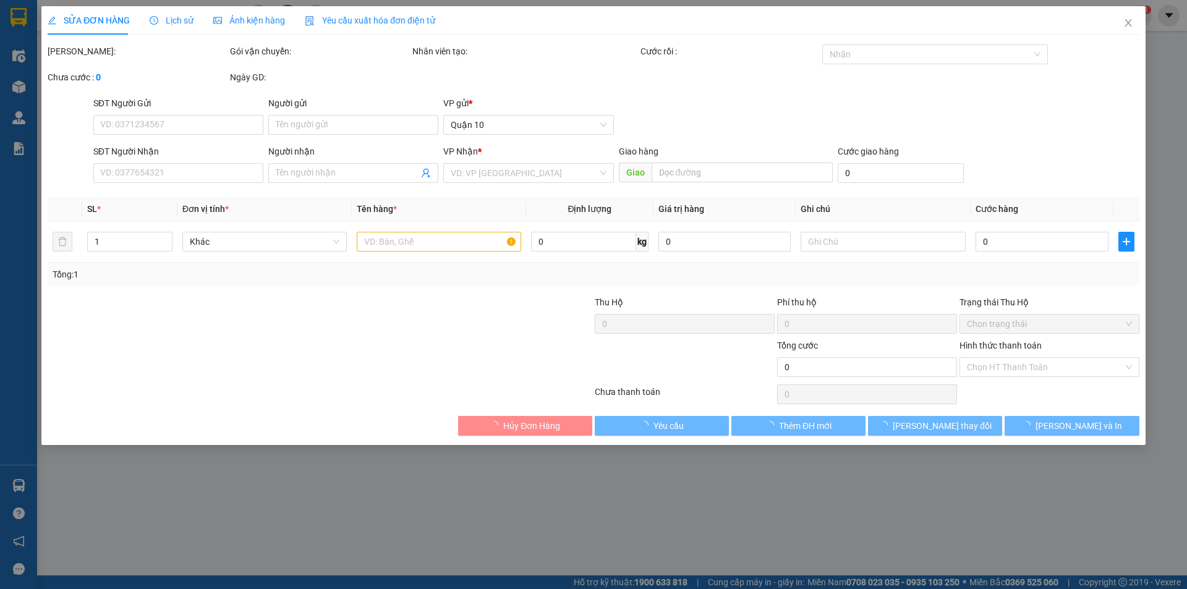
type input "0972360392"
type input "Trang nhà tớ"
type input "CĐ"
type input "5.000"
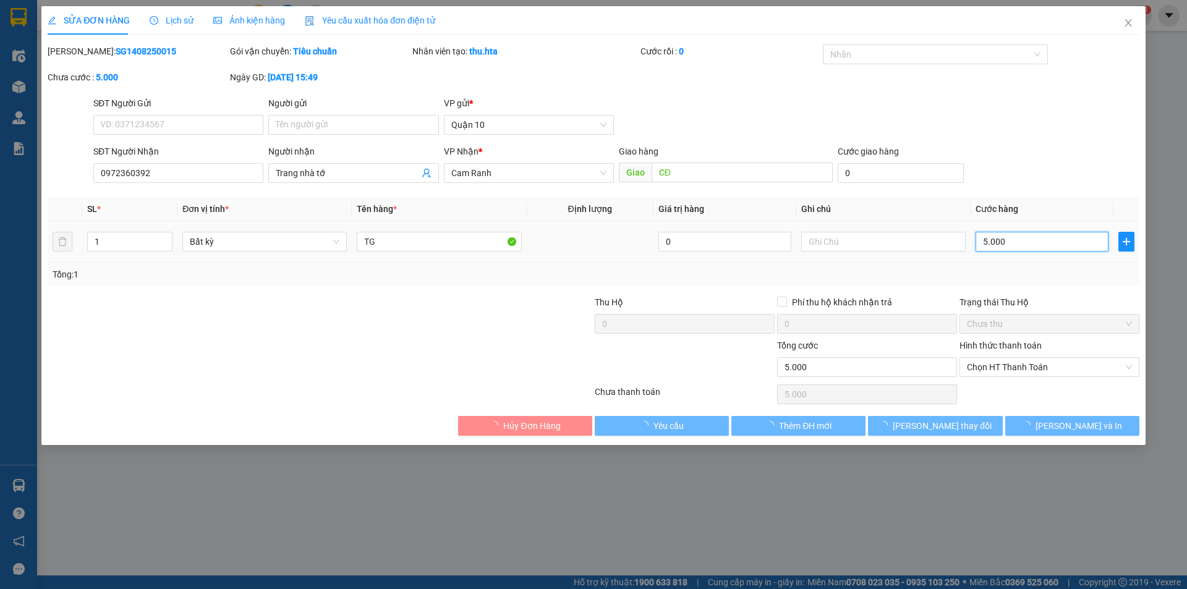
click at [1028, 242] on input "5.000" at bounding box center [1042, 242] width 133 height 20
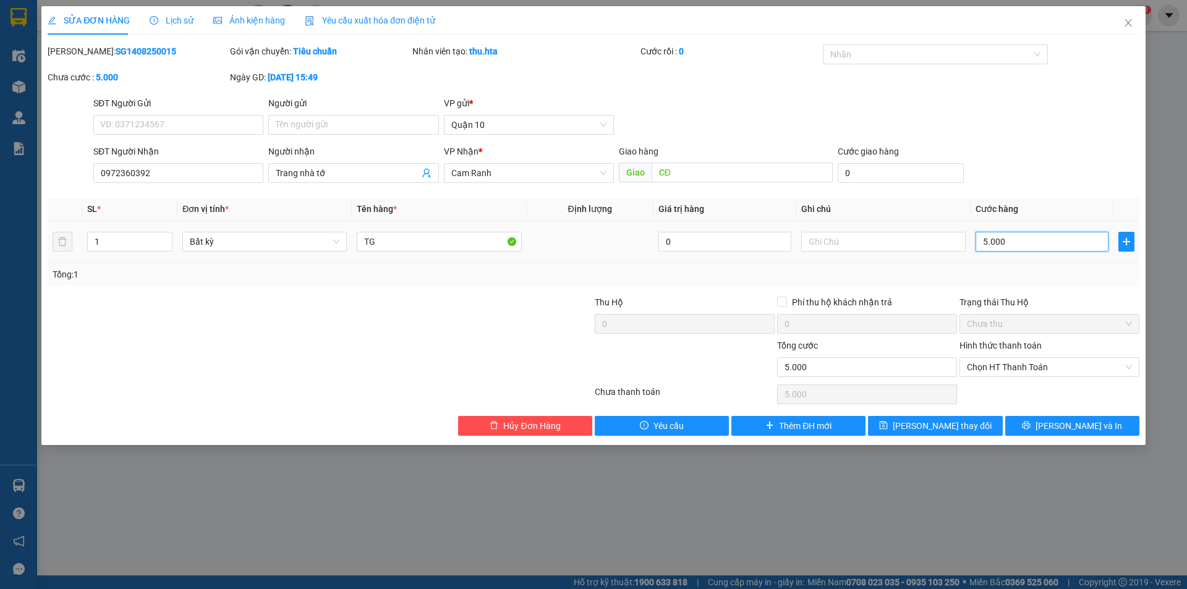
type input "5"
type input "50"
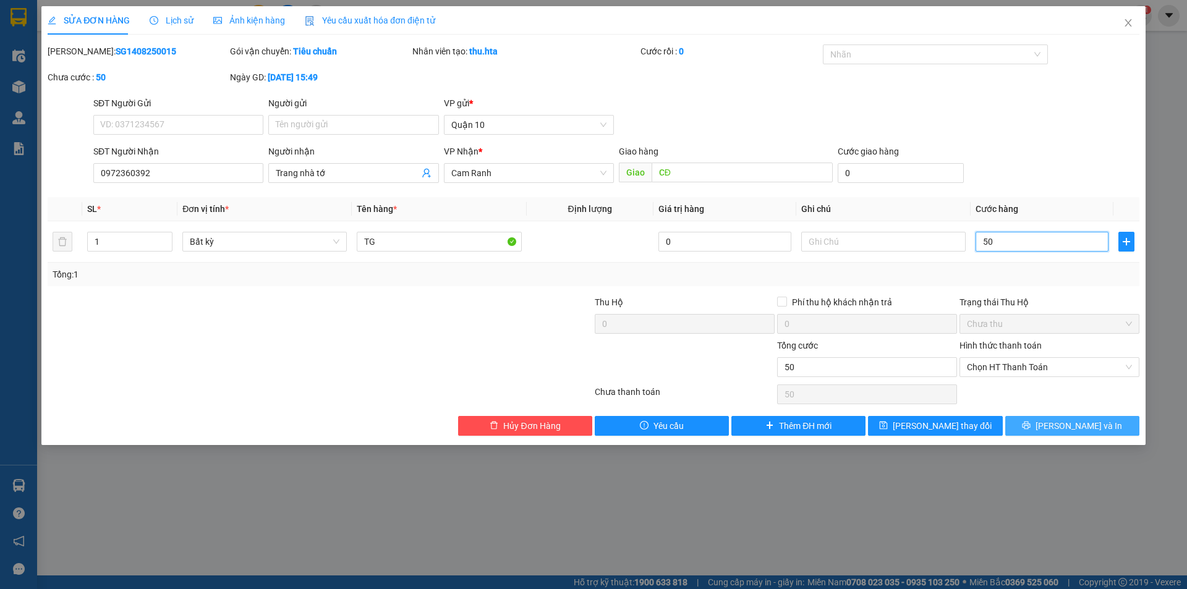
type input "50"
type input "50.000"
click at [1071, 433] on button "[PERSON_NAME] và In" at bounding box center [1072, 426] width 134 height 20
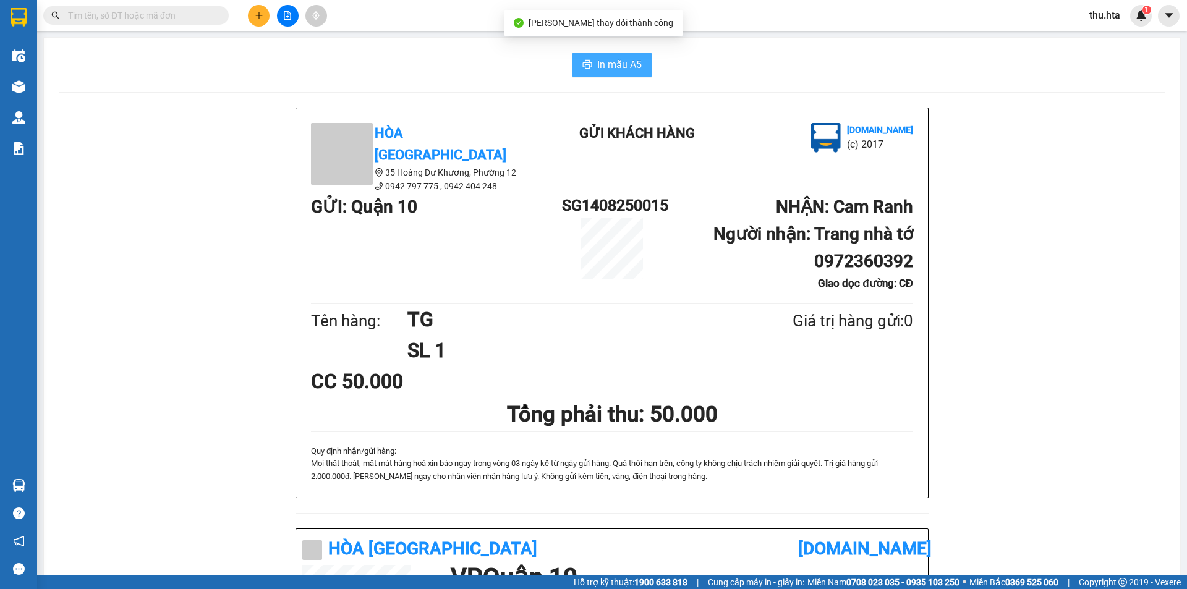
click at [621, 61] on span "In mẫu A5" at bounding box center [619, 64] width 45 height 15
click at [260, 9] on button at bounding box center [259, 16] width 22 height 22
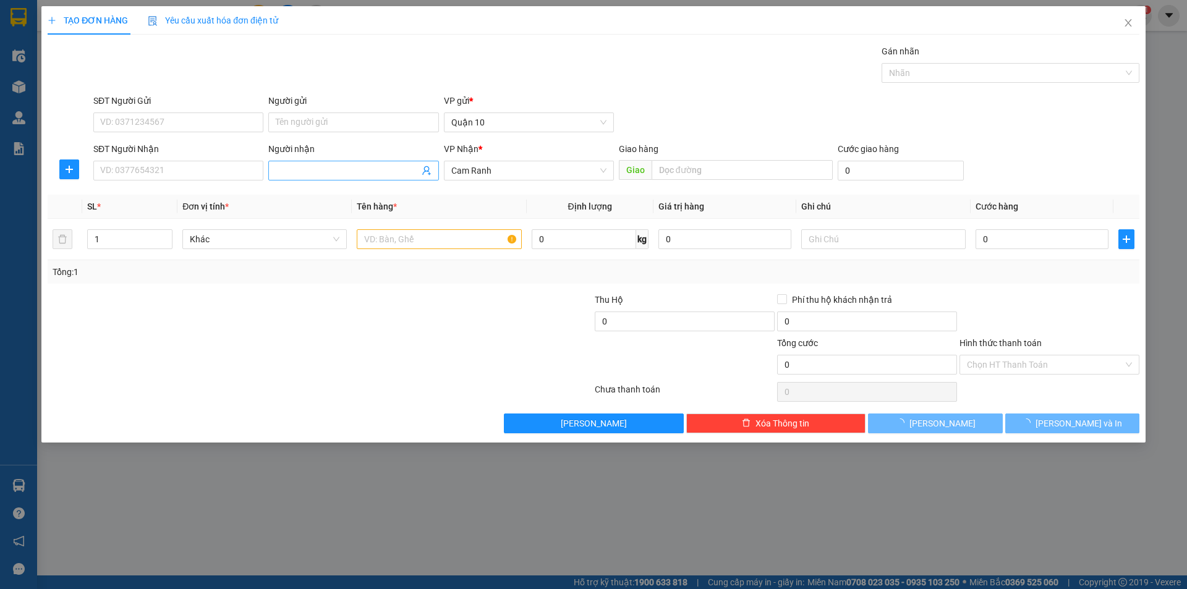
click at [325, 172] on input "Người nhận" at bounding box center [347, 171] width 143 height 14
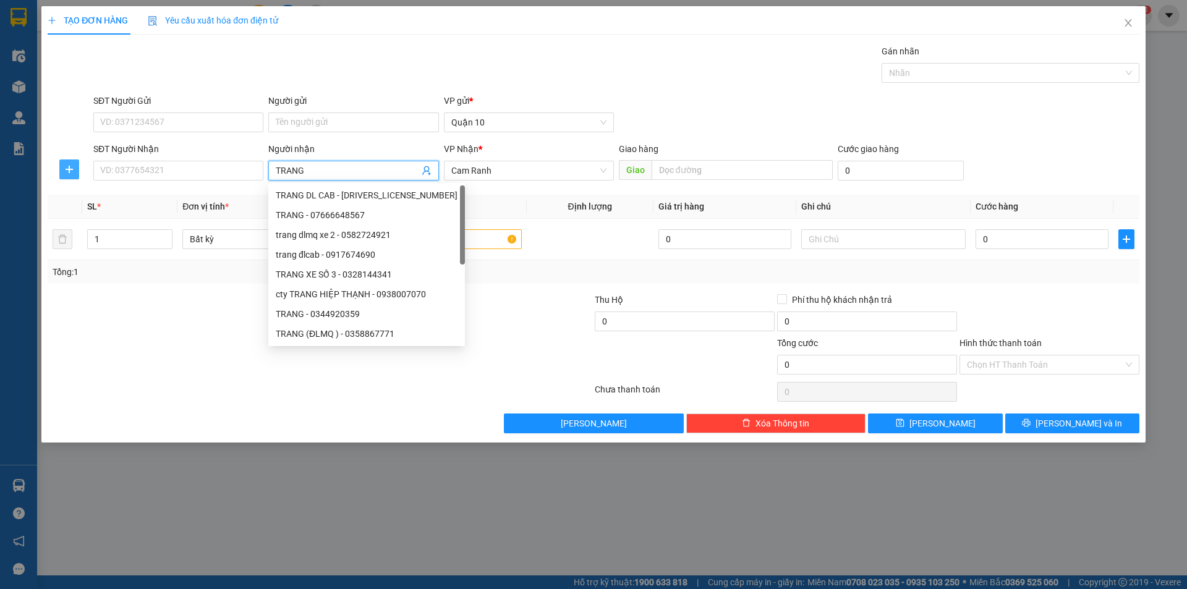
type input "TRANG N"
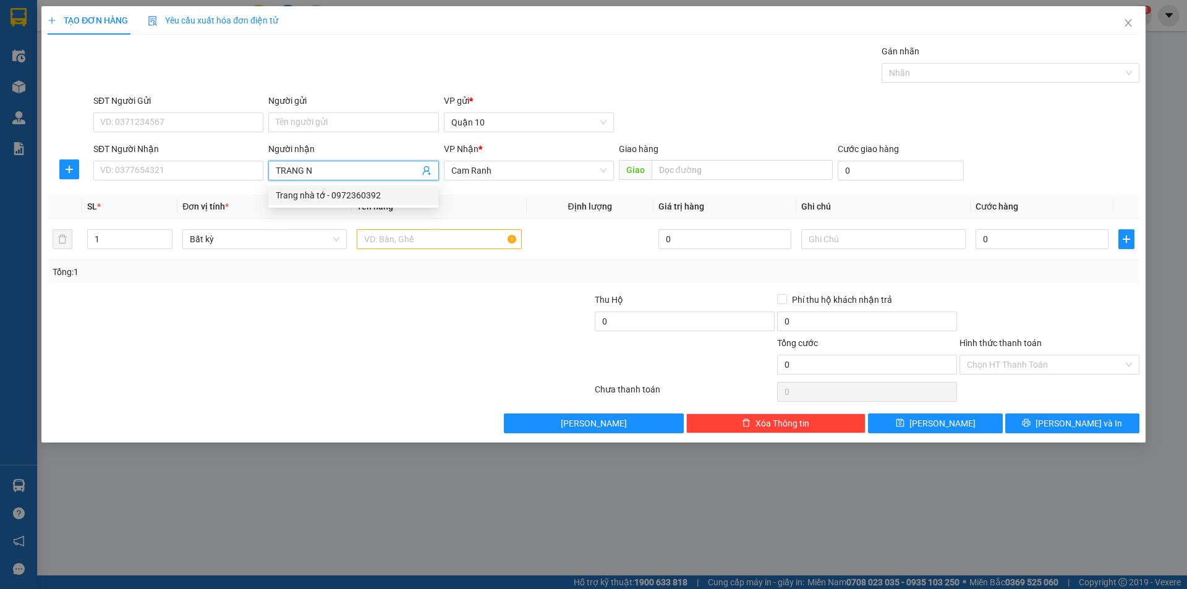
drag, startPoint x: 361, startPoint y: 192, endPoint x: 348, endPoint y: 200, distance: 15.3
click at [361, 191] on div "Trang nhà tớ - 0972360392" at bounding box center [353, 196] width 155 height 14
type input "0972360392"
type input "Trang nhà tớ"
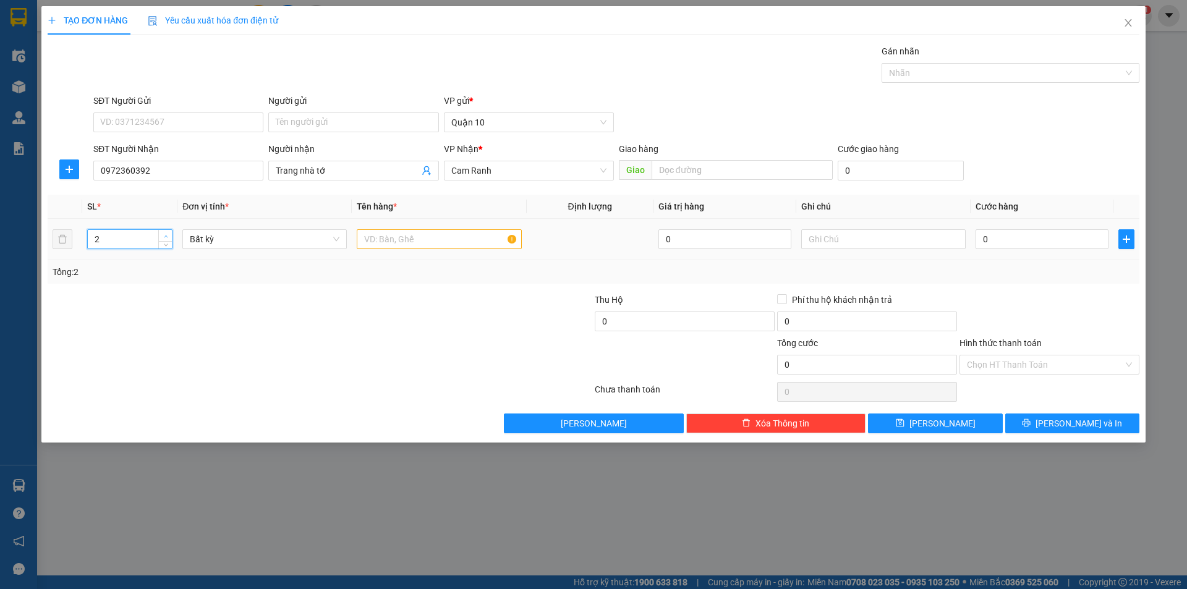
click at [164, 236] on icon "up" at bounding box center [166, 236] width 4 height 4
type input "3"
click at [164, 230] on span "Increase Value" at bounding box center [165, 235] width 14 height 11
click at [381, 239] on input "text" at bounding box center [439, 239] width 164 height 20
type input "TG"
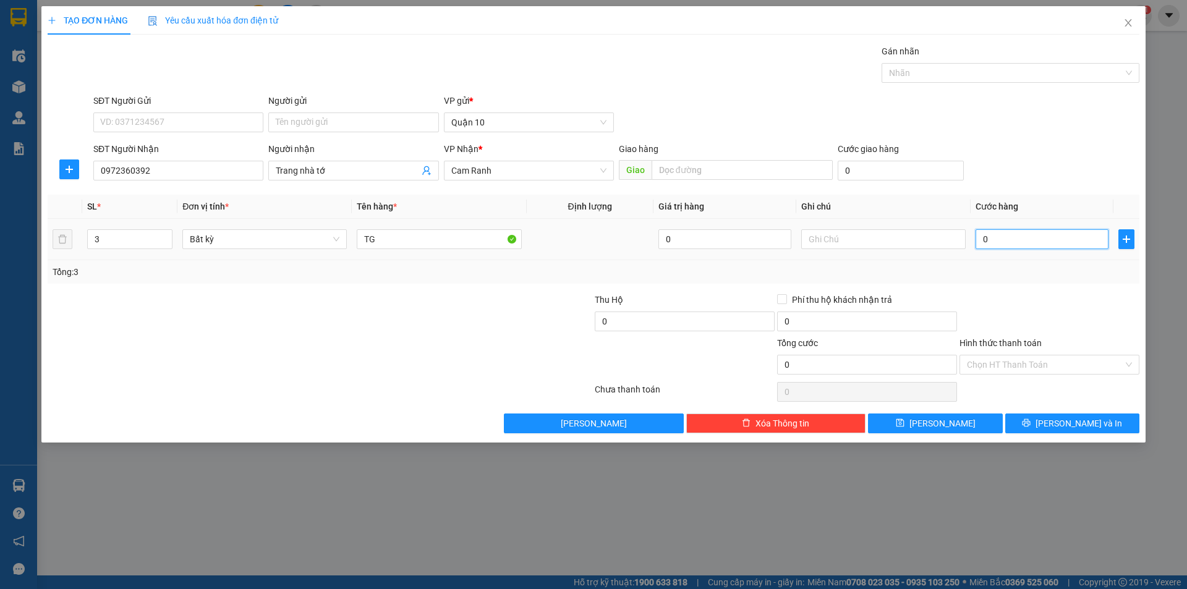
click at [1069, 242] on input "0" at bounding box center [1042, 239] width 133 height 20
type input "1"
type input "12"
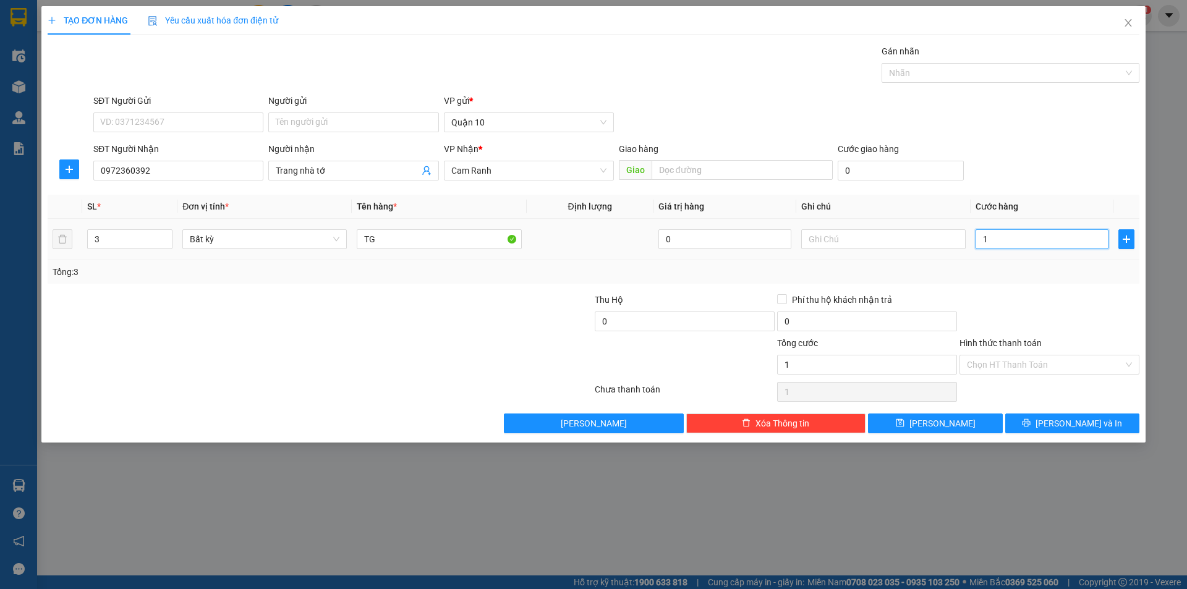
type input "12"
type input "120"
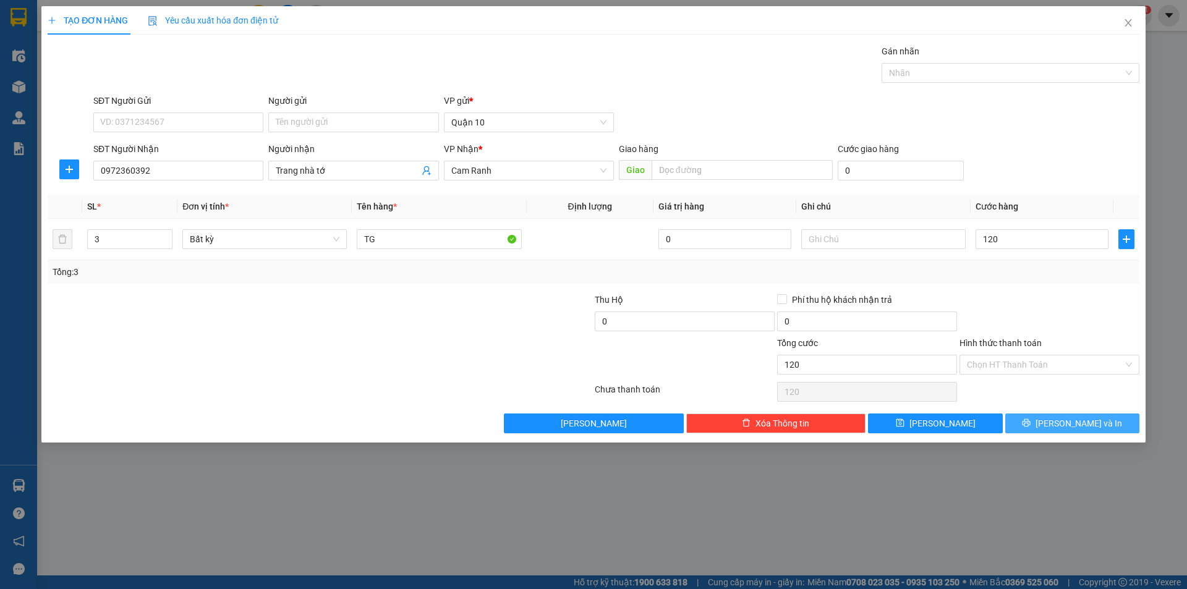
type input "120.000"
click at [1058, 427] on button "[PERSON_NAME] và In" at bounding box center [1072, 424] width 134 height 20
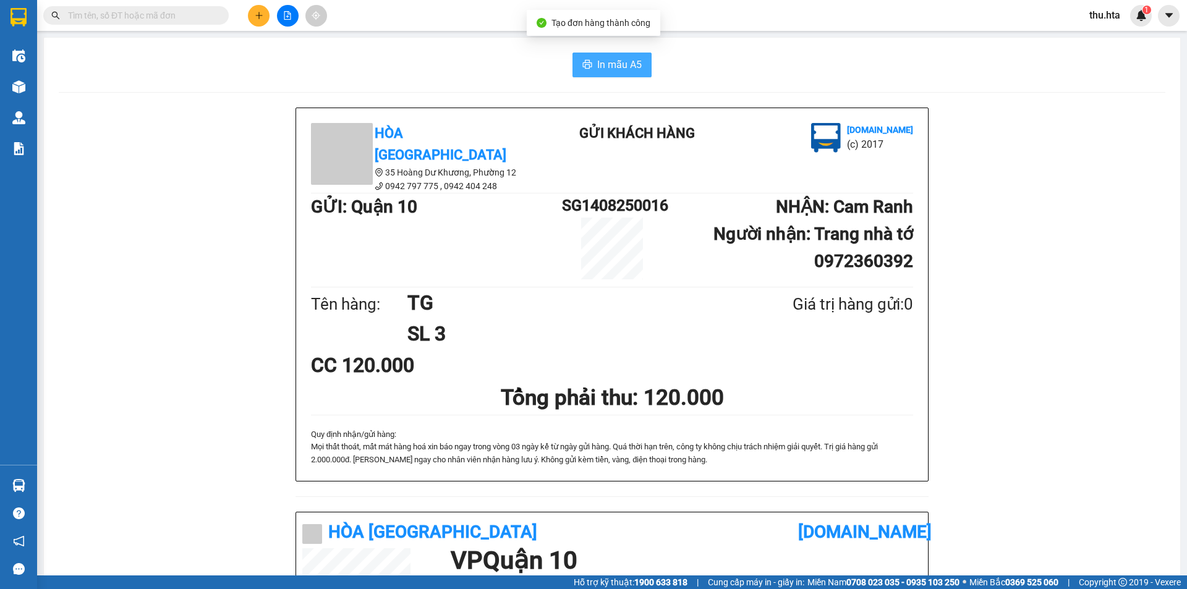
click at [587, 70] on span "printer" at bounding box center [587, 65] width 10 height 12
click at [253, 9] on button at bounding box center [259, 16] width 22 height 22
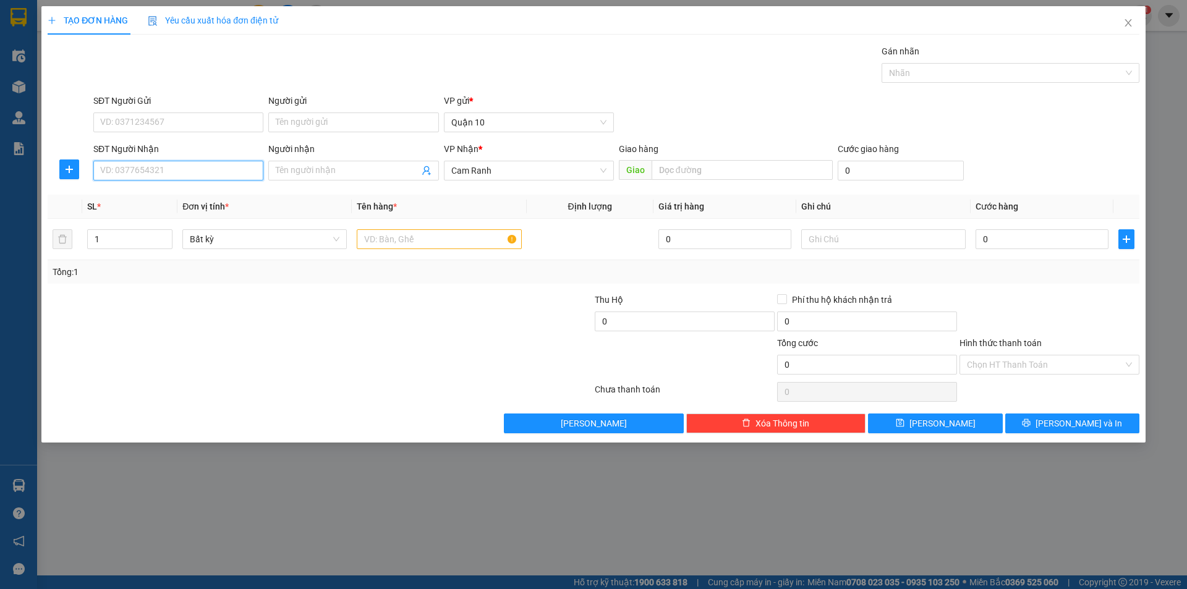
click at [133, 163] on input "SĐT Người Nhận" at bounding box center [178, 171] width 170 height 20
click at [183, 194] on div "0933031130 - kim hưng" at bounding box center [178, 196] width 155 height 14
type input "0933031130"
type input "kim hưng"
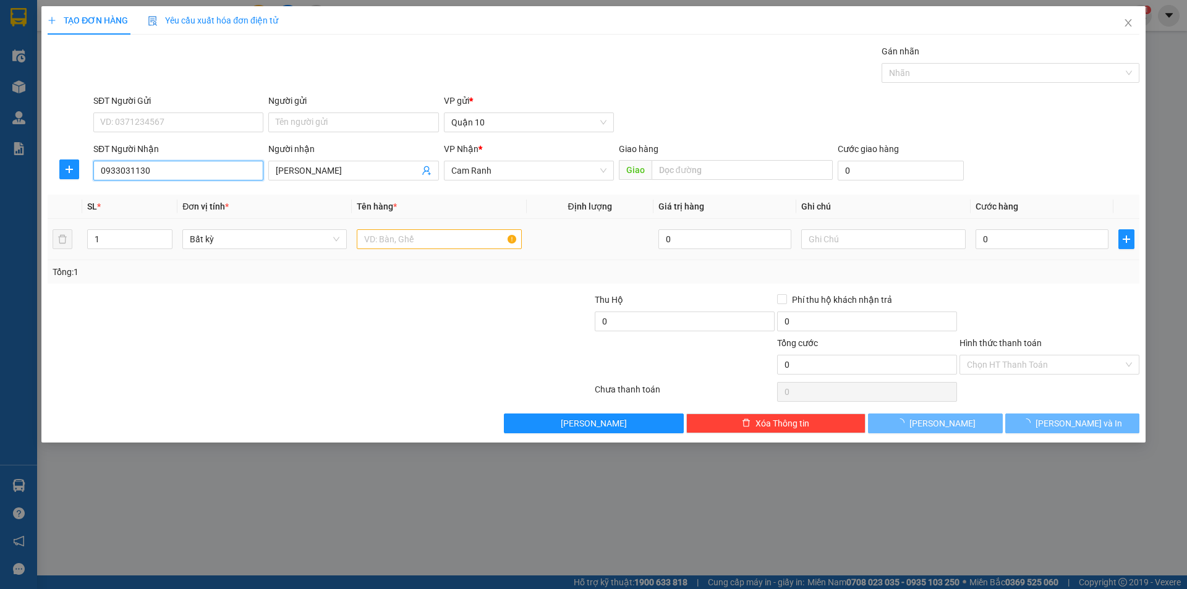
type input "150.000"
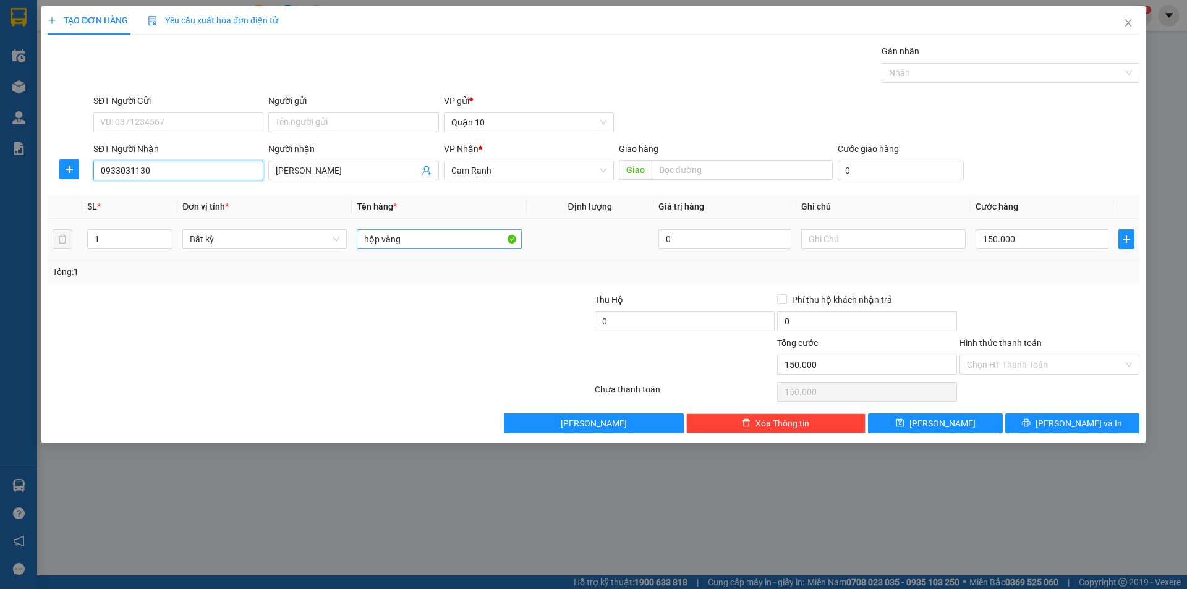
type input "0933031130"
click at [436, 234] on input "hộp vàng" at bounding box center [439, 239] width 164 height 20
click at [1012, 234] on input "150.000" at bounding box center [1042, 239] width 133 height 20
type input "0"
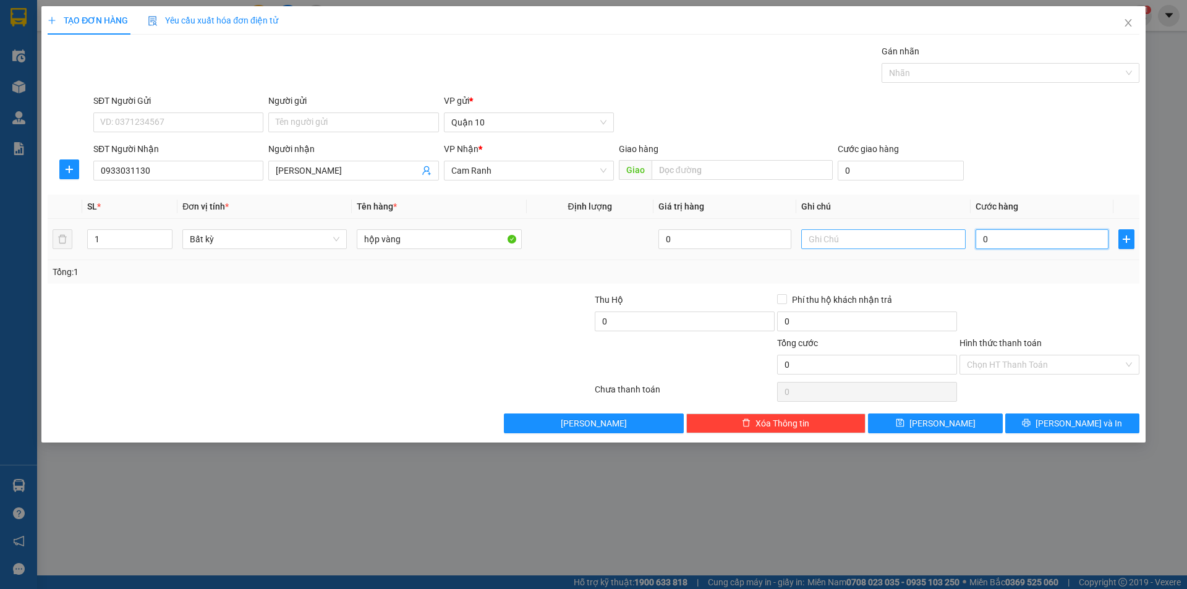
type input "0"
click at [843, 232] on input "text" at bounding box center [883, 239] width 164 height 20
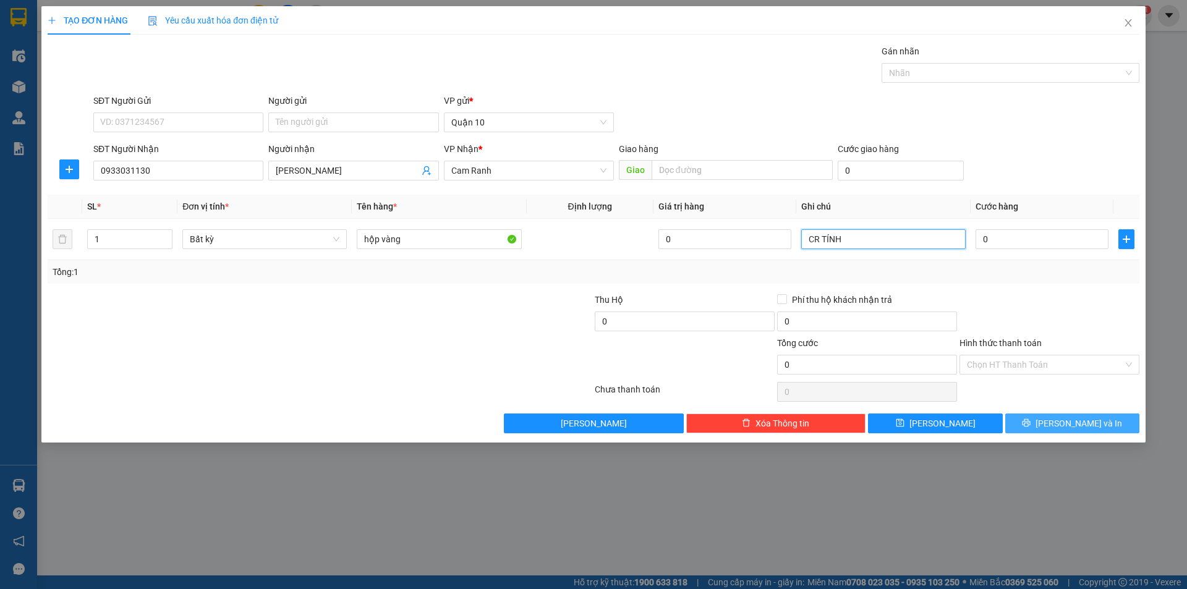
type input "CR TÍNH"
drag, startPoint x: 1074, startPoint y: 423, endPoint x: 644, endPoint y: 326, distance: 441.1
click at [1072, 423] on span "[PERSON_NAME] và In" at bounding box center [1078, 424] width 87 height 14
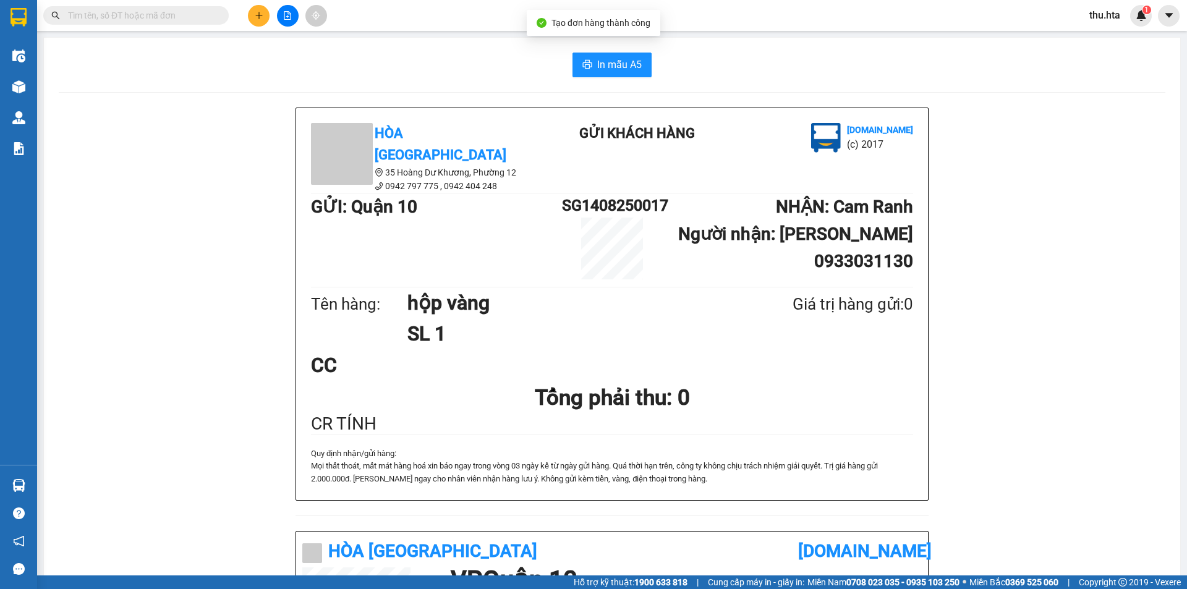
click at [597, 49] on div "In mẫu A5 Hòa Thuận Anh 35 Hoàng Dư Khương, Phường 12 0942 797 775 , 0942 404…" at bounding box center [612, 517] width 1136 height 958
click at [597, 58] on span "In mẫu A5" at bounding box center [619, 64] width 45 height 15
click at [919, 509] on div "Hòa Thuận Anh 35 Hoàng Dư Khương, Phường 12 0942 797 775 , 0942 404 248 Gửi k…" at bounding box center [611, 319] width 633 height 423
click at [265, 20] on button at bounding box center [259, 16] width 22 height 22
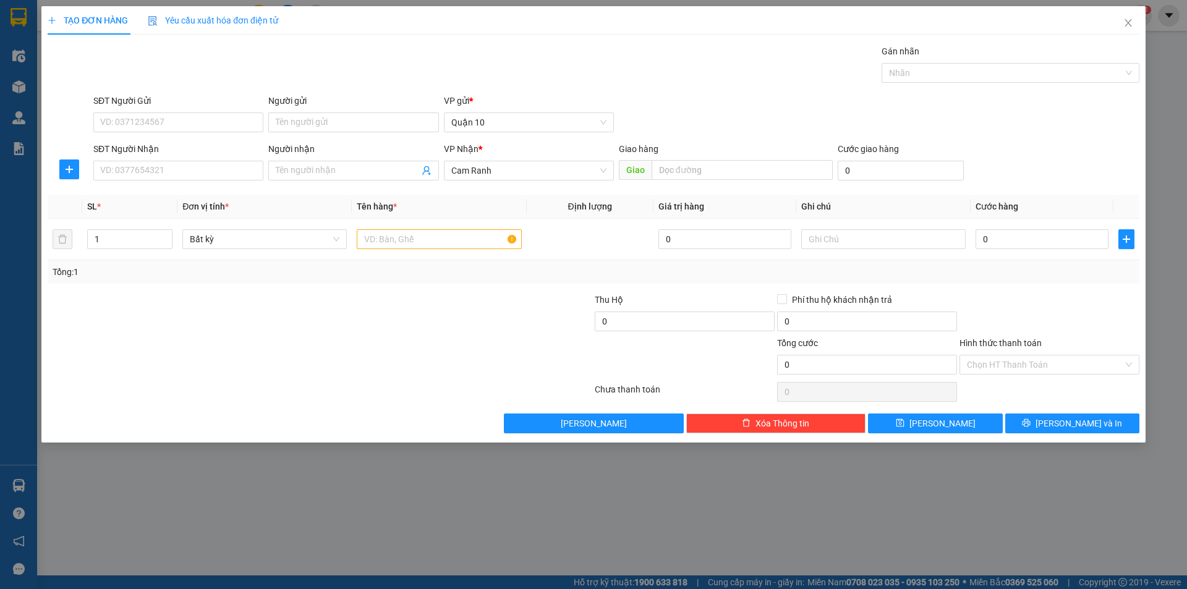
click at [200, 185] on div "SĐT Người Nhận VD: 0377654321" at bounding box center [178, 163] width 170 height 43
click at [203, 173] on input "SĐT Người Nhận" at bounding box center [178, 171] width 170 height 20
click at [174, 190] on div "0918033818 - PHƯỢNG" at bounding box center [178, 196] width 155 height 14
type input "0918033818"
type input "PHƯỢNG"
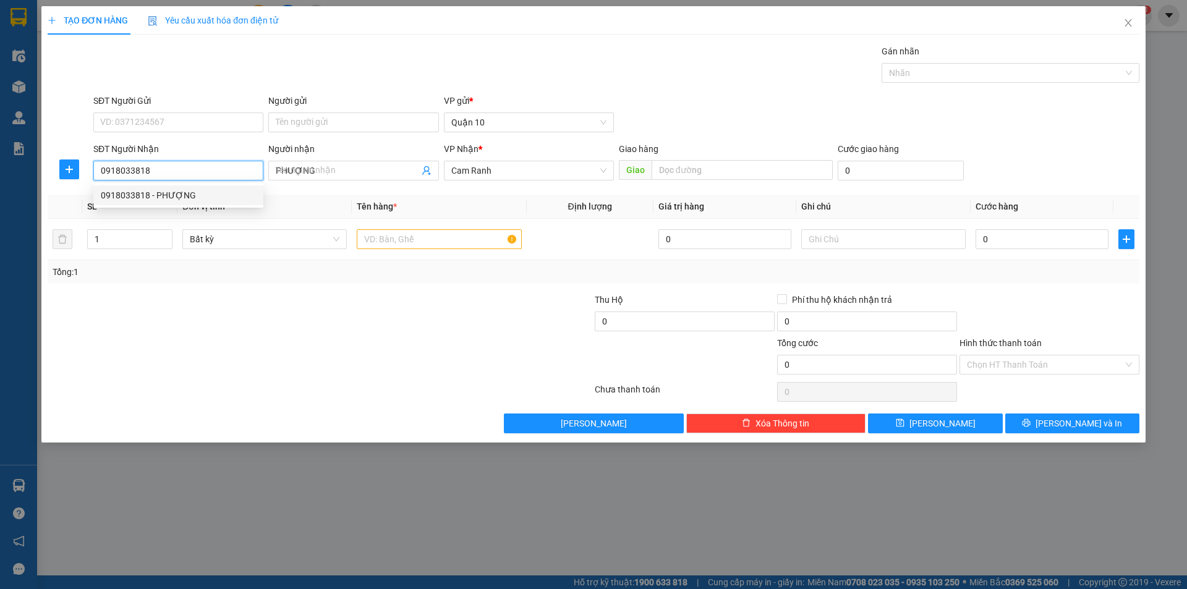
type input "40.000"
type input "0918033818"
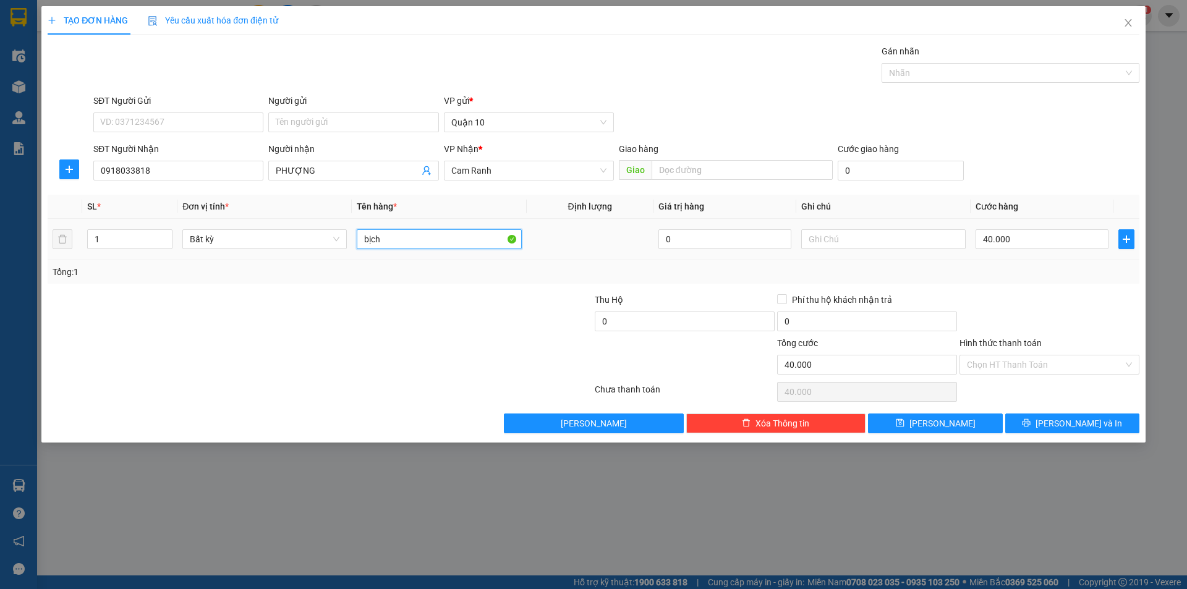
click at [429, 242] on input "bịch" at bounding box center [439, 239] width 164 height 20
click at [1062, 283] on div "Tổng: 1" at bounding box center [594, 271] width 1092 height 23
click at [1047, 364] on input "Hình thức thanh toán" at bounding box center [1045, 364] width 156 height 19
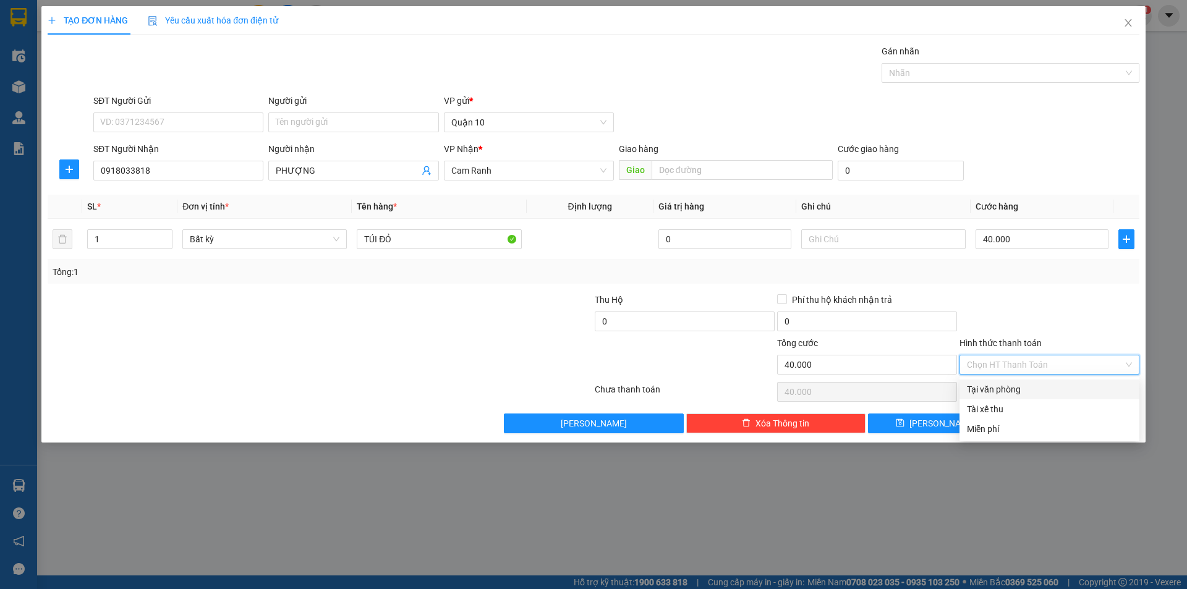
click at [1014, 390] on div "Tại văn phòng" at bounding box center [1049, 390] width 165 height 14
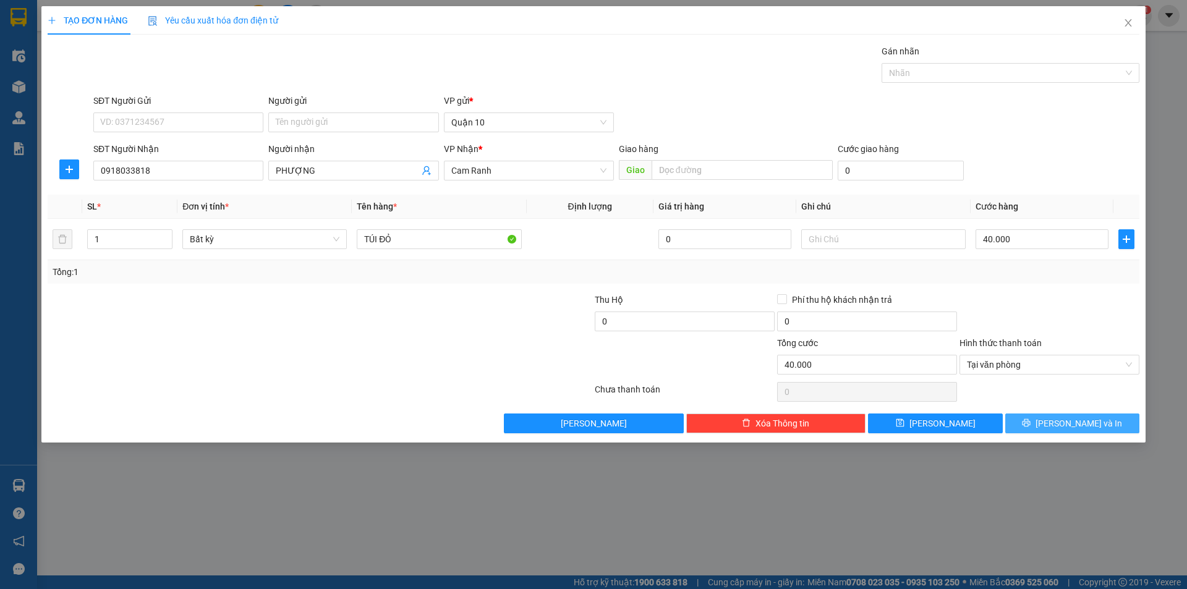
click at [1064, 422] on span "[PERSON_NAME] và In" at bounding box center [1078, 424] width 87 height 14
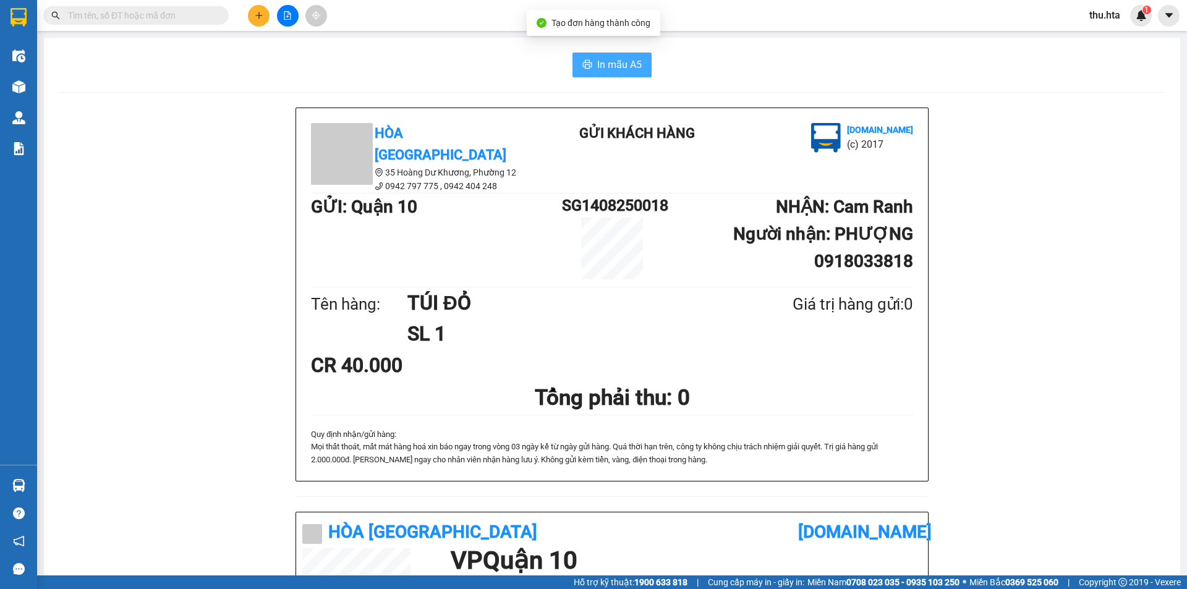
drag, startPoint x: 600, startPoint y: 66, endPoint x: 1186, endPoint y: 388, distance: 669.3
click at [600, 66] on span "In mẫu A5" at bounding box center [619, 64] width 45 height 15
click at [257, 15] on icon "plus" at bounding box center [259, 15] width 9 height 9
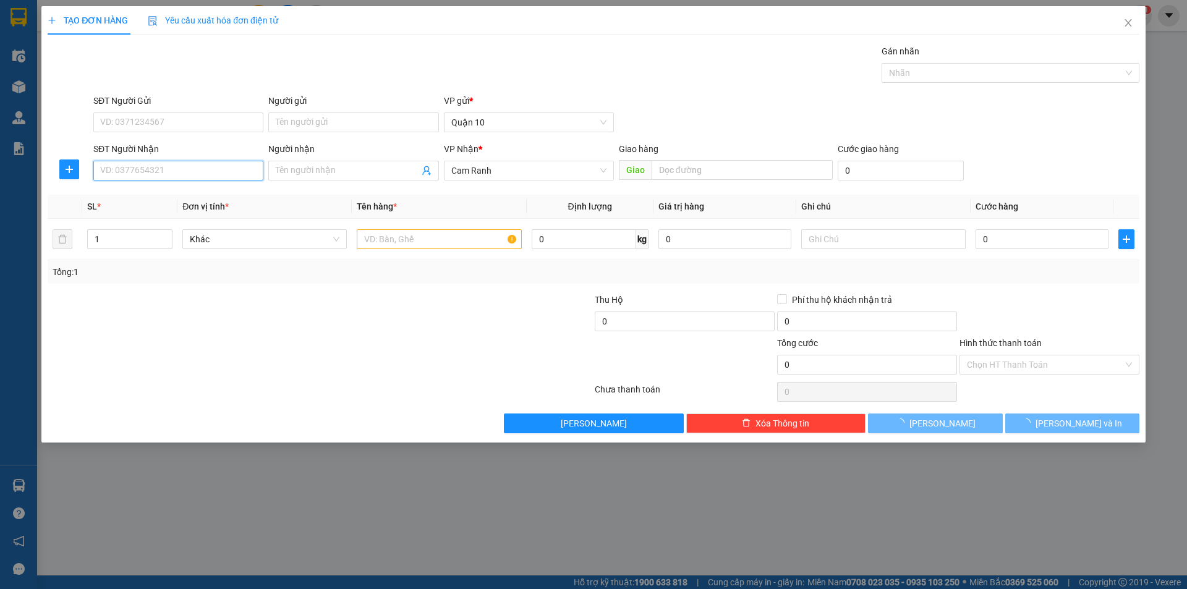
click at [164, 172] on input "SĐT Người Nhận" at bounding box center [178, 171] width 170 height 20
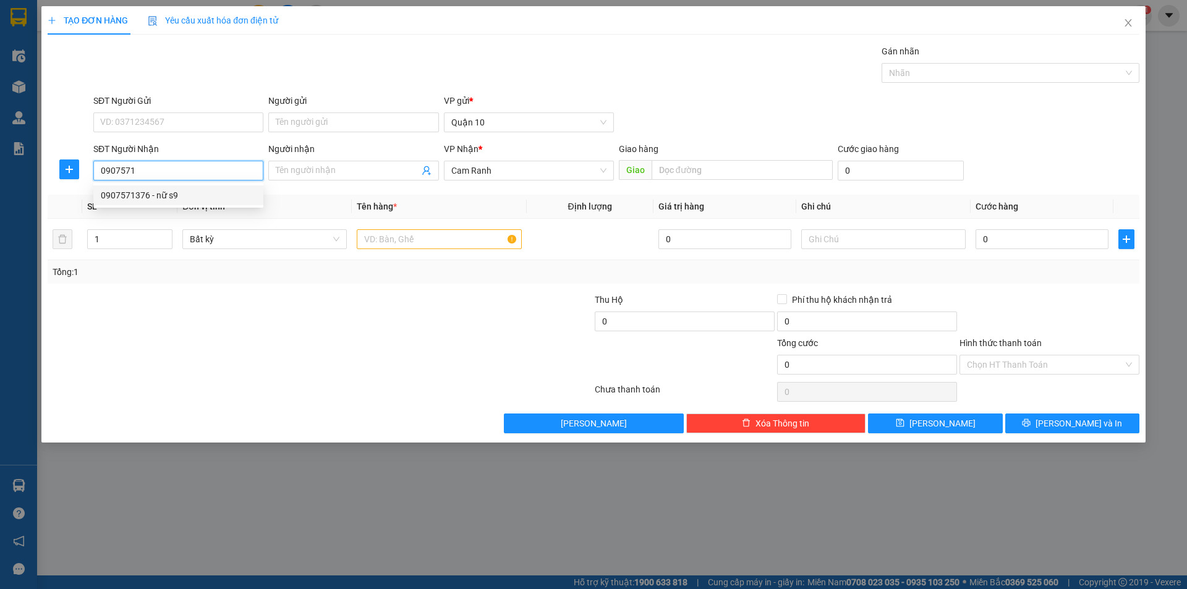
click at [168, 196] on div "0907571376 - nữ s9" at bounding box center [178, 196] width 155 height 14
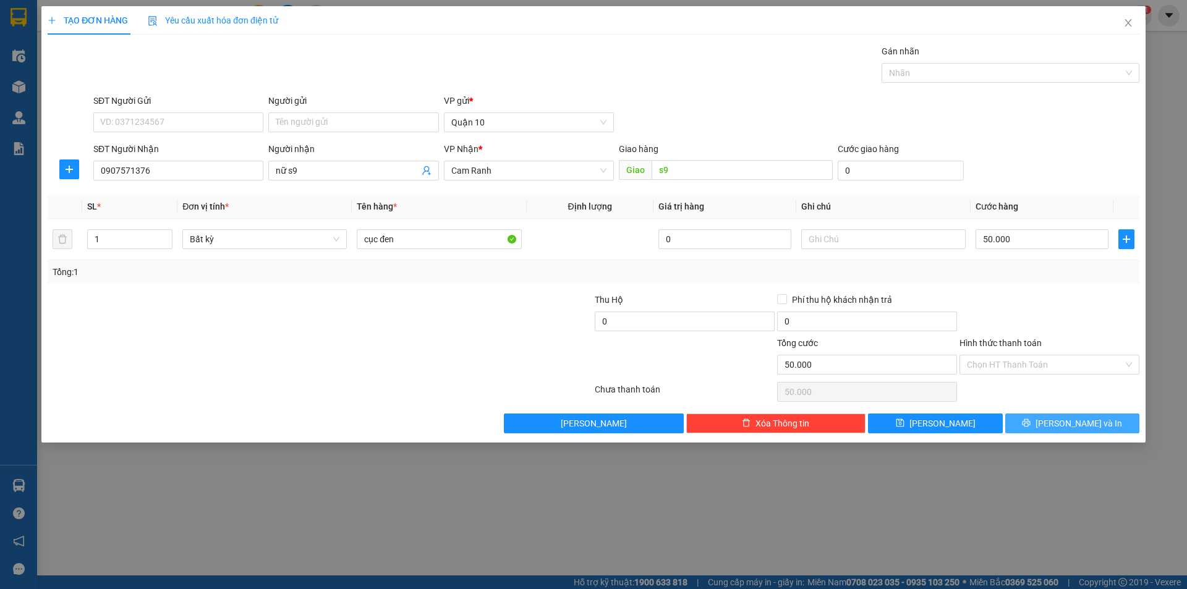
click at [1099, 419] on button "[PERSON_NAME] và In" at bounding box center [1072, 424] width 134 height 20
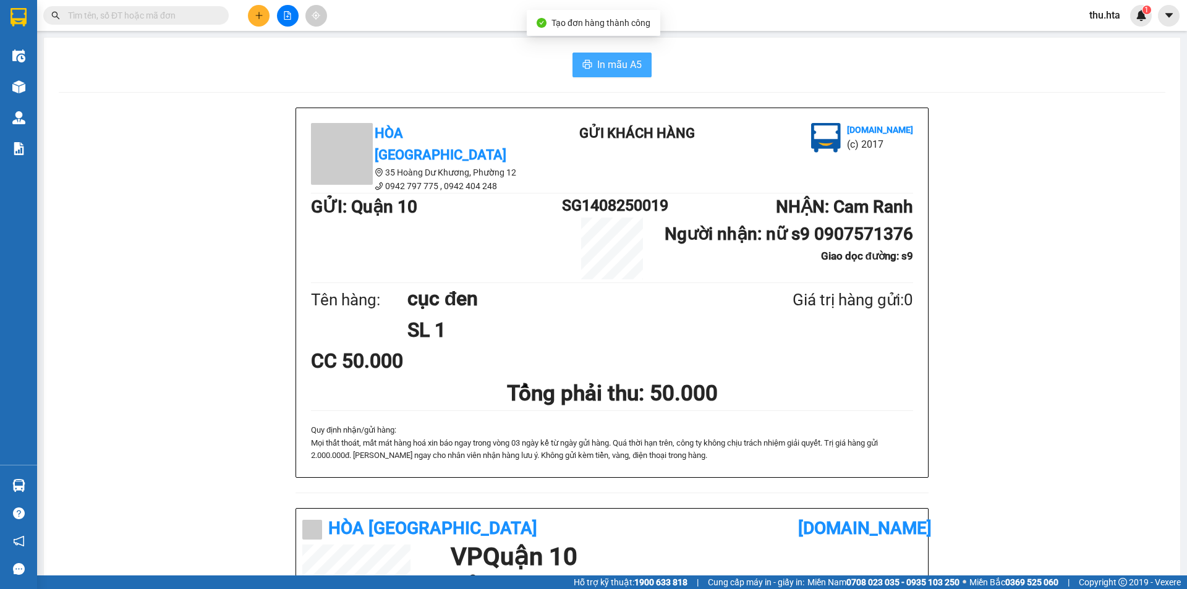
drag, startPoint x: 599, startPoint y: 62, endPoint x: 974, endPoint y: 316, distance: 452.8
click at [600, 67] on span "In mẫu A5" at bounding box center [619, 64] width 45 height 15
click at [609, 67] on span "In mẫu A5" at bounding box center [619, 64] width 45 height 15
drag, startPoint x: 263, startPoint y: 25, endPoint x: 226, endPoint y: 207, distance: 185.5
click at [259, 27] on div "Kết quả tìm kiếm ( 0 ) Bộ lọc No Data thu.hta 1" at bounding box center [593, 15] width 1187 height 31
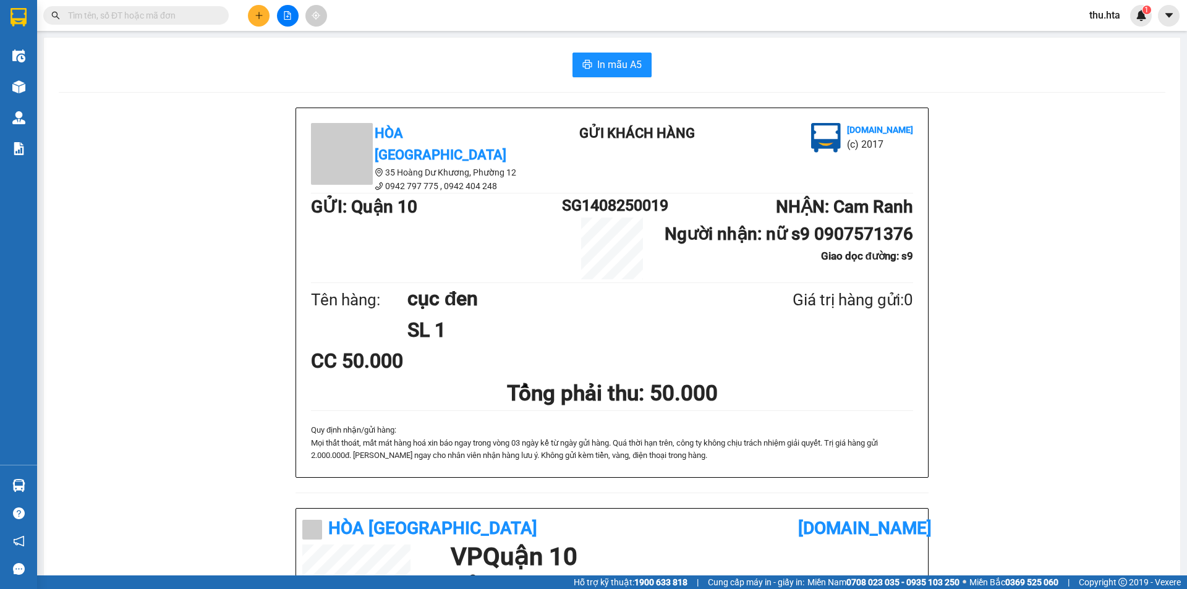
click at [255, 17] on icon "plus" at bounding box center [259, 15] width 9 height 9
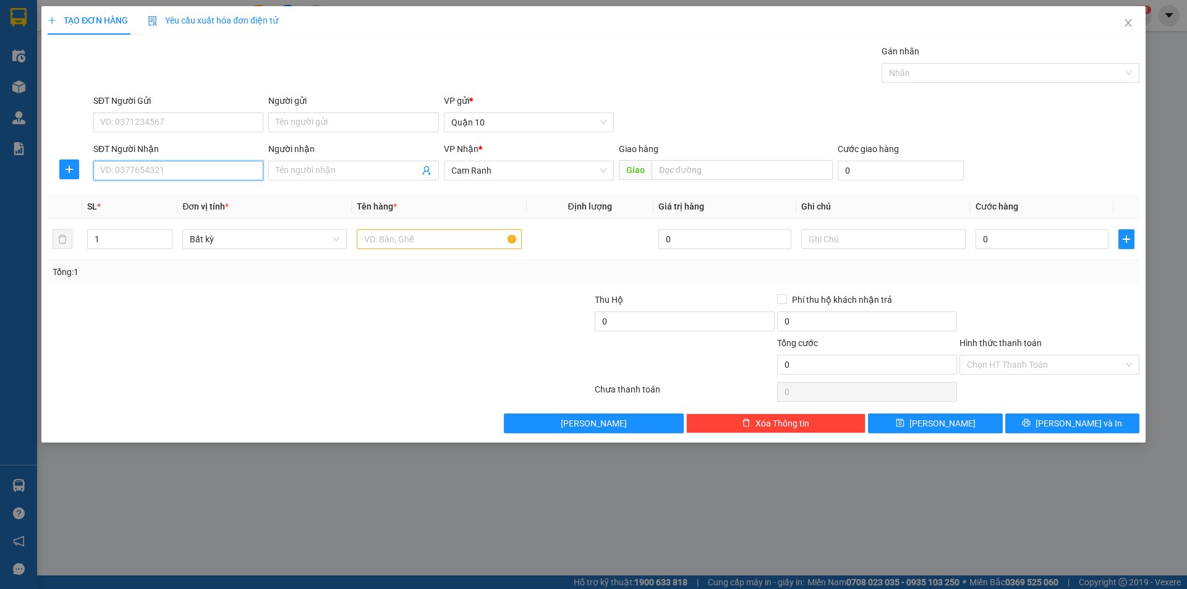
click at [181, 174] on input "SĐT Người Nhận" at bounding box center [178, 171] width 170 height 20
click at [125, 188] on div "0978727903 - TÂM" at bounding box center [178, 195] width 170 height 20
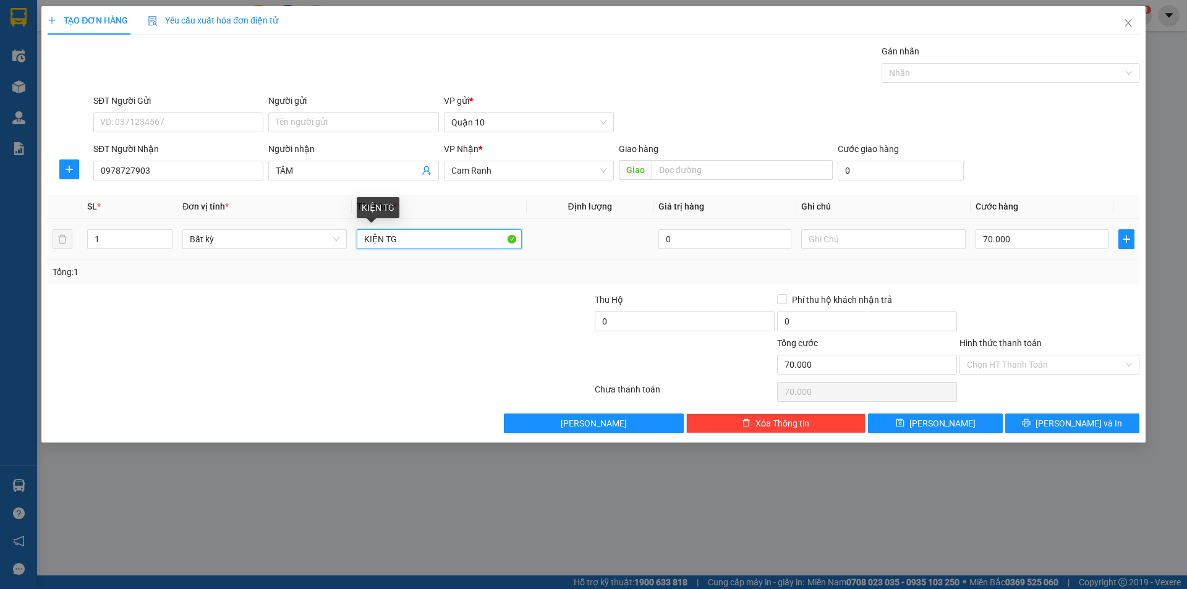
click at [427, 242] on input "KIỆN TG" at bounding box center [439, 239] width 164 height 20
click at [1095, 247] on input "70.000" at bounding box center [1042, 239] width 133 height 20
drag, startPoint x: 1002, startPoint y: 353, endPoint x: 1003, endPoint y: 370, distance: 16.7
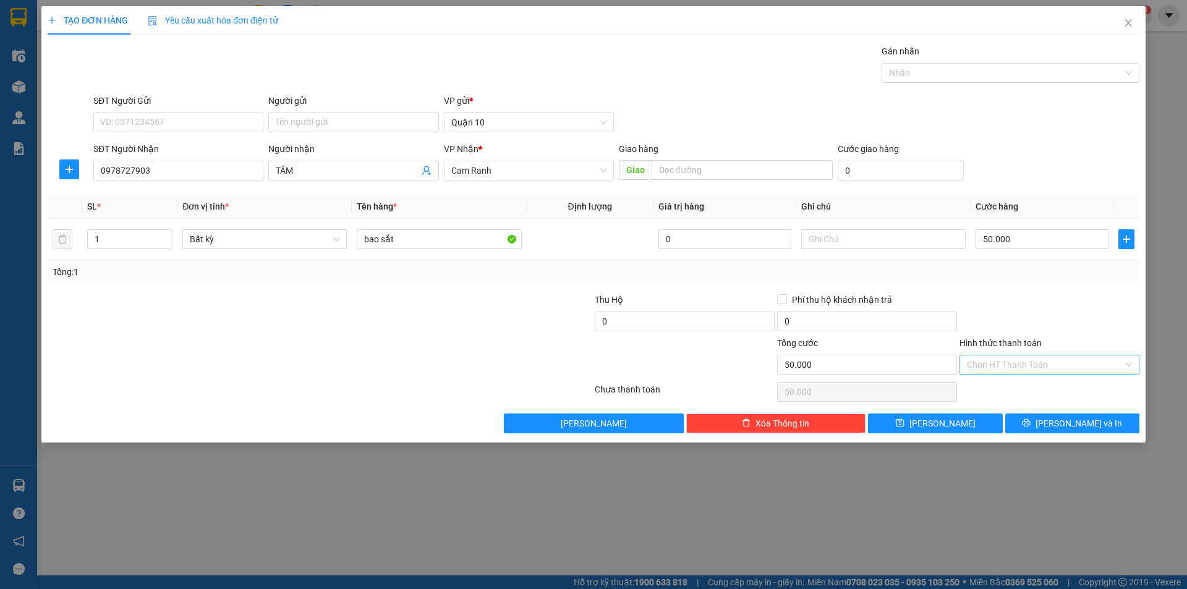
click at [1002, 355] on div "Hình thức thanh toán Chọn HT Thanh Toán" at bounding box center [1049, 357] width 180 height 43
click at [1003, 370] on input "Hình thức thanh toán" at bounding box center [1045, 364] width 156 height 19
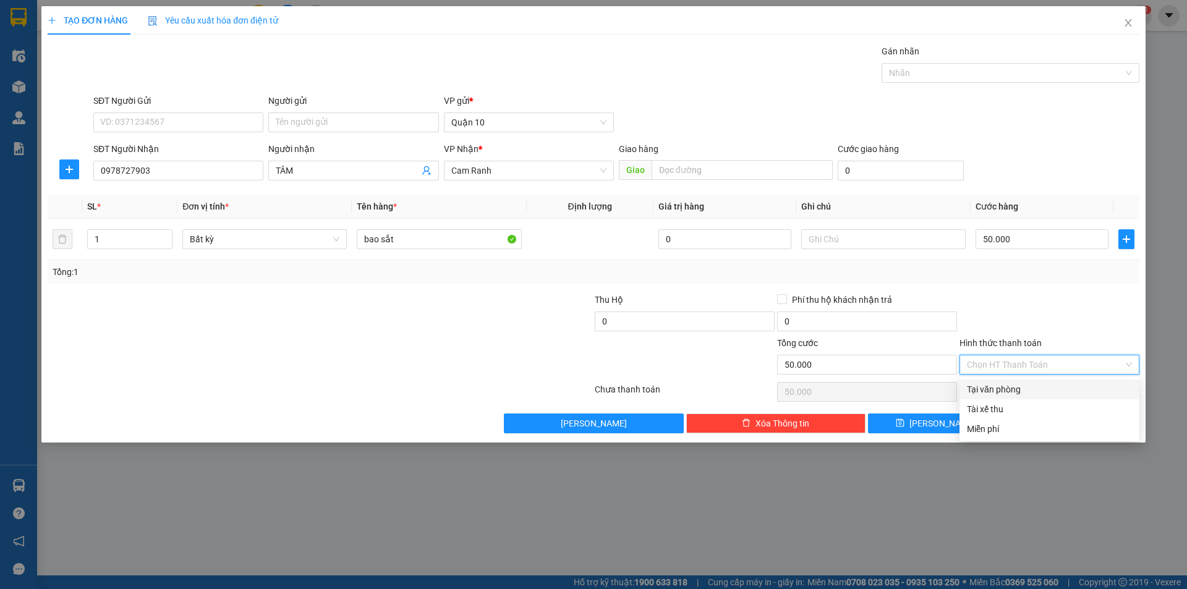
click at [1008, 389] on div "Tại văn phòng" at bounding box center [1049, 390] width 165 height 14
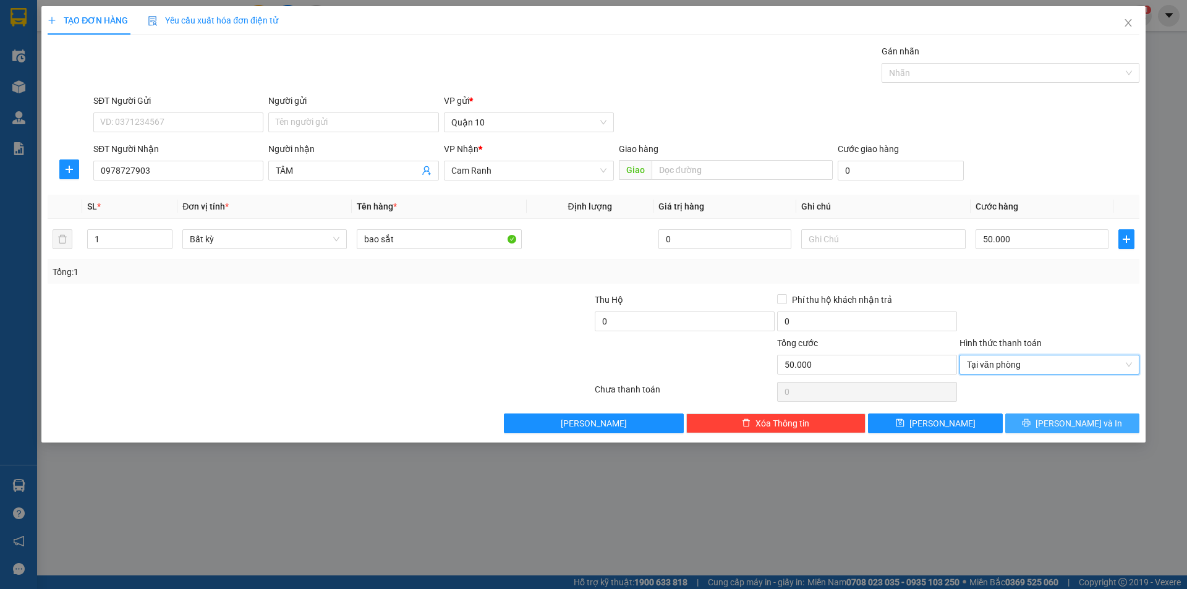
click at [1031, 423] on icon "printer" at bounding box center [1026, 423] width 9 height 9
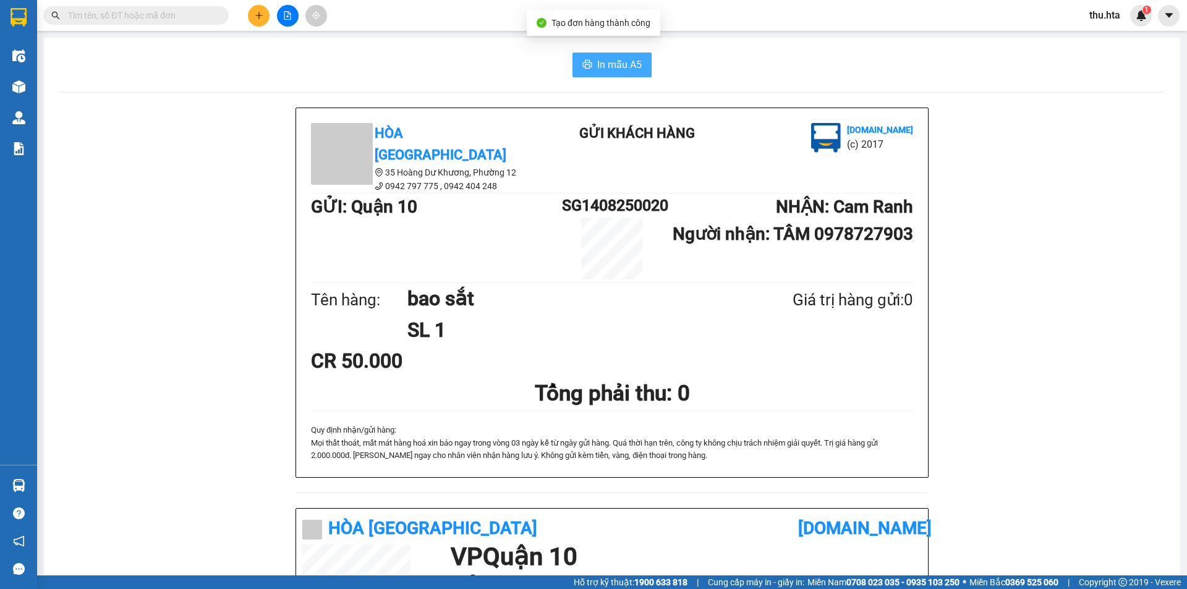
drag, startPoint x: 653, startPoint y: 74, endPoint x: 604, endPoint y: 66, distance: 50.2
click at [647, 72] on div "In mẫu A5" at bounding box center [612, 65] width 1107 height 25
click at [604, 66] on span "In mẫu A5" at bounding box center [619, 64] width 45 height 15
click at [253, 17] on button at bounding box center [259, 16] width 22 height 22
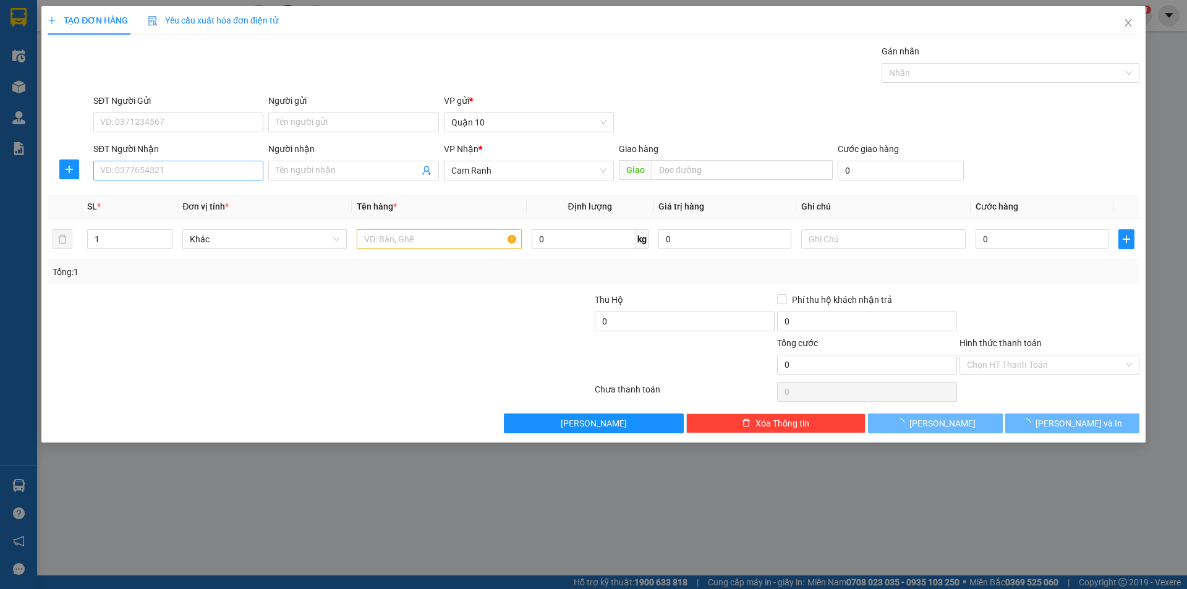
drag, startPoint x: 157, startPoint y: 184, endPoint x: 161, endPoint y: 168, distance: 16.5
click at [158, 180] on div "SĐT Người Nhận VD: 0377654321" at bounding box center [178, 163] width 170 height 43
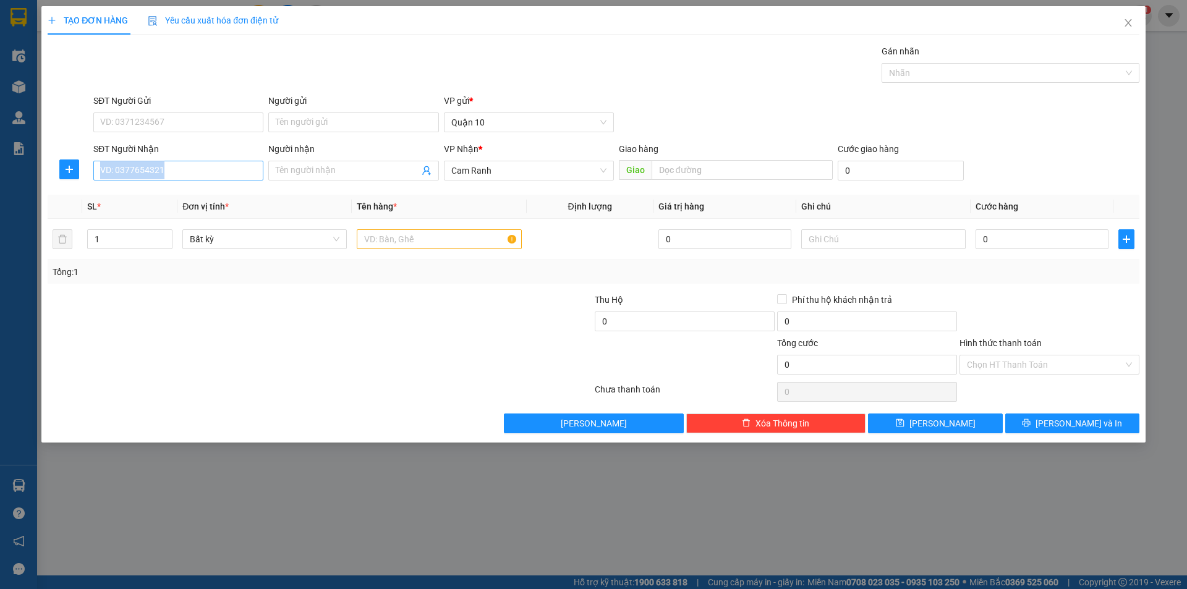
click at [161, 168] on input "SĐT Người Nhận" at bounding box center [178, 171] width 170 height 20
click at [182, 189] on div "0374364629 - LƯƠNG" at bounding box center [178, 196] width 155 height 14
click at [428, 240] on input "CỤC ĐEN" at bounding box center [439, 239] width 164 height 20
click at [1037, 242] on input "60.000" at bounding box center [1042, 239] width 133 height 20
drag, startPoint x: 1017, startPoint y: 302, endPoint x: 1085, endPoint y: 383, distance: 105.7
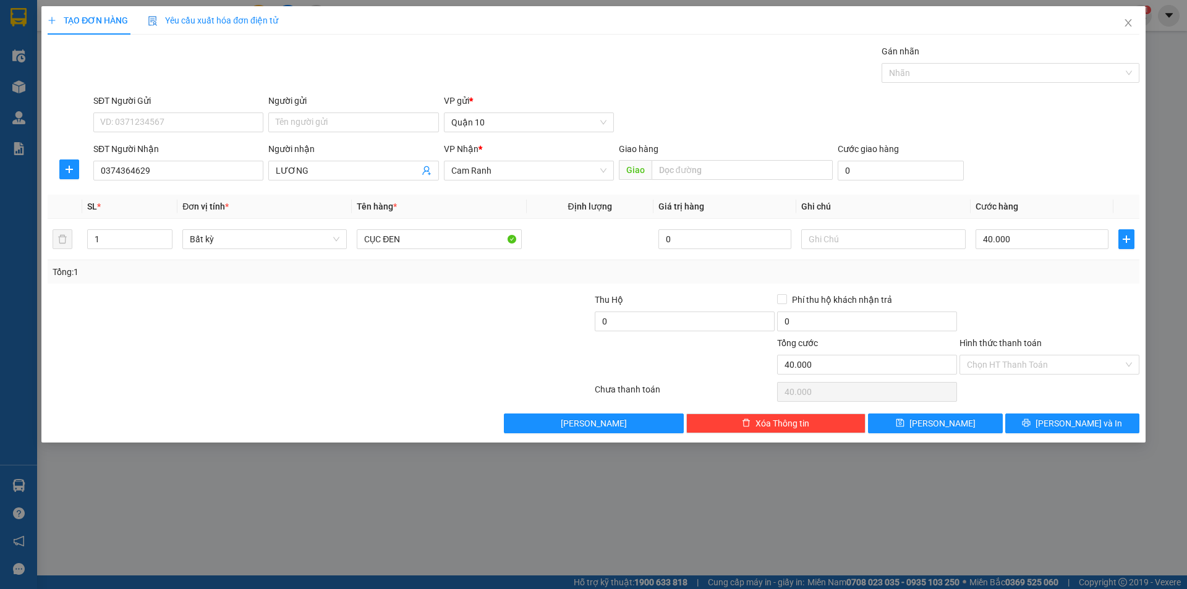
click at [1018, 305] on div at bounding box center [1049, 314] width 182 height 43
click at [1069, 430] on span "[PERSON_NAME] và In" at bounding box center [1078, 424] width 87 height 14
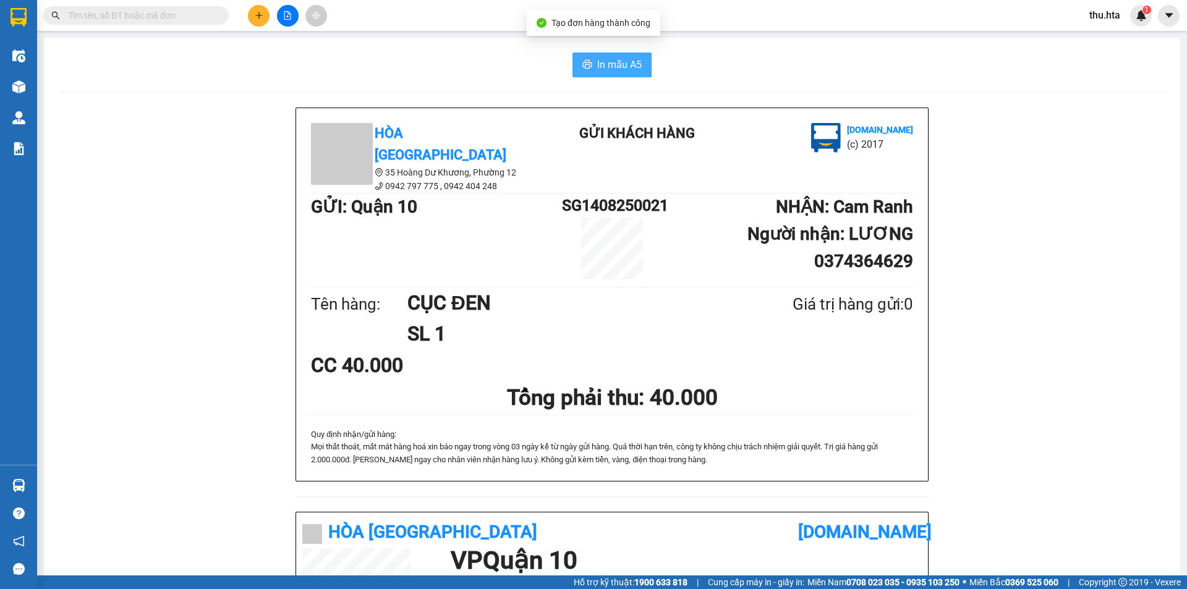
click at [646, 64] on button "In mẫu A5" at bounding box center [611, 65] width 79 height 25
click at [262, 15] on icon "plus" at bounding box center [259, 15] width 9 height 9
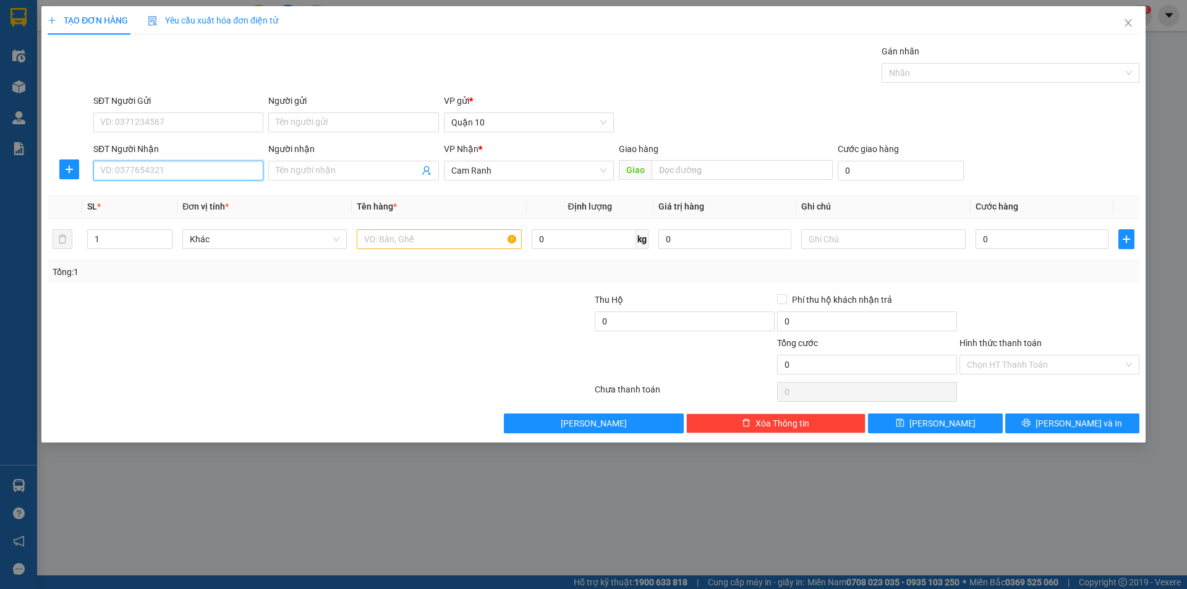
click at [181, 170] on input "SĐT Người Nhận" at bounding box center [178, 171] width 170 height 20
click at [147, 171] on input "SĐT Người Nhận" at bounding box center [178, 171] width 170 height 20
click at [159, 197] on div "0938787029 - ÂN NGÂN S9 (NEW)" at bounding box center [178, 196] width 155 height 14
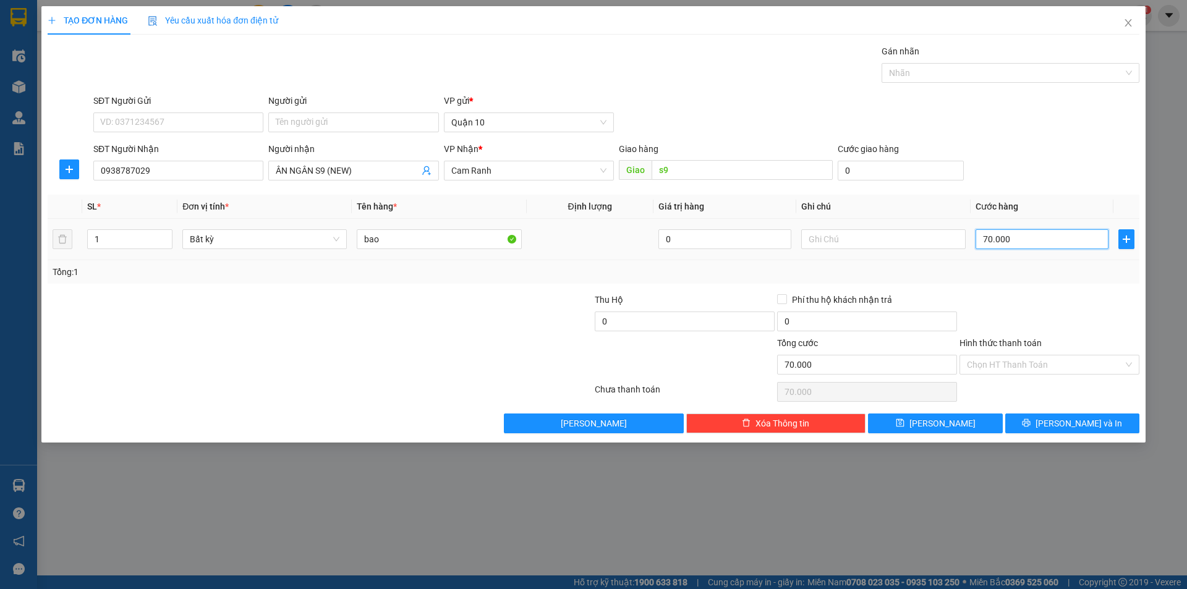
click at [1029, 249] on input "70.000" at bounding box center [1042, 239] width 133 height 20
click at [1087, 286] on div "Transit Pickup Surcharge Ids Transit Deliver Surcharge Ids Transit Deliver Surc…" at bounding box center [594, 239] width 1092 height 389
click at [1110, 430] on button "[PERSON_NAME] và In" at bounding box center [1072, 424] width 134 height 20
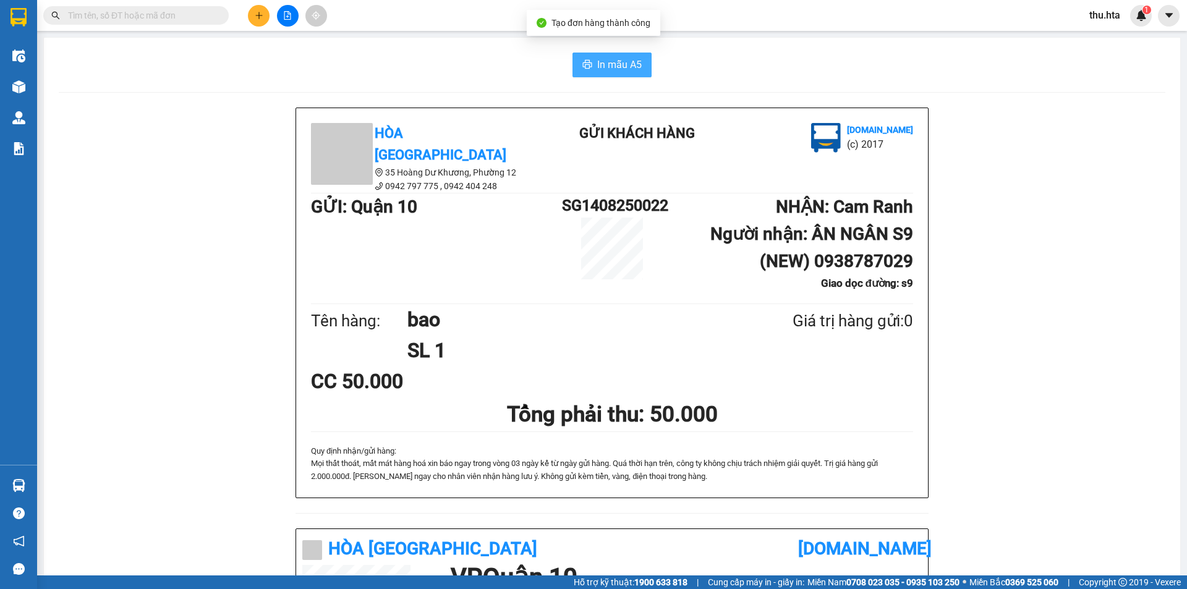
drag, startPoint x: 627, startPoint y: 66, endPoint x: 789, endPoint y: 182, distance: 199.7
click at [626, 68] on span "In mẫu A5" at bounding box center [619, 64] width 45 height 15
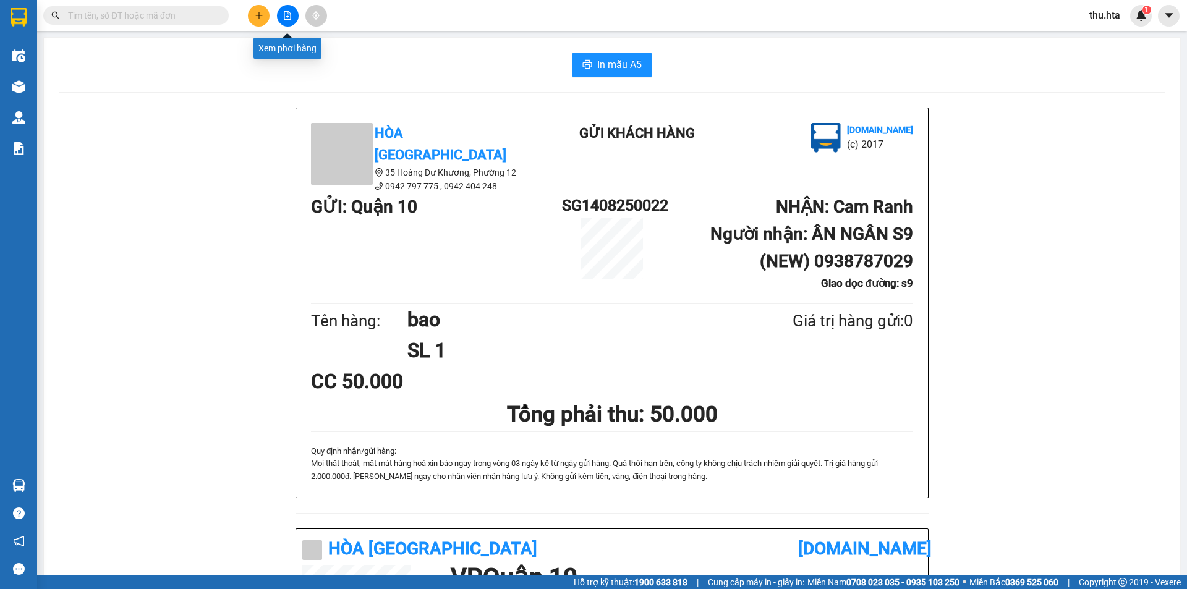
click at [286, 23] on button at bounding box center [288, 16] width 22 height 22
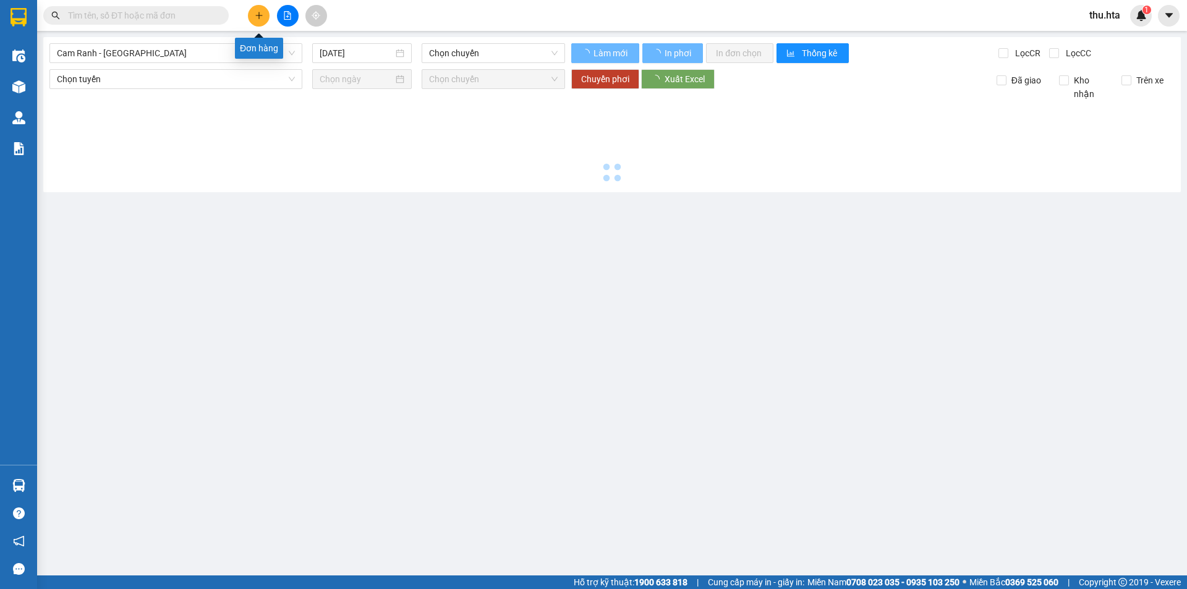
click at [259, 13] on icon "plus" at bounding box center [258, 15] width 1 height 7
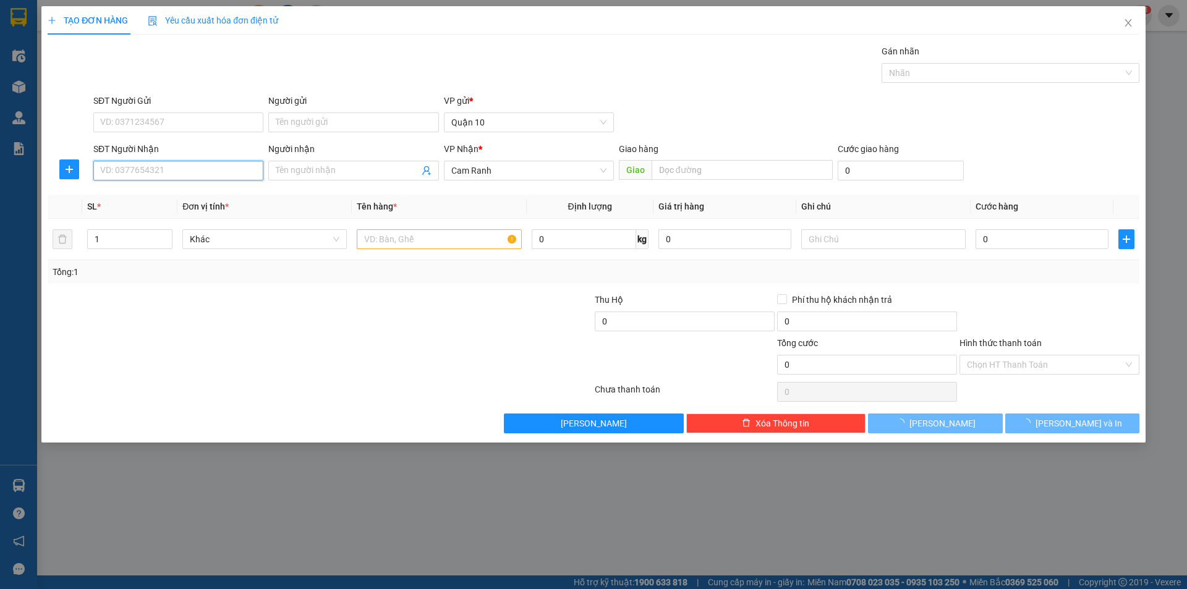
drag, startPoint x: 149, startPoint y: 178, endPoint x: 159, endPoint y: 150, distance: 29.5
click at [151, 173] on input "SĐT Người Nhận" at bounding box center [178, 171] width 170 height 20
click at [159, 170] on input "606" at bounding box center [178, 171] width 170 height 20
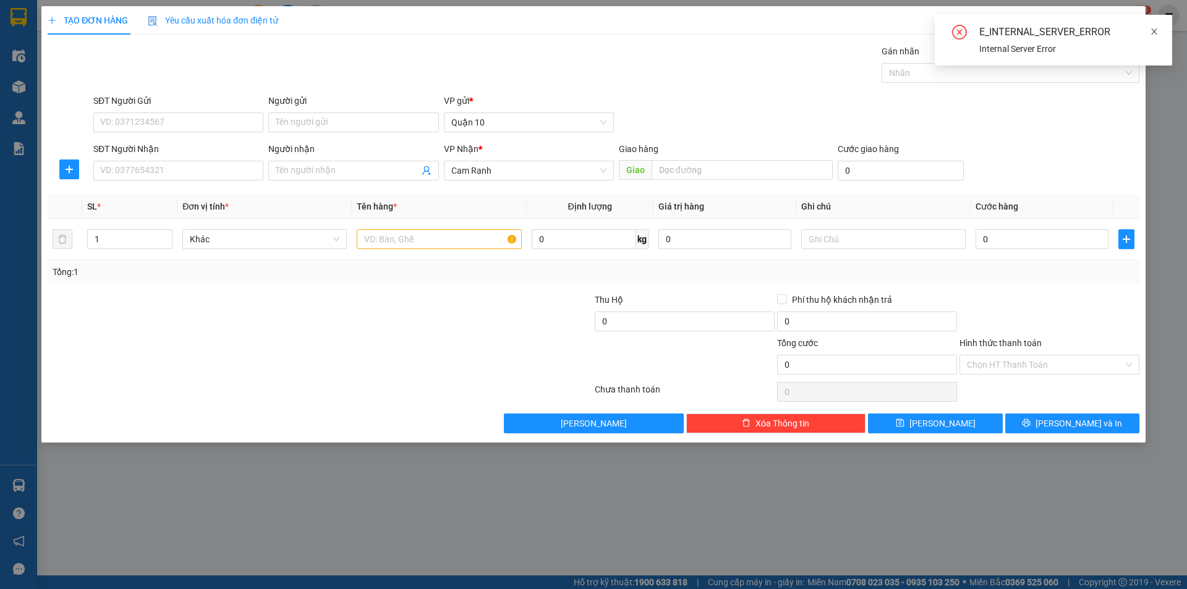
click at [1152, 33] on icon "close" at bounding box center [1154, 31] width 9 height 9
click at [1124, 26] on icon "close" at bounding box center [1128, 23] width 10 height 10
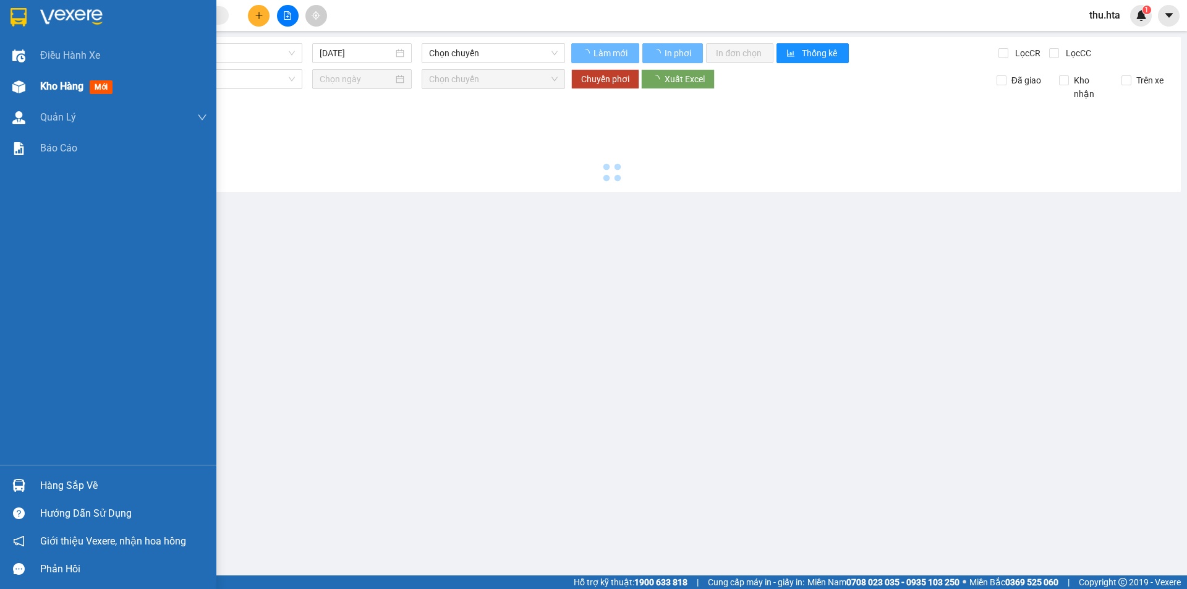
click at [28, 93] on div at bounding box center [19, 87] width 22 height 22
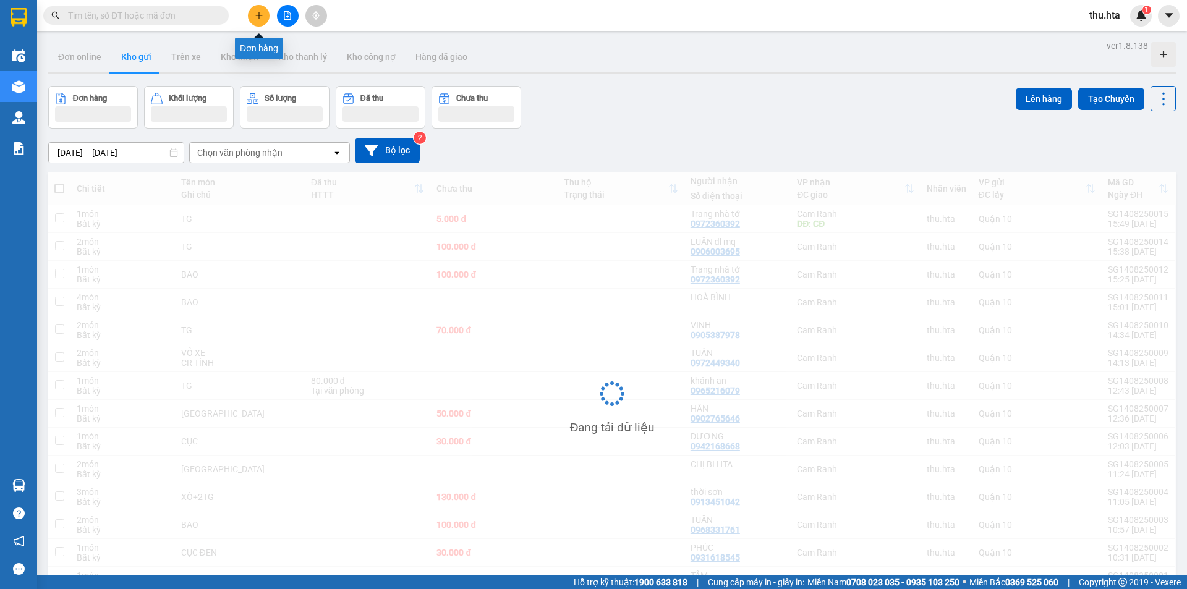
click at [260, 18] on icon "plus" at bounding box center [259, 15] width 9 height 9
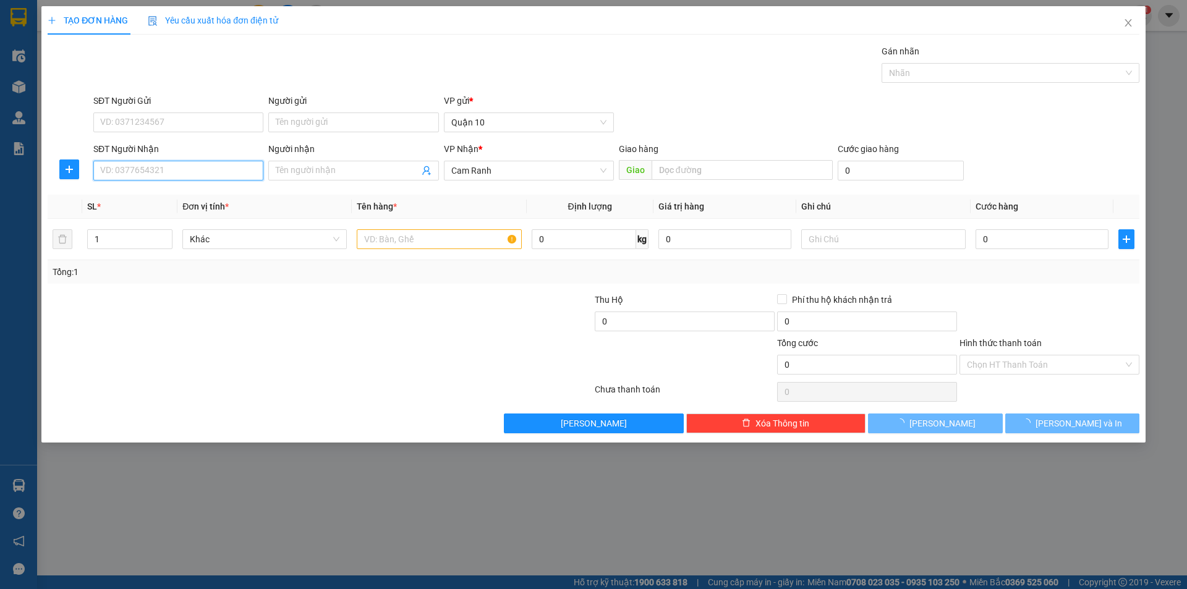
click at [189, 173] on input "SĐT Người Nhận" at bounding box center [178, 171] width 170 height 20
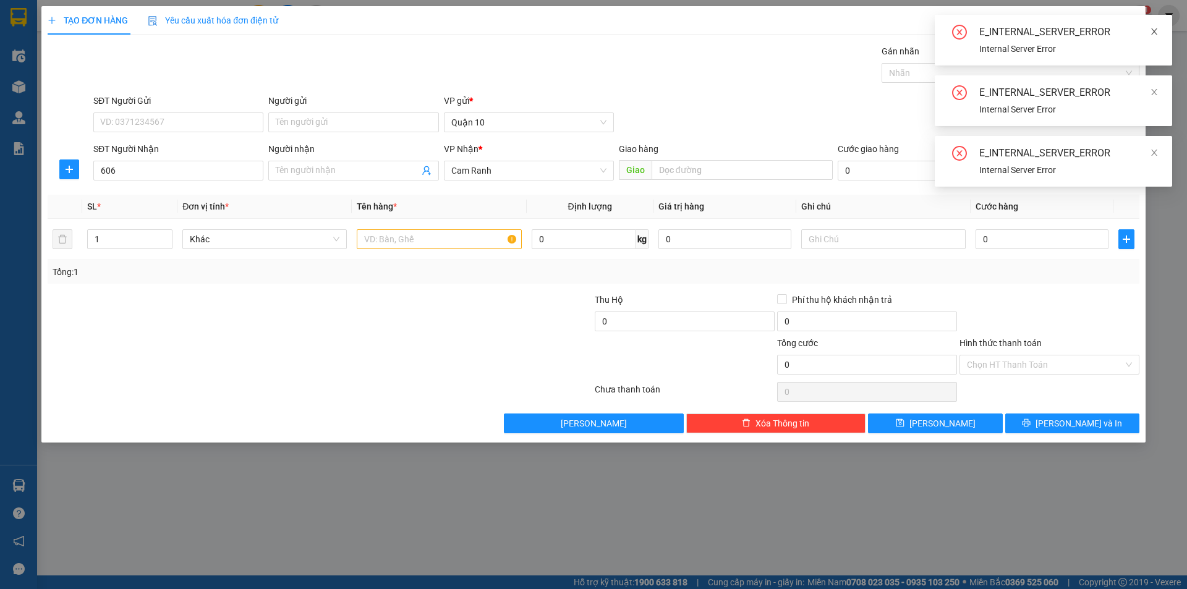
click at [1155, 35] on icon "close" at bounding box center [1154, 31] width 9 height 9
click at [1154, 36] on span at bounding box center [1154, 32] width 9 height 10
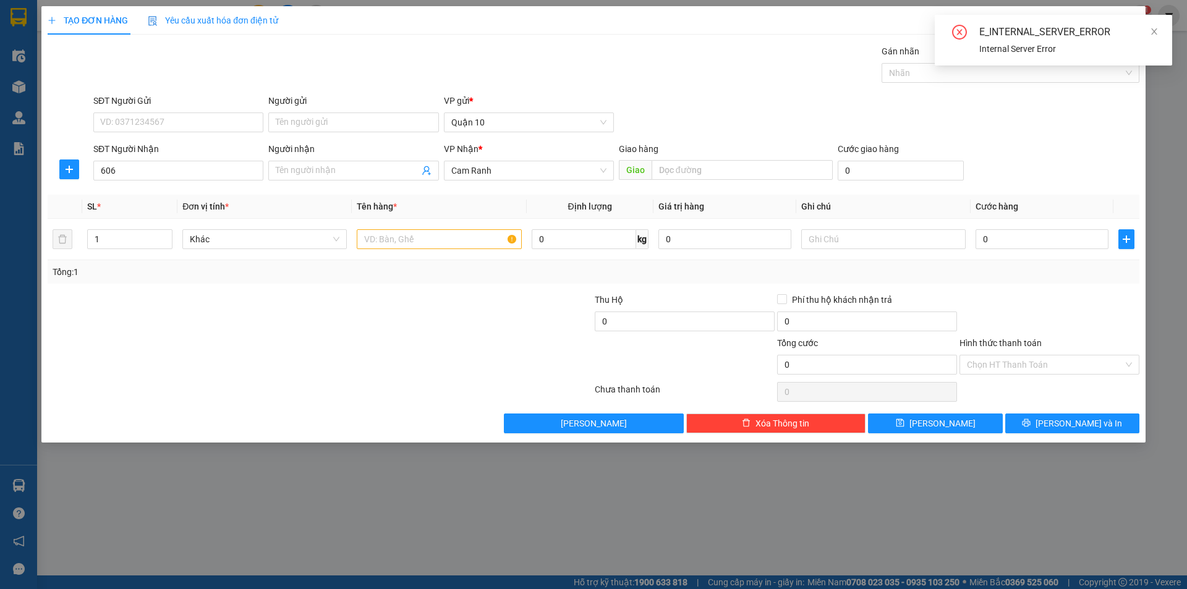
click at [1149, 33] on div "E_INTERNAL_SERVER_ERROR" at bounding box center [1068, 32] width 178 height 15
click at [1158, 28] on icon "close" at bounding box center [1154, 31] width 9 height 9
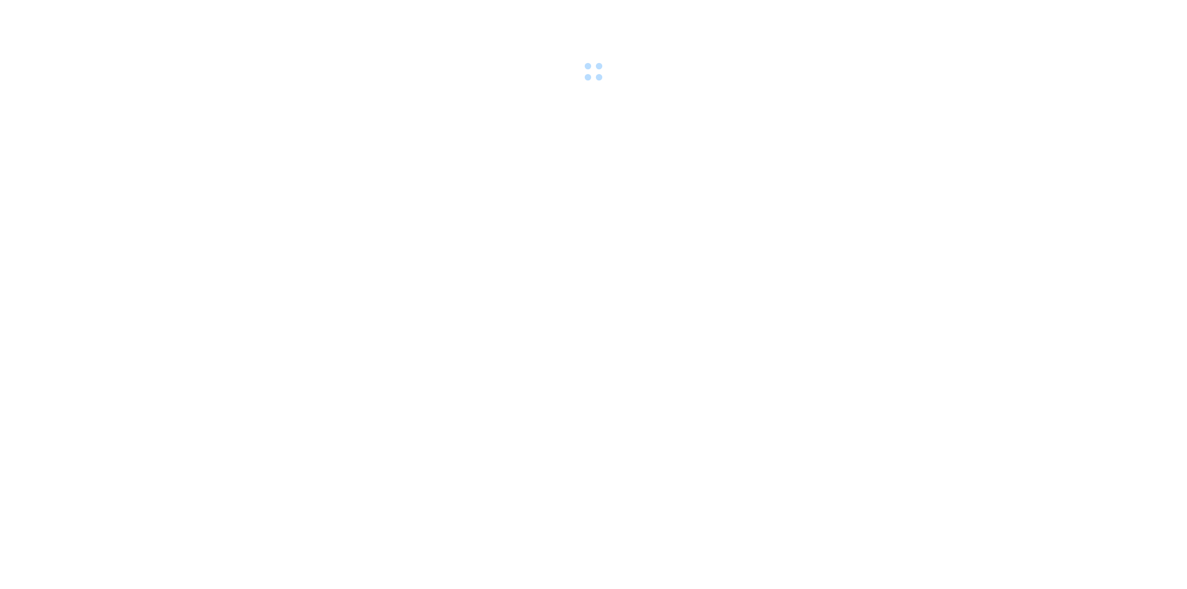
drag, startPoint x: 721, startPoint y: 137, endPoint x: 412, endPoint y: 36, distance: 325.9
click at [537, 210] on body at bounding box center [593, 294] width 1187 height 589
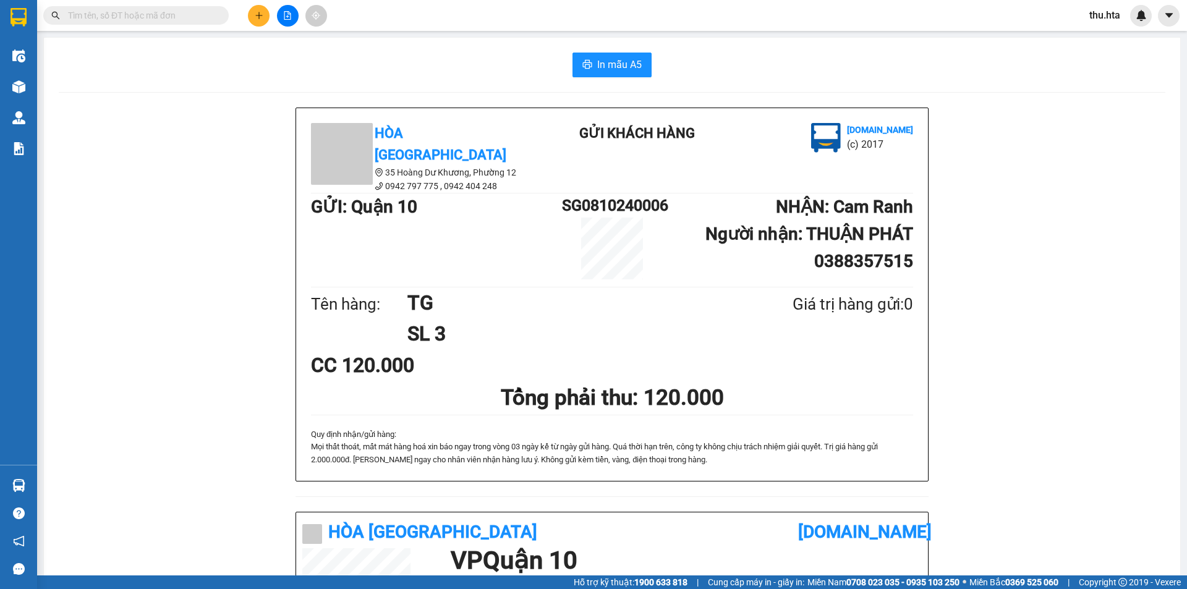
click at [253, 16] on button at bounding box center [259, 16] width 22 height 22
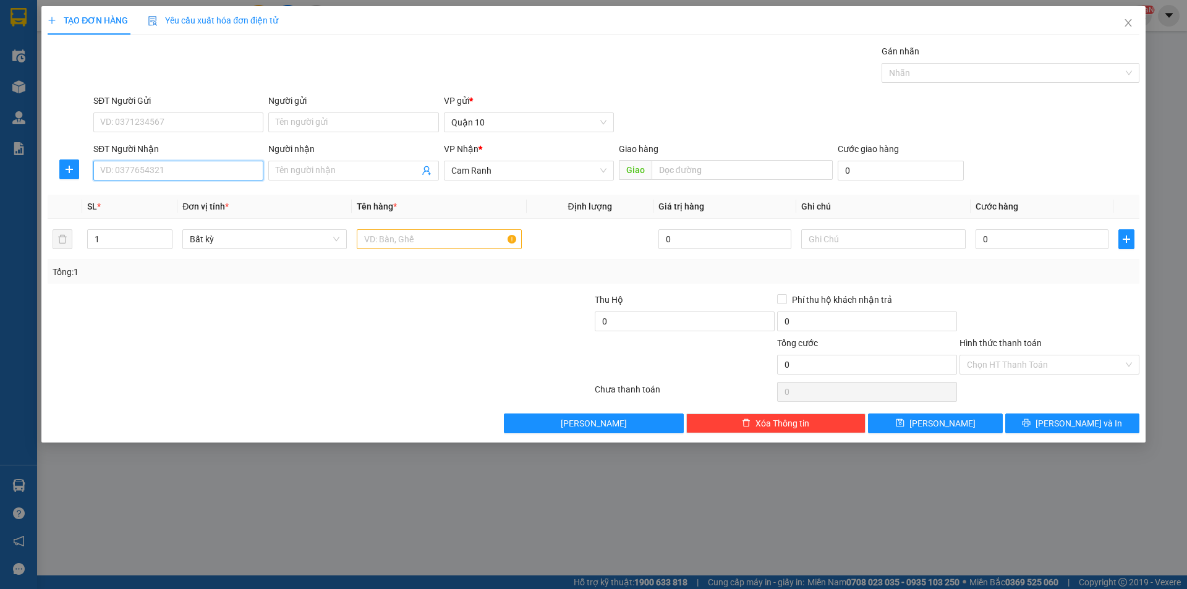
click at [208, 167] on input "SĐT Người Nhận" at bounding box center [178, 171] width 170 height 20
click at [160, 192] on div "0937444606 - ĐỊNH" at bounding box center [178, 196] width 155 height 14
type input "0937444606"
type input "ĐỊNH"
type input "40.000"
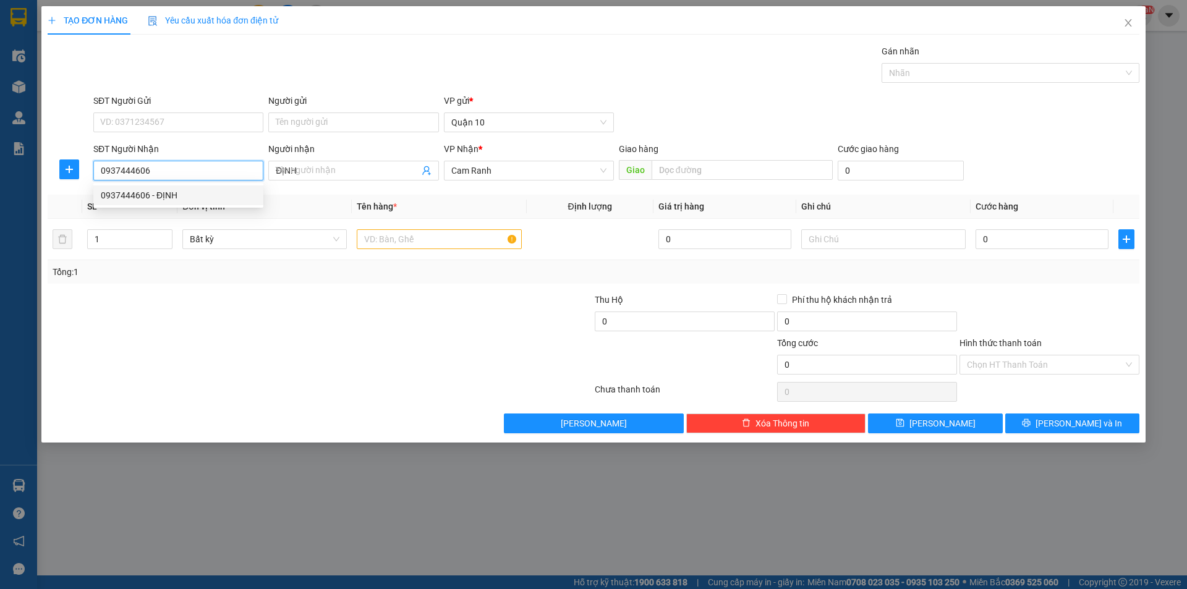
type input "40.000"
type input "0937444606"
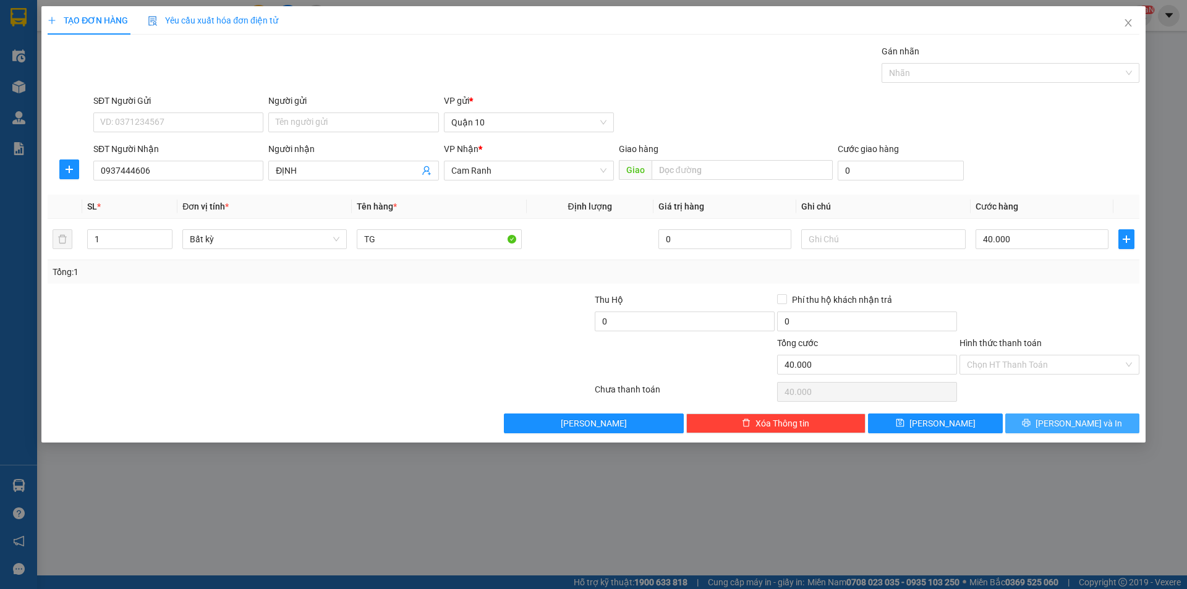
click at [1044, 431] on button "[PERSON_NAME] và In" at bounding box center [1072, 424] width 134 height 20
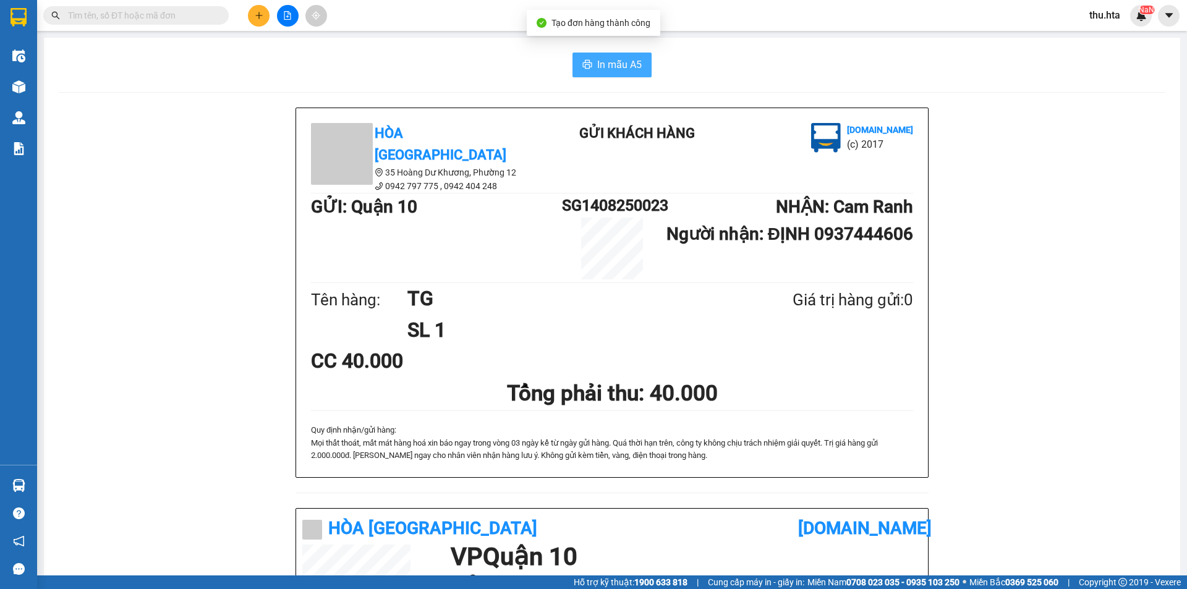
drag, startPoint x: 598, startPoint y: 42, endPoint x: 588, endPoint y: 56, distance: 17.7
click at [597, 45] on div "In mẫu A5 Hòa Thuận Anh 35 Hoàng Dư Khương, [GEOGRAPHIC_DATA] 12 0942 797 775 …" at bounding box center [612, 495] width 1136 height 914
click at [588, 59] on button "In mẫu A5" at bounding box center [611, 65] width 79 height 25
click at [260, 18] on icon "plus" at bounding box center [259, 15] width 9 height 9
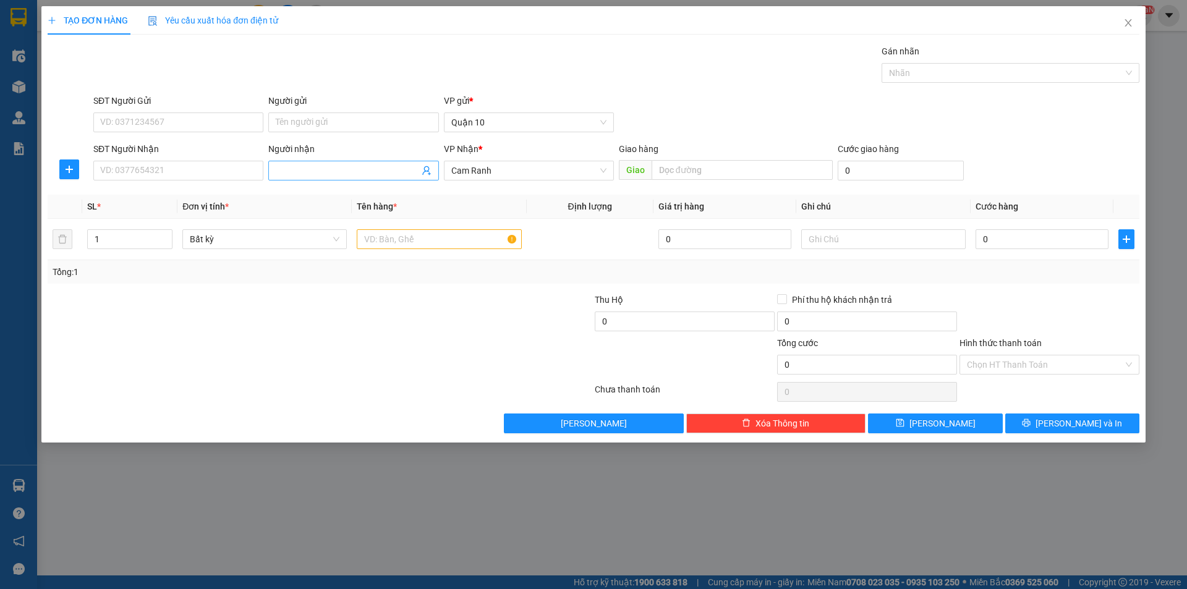
click at [308, 172] on input "Người nhận" at bounding box center [347, 171] width 143 height 14
click at [211, 165] on input "SĐT Người Nhận" at bounding box center [178, 171] width 170 height 20
drag, startPoint x: 171, startPoint y: 192, endPoint x: 297, endPoint y: 191, distance: 126.7
click at [172, 192] on div "0972449340 - TUẤN" at bounding box center [178, 196] width 155 height 14
type input "0972449340"
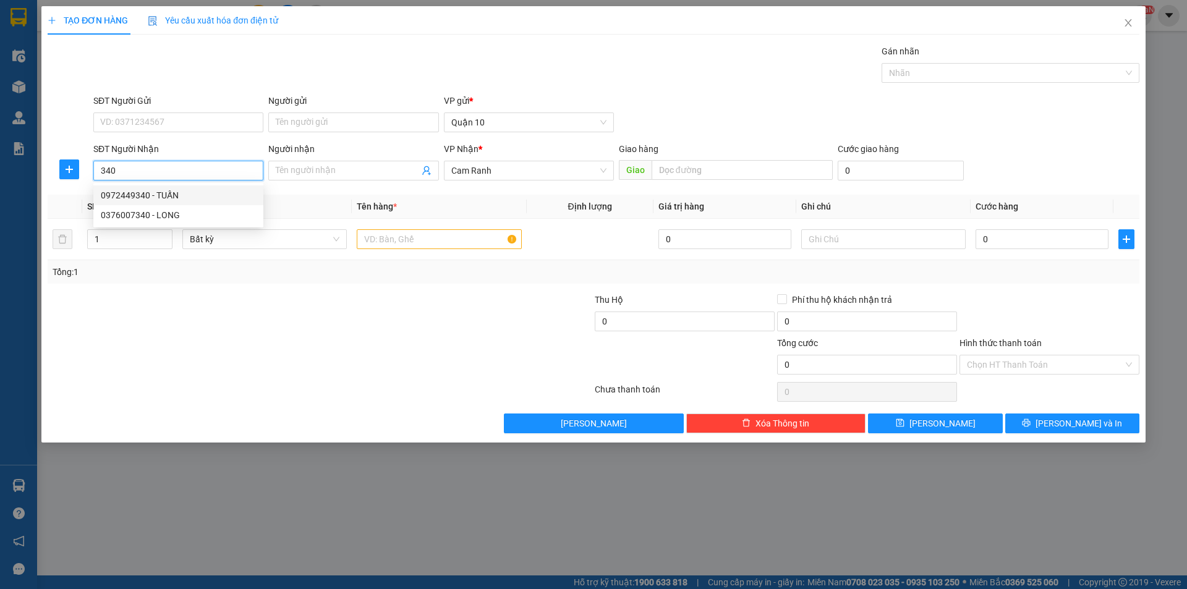
type input "TUẤN"
type input "0972449340"
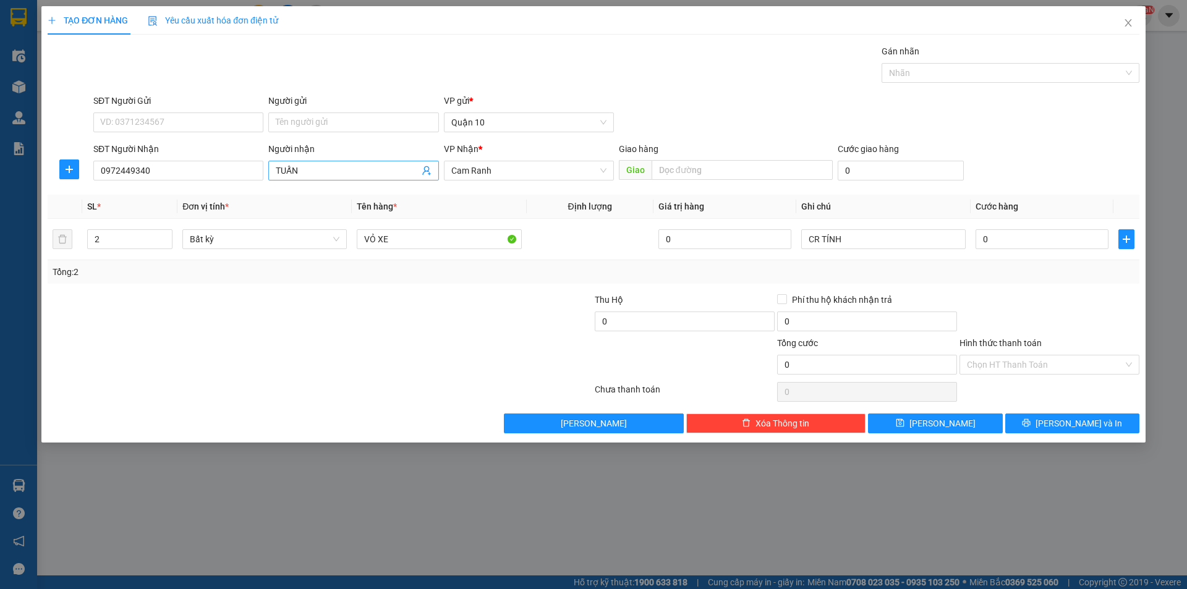
click at [331, 171] on input "TUẤN" at bounding box center [347, 171] width 143 height 14
type input "d"
type input "đ"
type input "D"
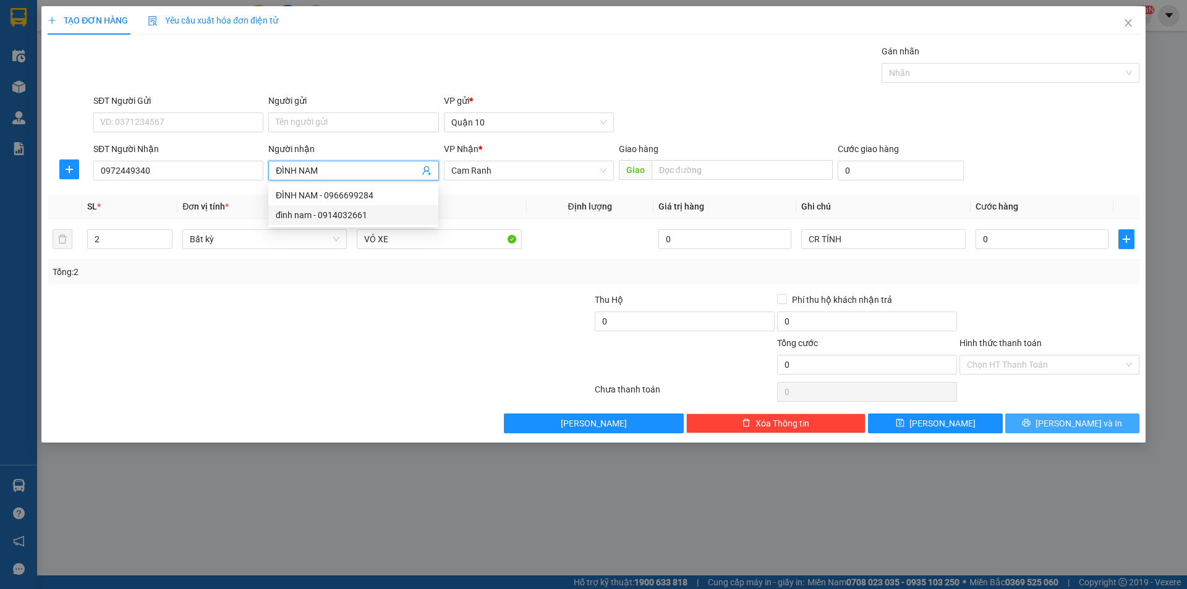
type input "ĐÌNH NAM"
click at [1076, 418] on span "[PERSON_NAME] và In" at bounding box center [1078, 424] width 87 height 14
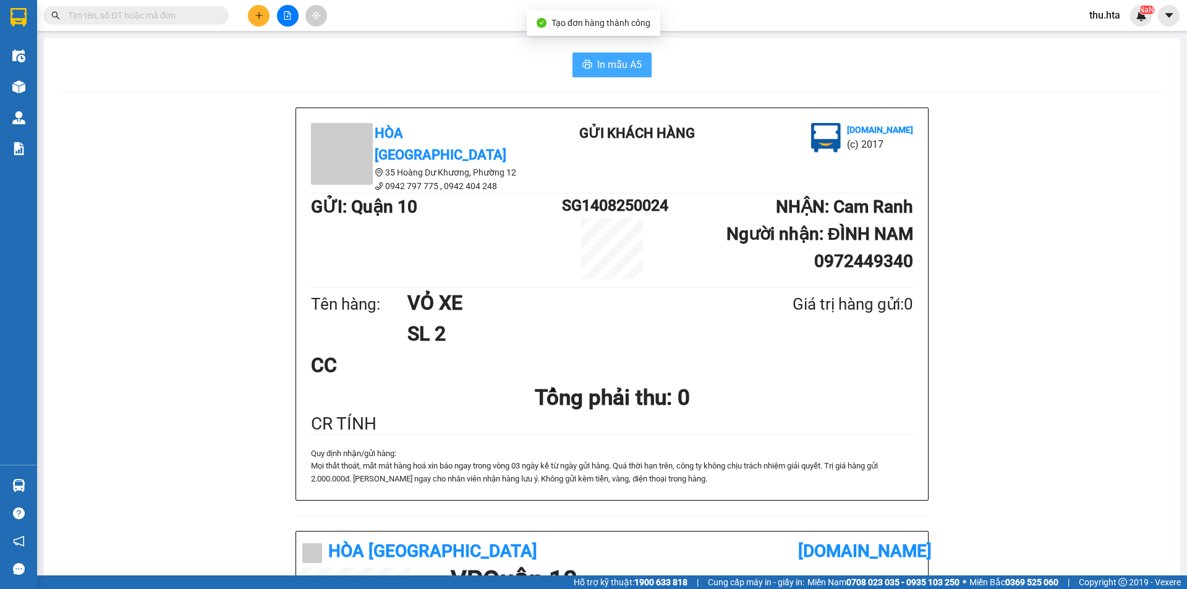
drag, startPoint x: 634, startPoint y: 64, endPoint x: 1147, endPoint y: 338, distance: 580.8
click at [633, 66] on span "In mẫu A5" at bounding box center [619, 64] width 45 height 15
